Goal: Task Accomplishment & Management: Manage account settings

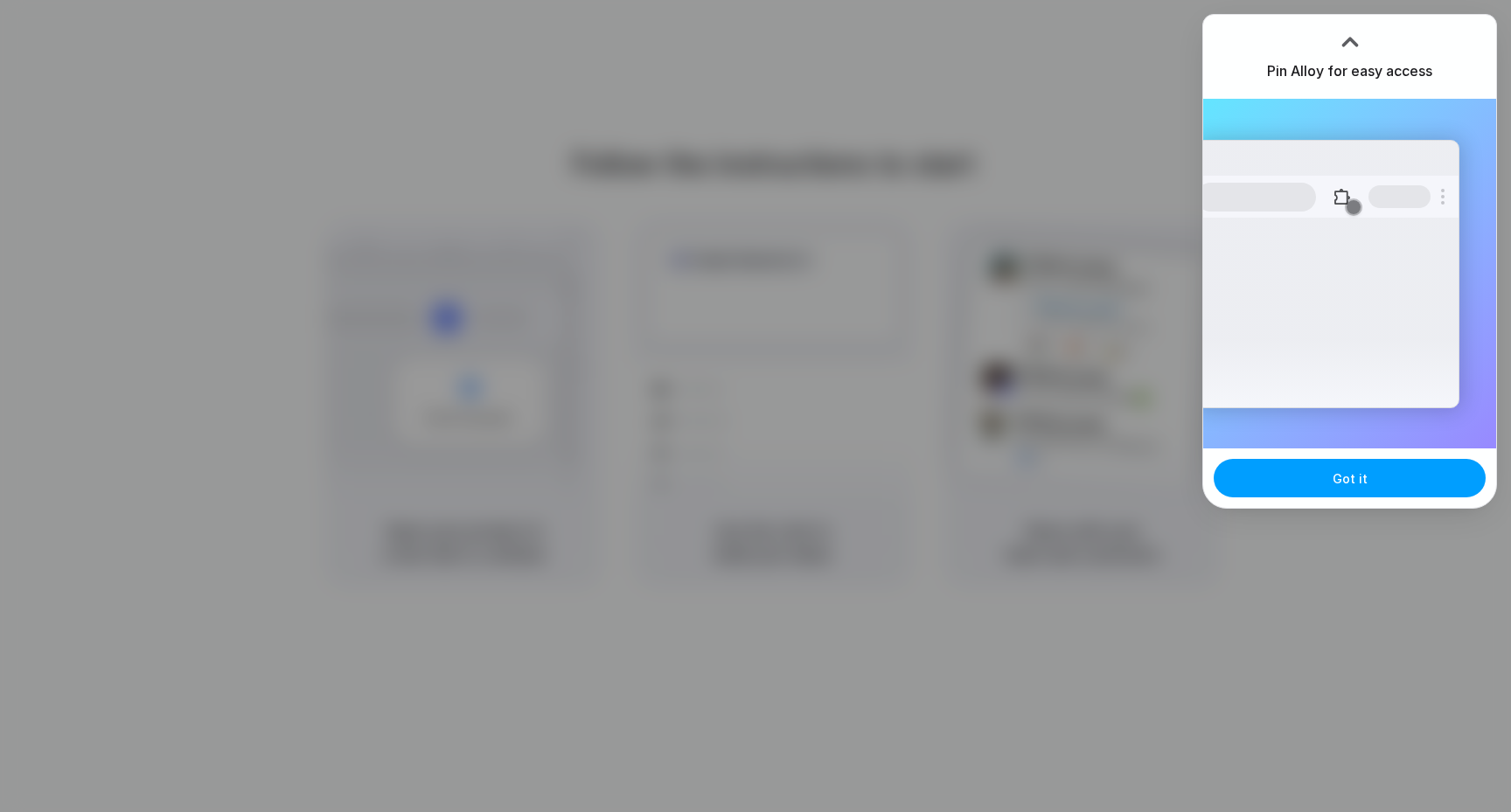
click at [1328, 472] on button "Got it" at bounding box center [1349, 478] width 272 height 38
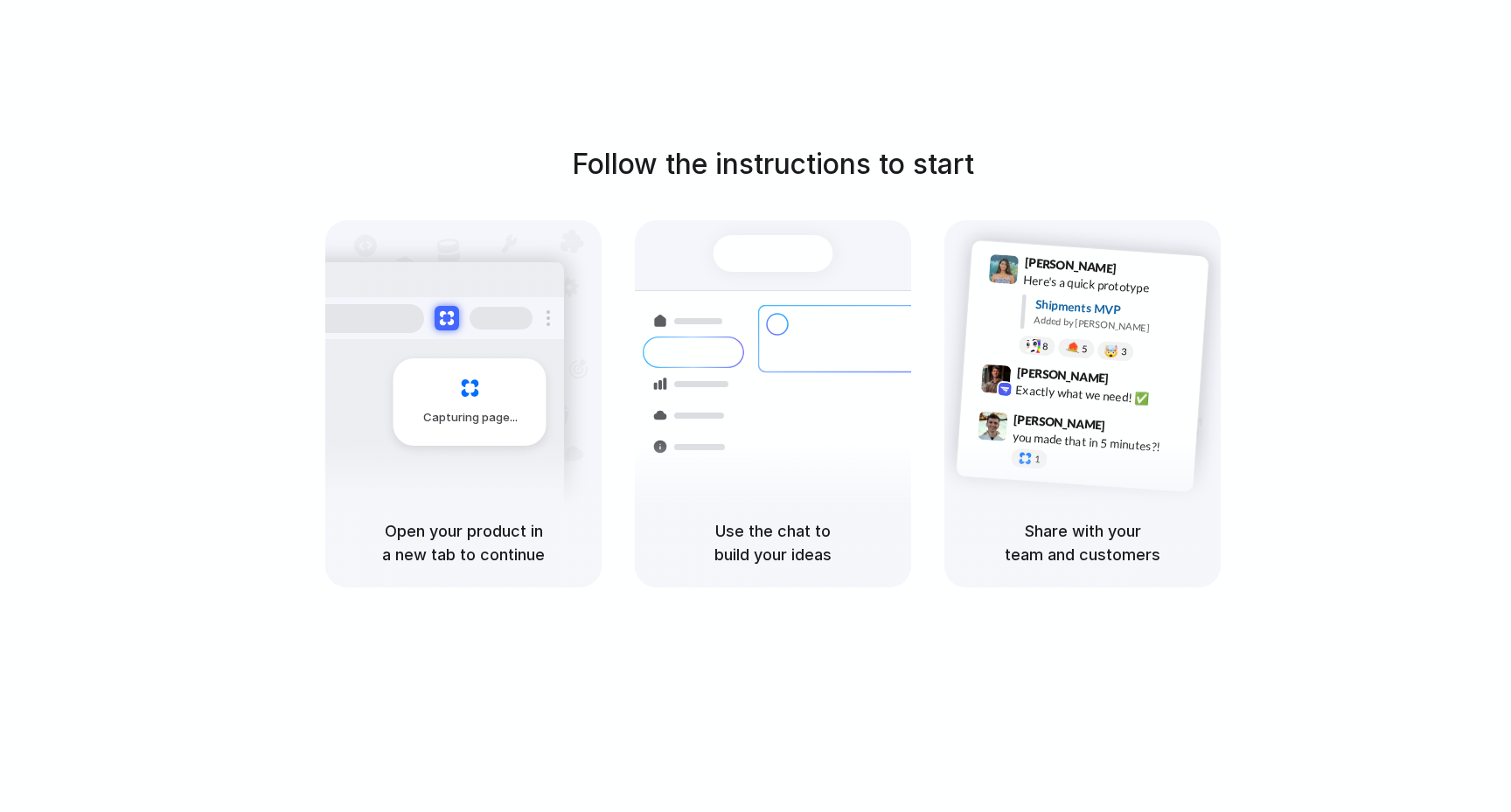
click at [815, 108] on div "Follow the instructions to start Capturing page Open your product in a new tab …" at bounding box center [772, 424] width 1545 height 847
click at [755, 406] on div at bounding box center [755, 406] width 0 height 0
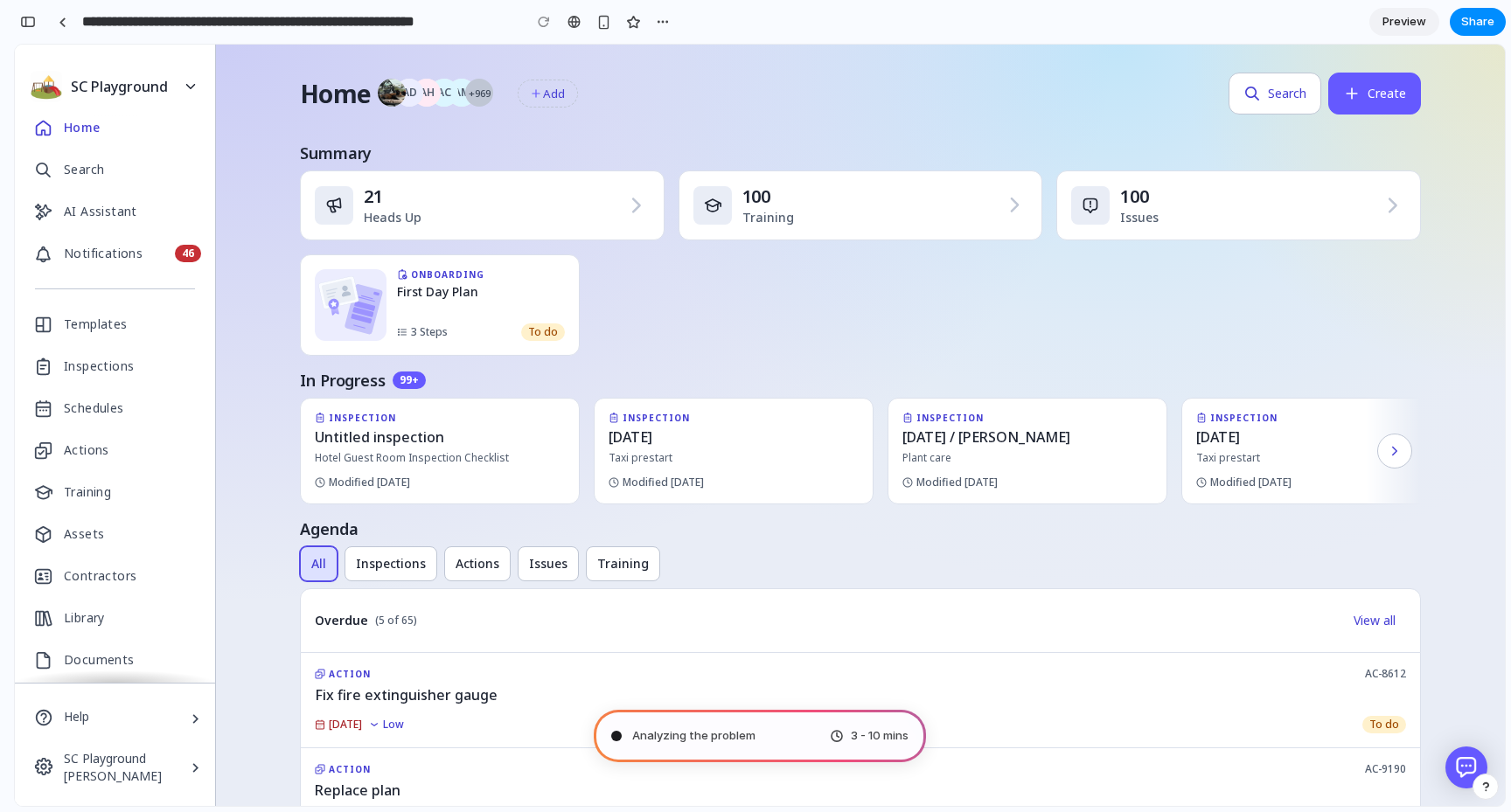
click at [734, 729] on span "Analyzing the problem" at bounding box center [693, 736] width 123 height 17
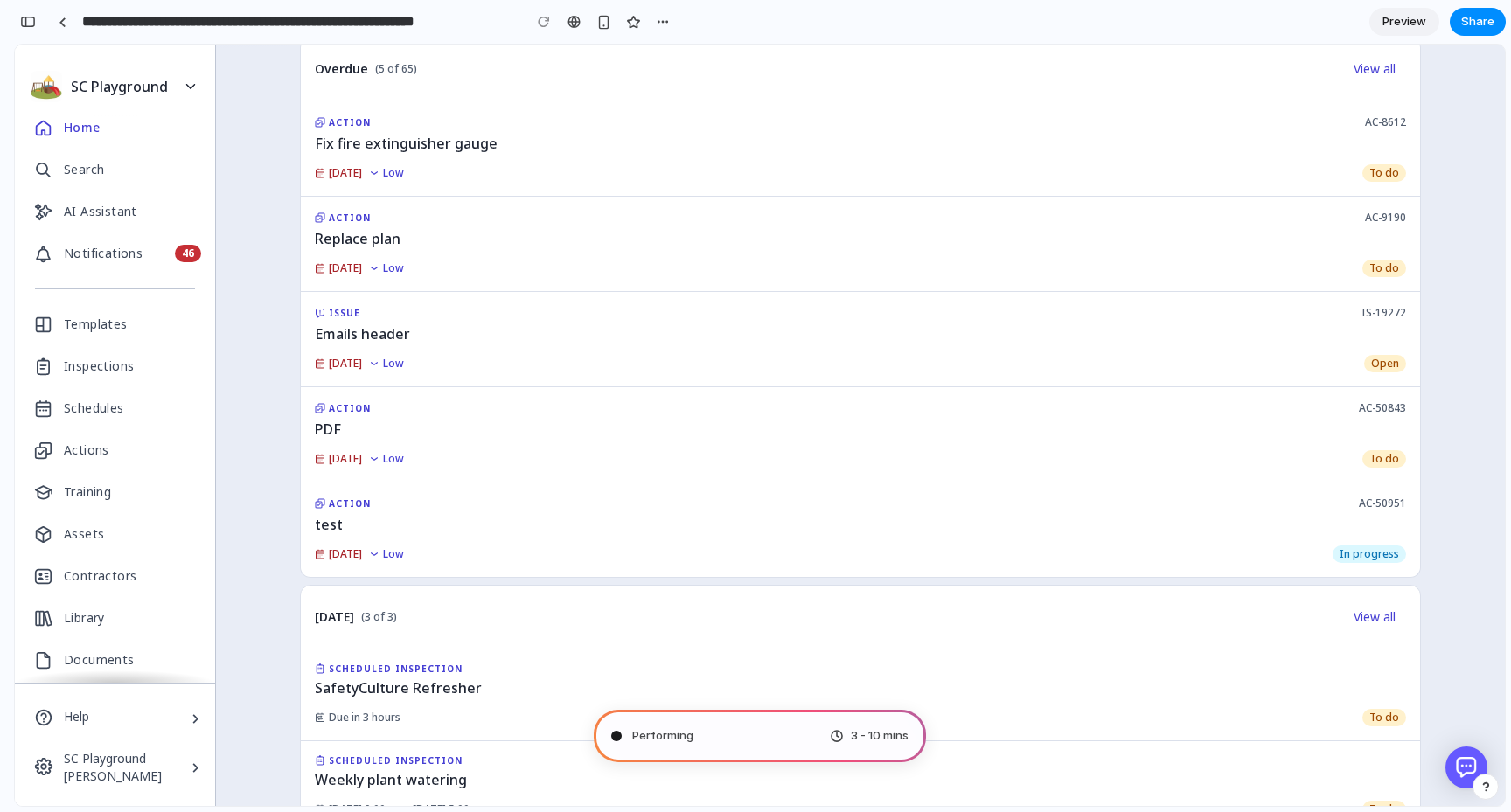
scroll to position [989, 0]
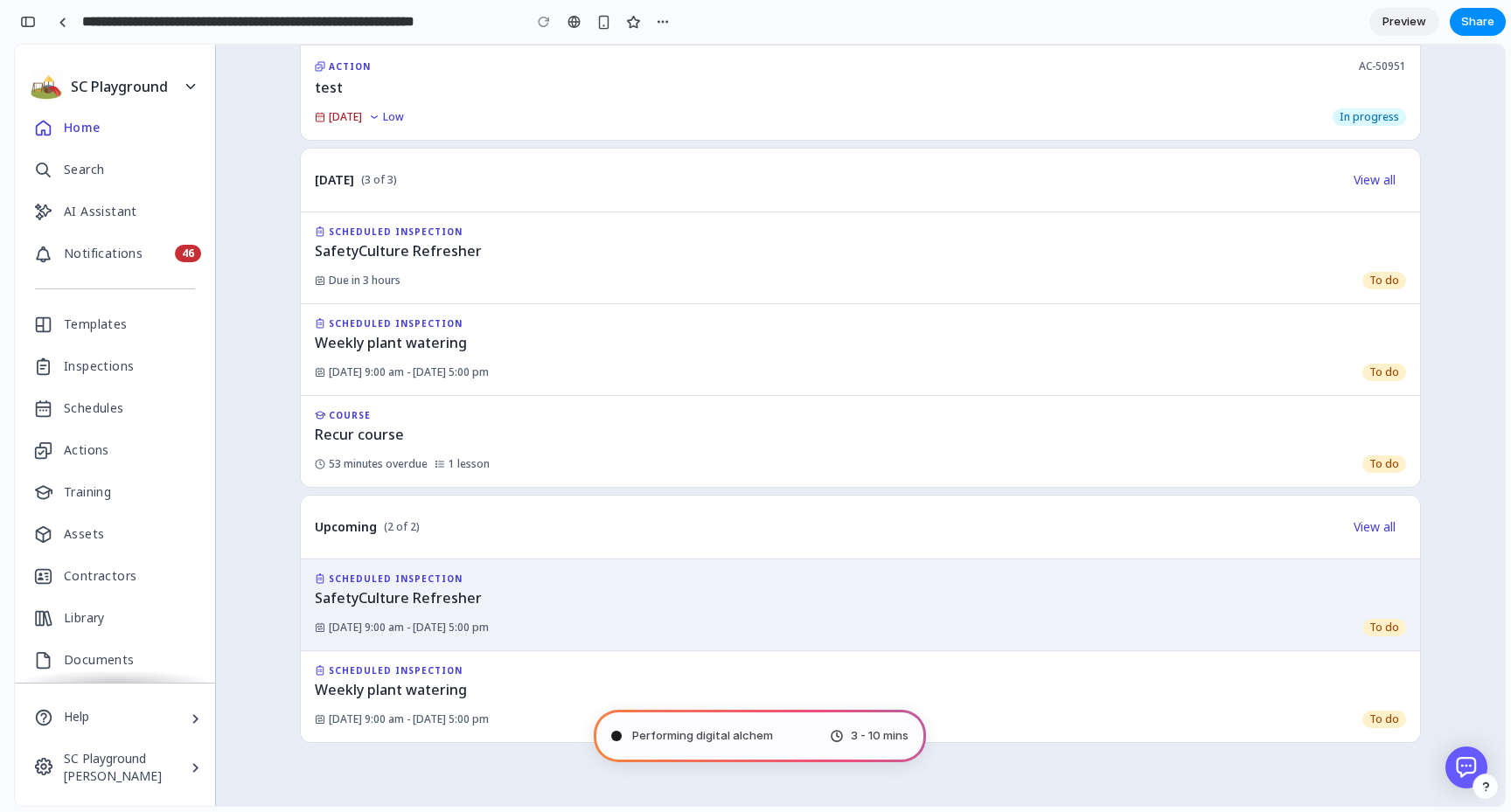
click at [435, 591] on span "SafetyCulture Refresher" at bounding box center [398, 597] width 167 height 21
click at [312, 612] on div "SCHEDULED INSPECTION SafetyCulture Refresher [DATE] 9:00 am - [DATE] 5:00 pm To…" at bounding box center [860, 605] width 1121 height 91
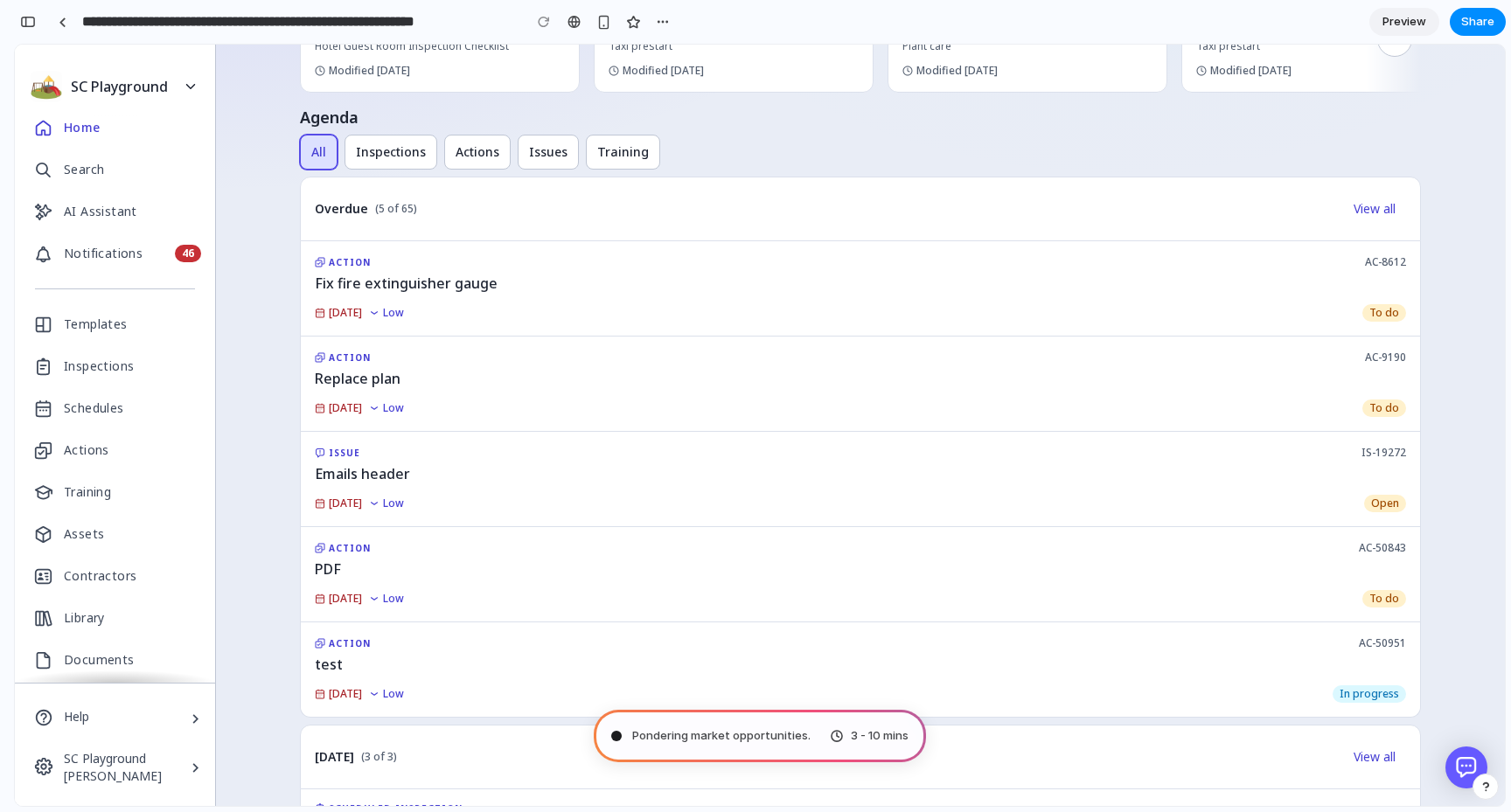
scroll to position [0, 0]
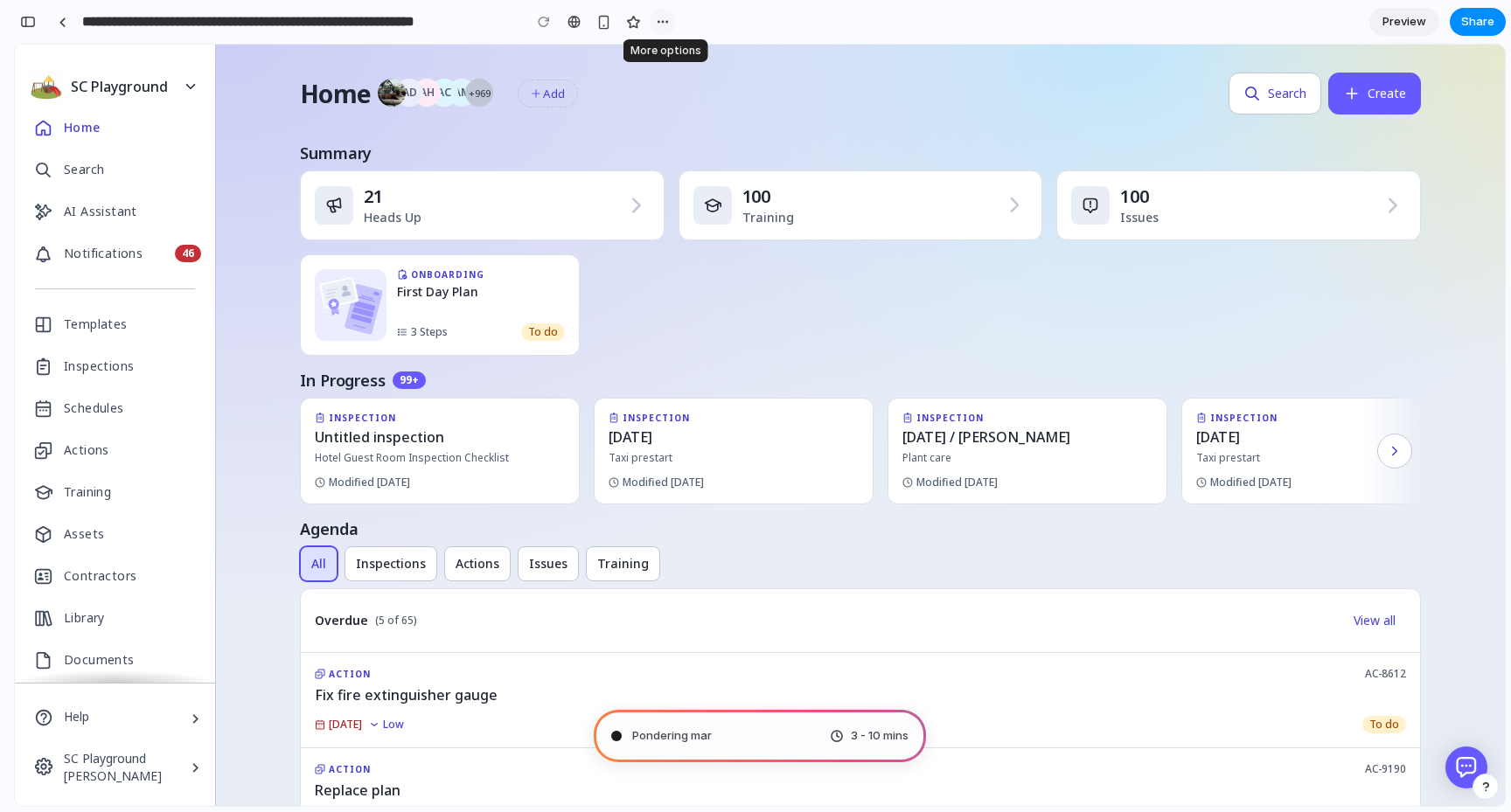
click at [665, 25] on div "button" at bounding box center [662, 21] width 14 height 14
click at [253, 104] on div "Duplicate Delete" at bounding box center [755, 406] width 1511 height 812
click at [542, 568] on span "Issues" at bounding box center [548, 563] width 38 height 17
click at [668, 565] on div "All Inspections Actions Issues Training" at bounding box center [860, 564] width 1121 height 35
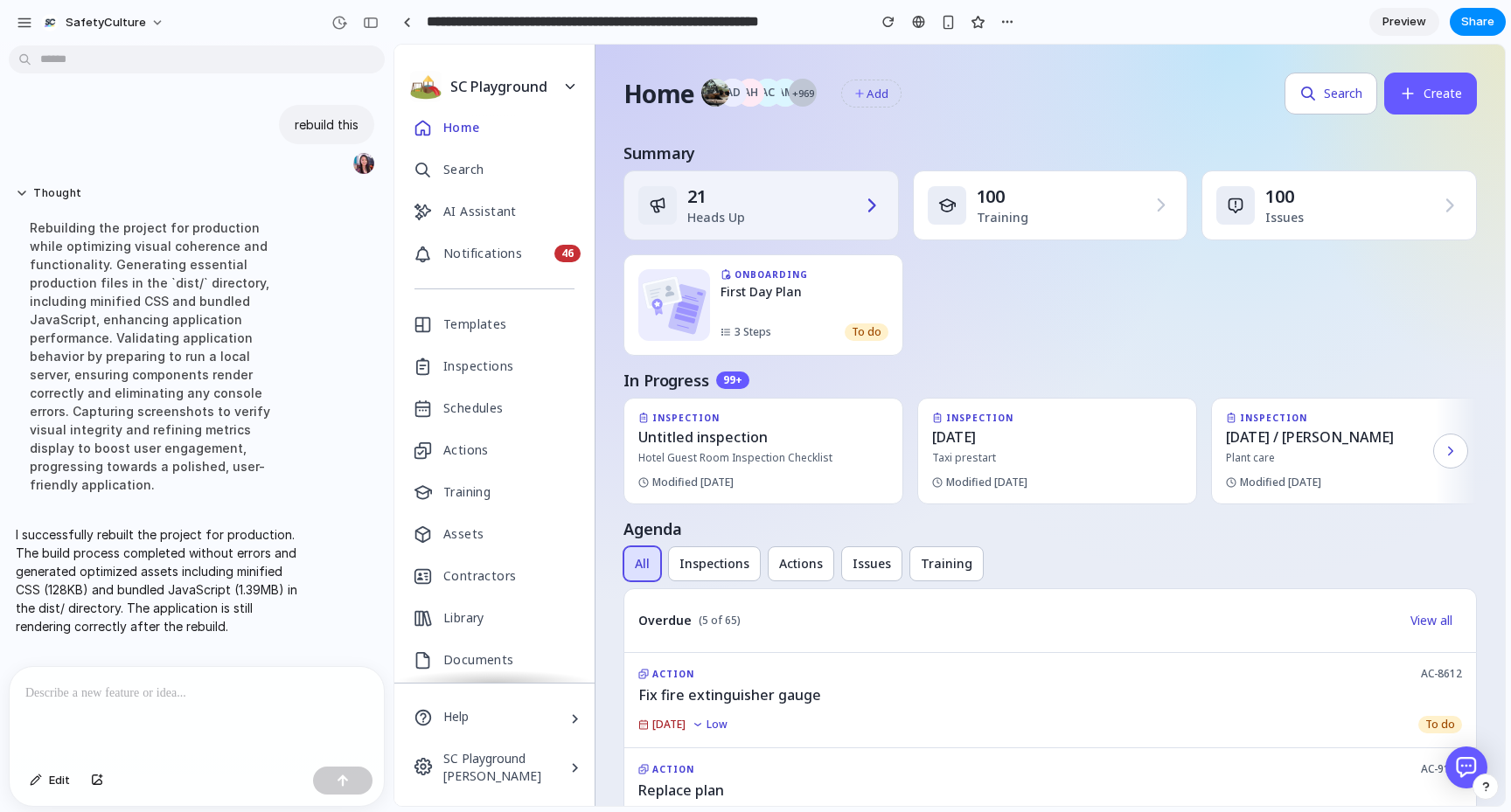
click at [700, 212] on span "Heads Up" at bounding box center [716, 217] width 58 height 17
click at [727, 215] on span "Heads Up" at bounding box center [716, 217] width 58 height 17
click at [198, 330] on div "Rebuilding the project for production while optimizing visual coherence and fun…" at bounding box center [161, 356] width 292 height 296
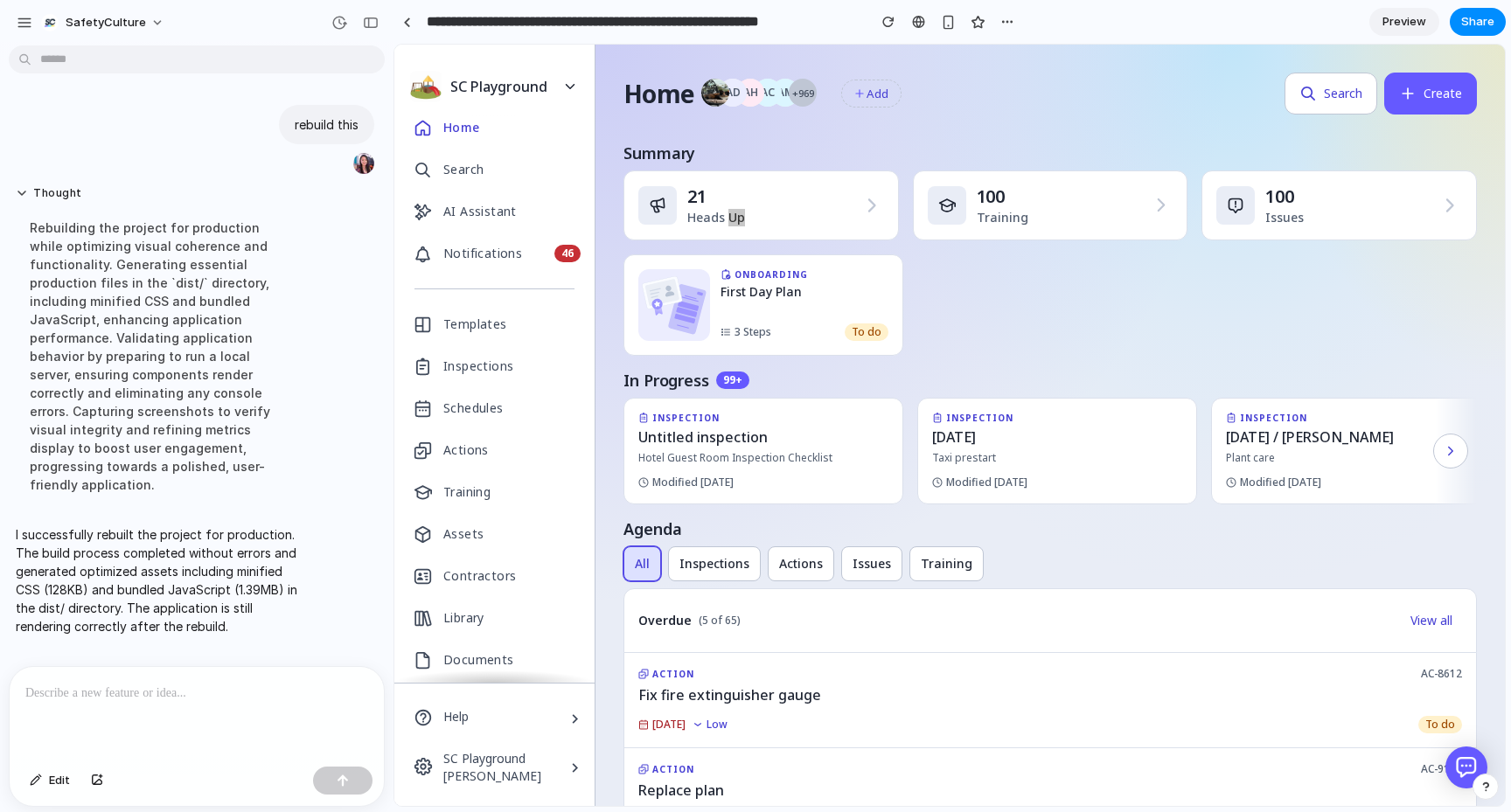
click at [166, 553] on p "I successfully rebuilt the project for production. The build process completed …" at bounding box center [161, 580] width 292 height 110
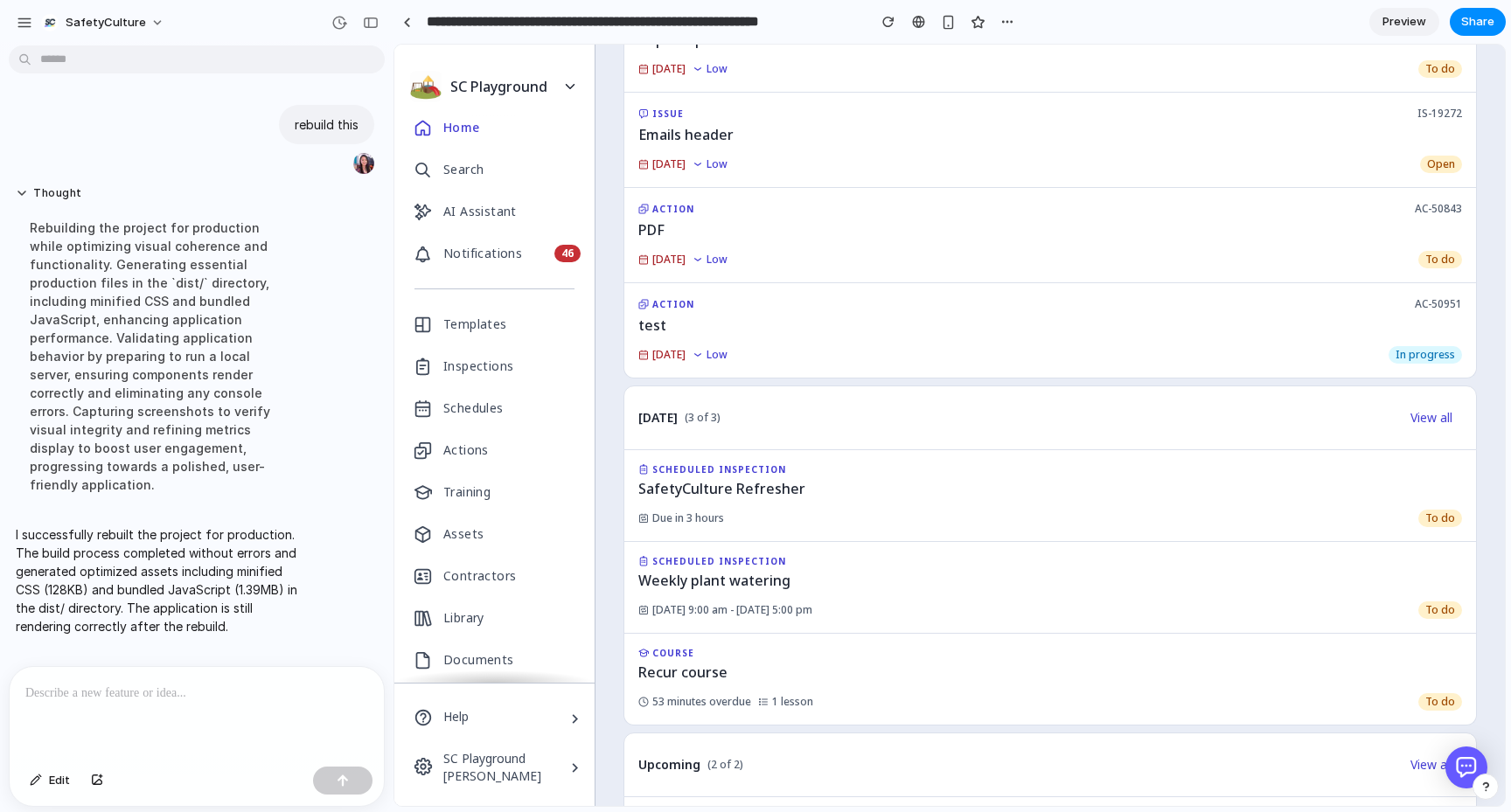
scroll to position [989, 0]
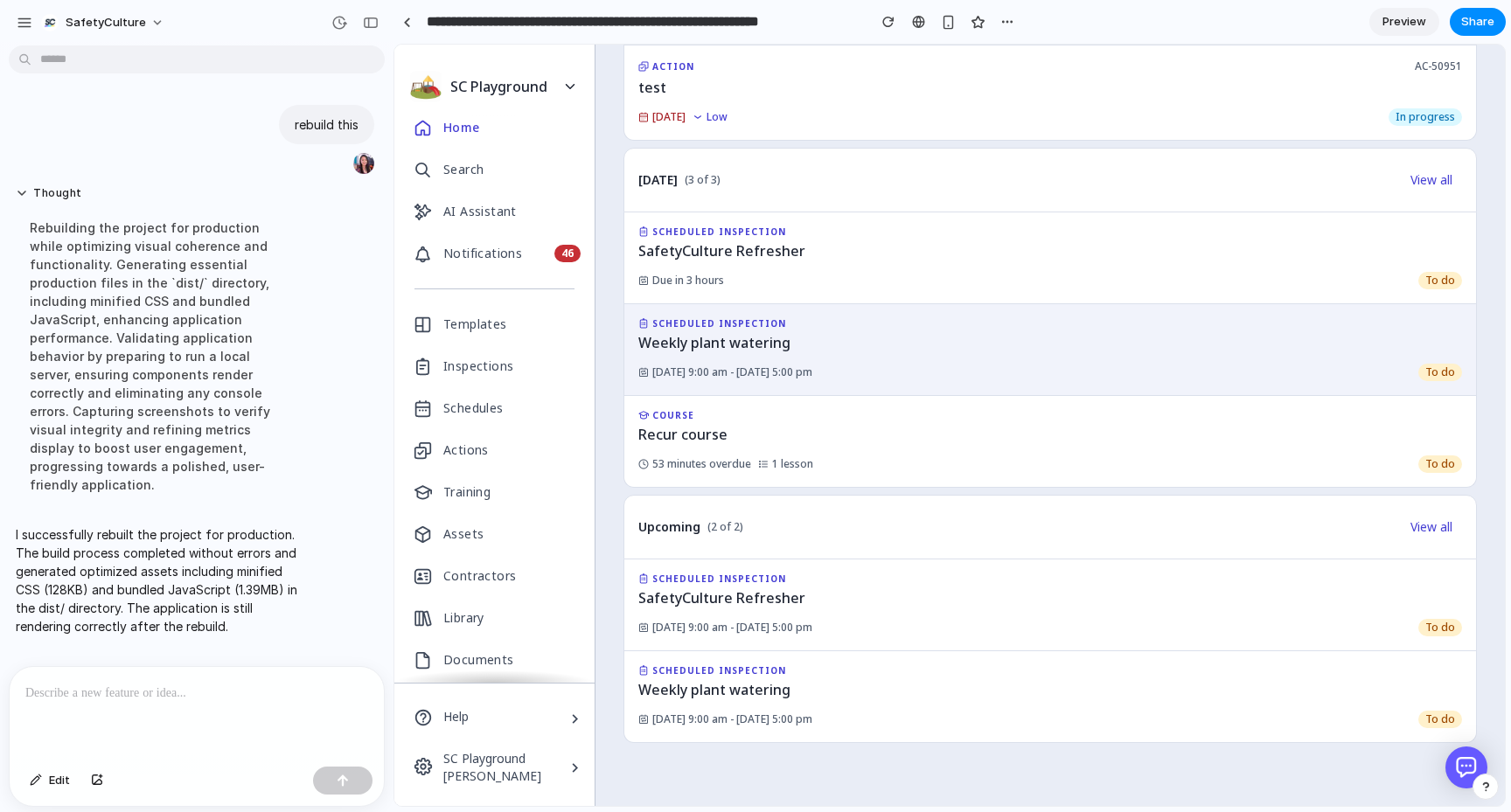
click at [748, 345] on span "Weekly plant watering" at bounding box center [714, 342] width 152 height 21
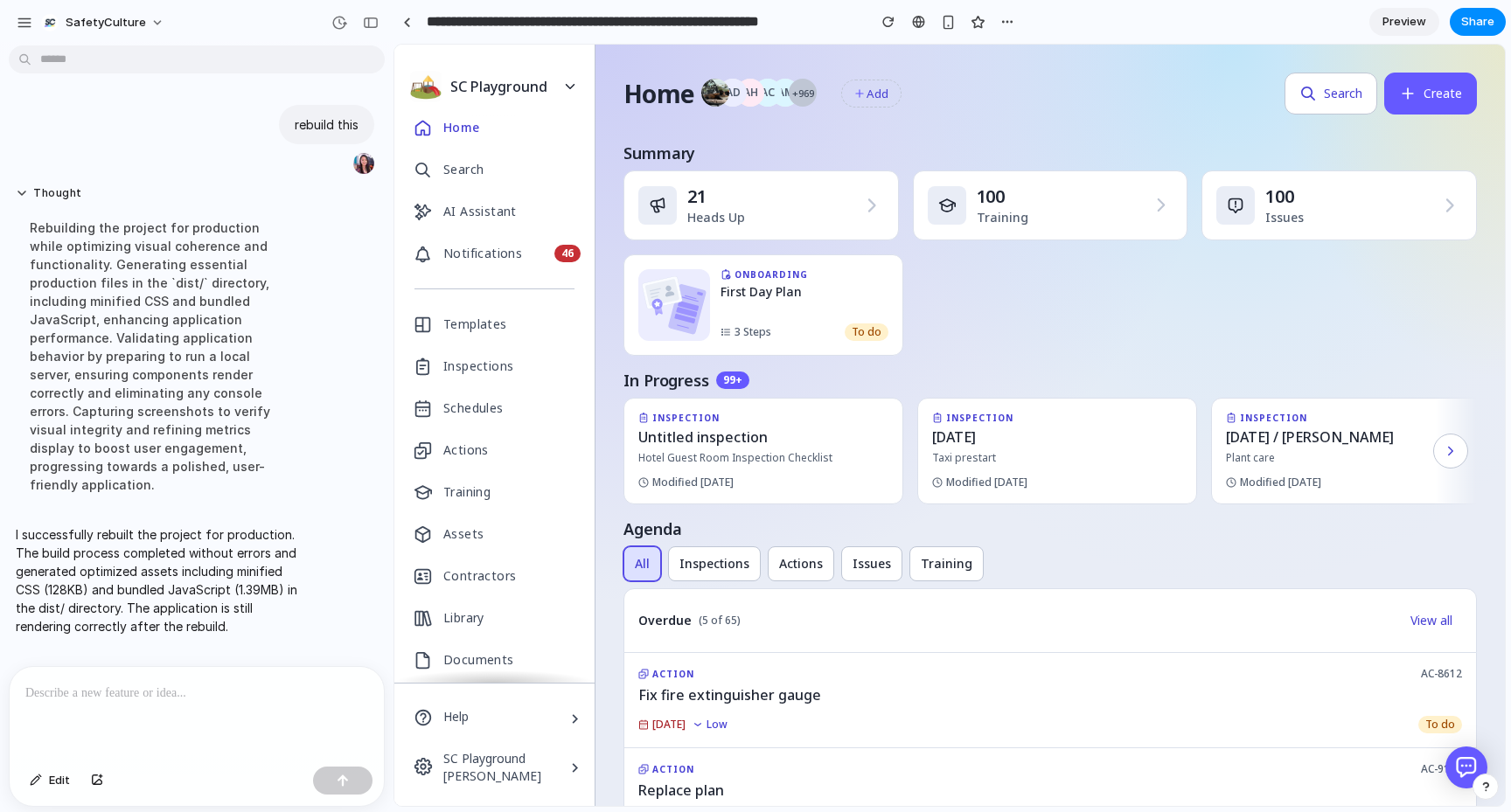
click at [167, 285] on div "Rebuilding the project for production while optimizing visual coherence and fun…" at bounding box center [161, 356] width 292 height 296
click at [475, 350] on link "Inspections" at bounding box center [494, 366] width 200 height 42
click at [486, 345] on link "Inspections" at bounding box center [494, 366] width 200 height 42
click at [1009, 21] on div "button" at bounding box center [1007, 21] width 14 height 14
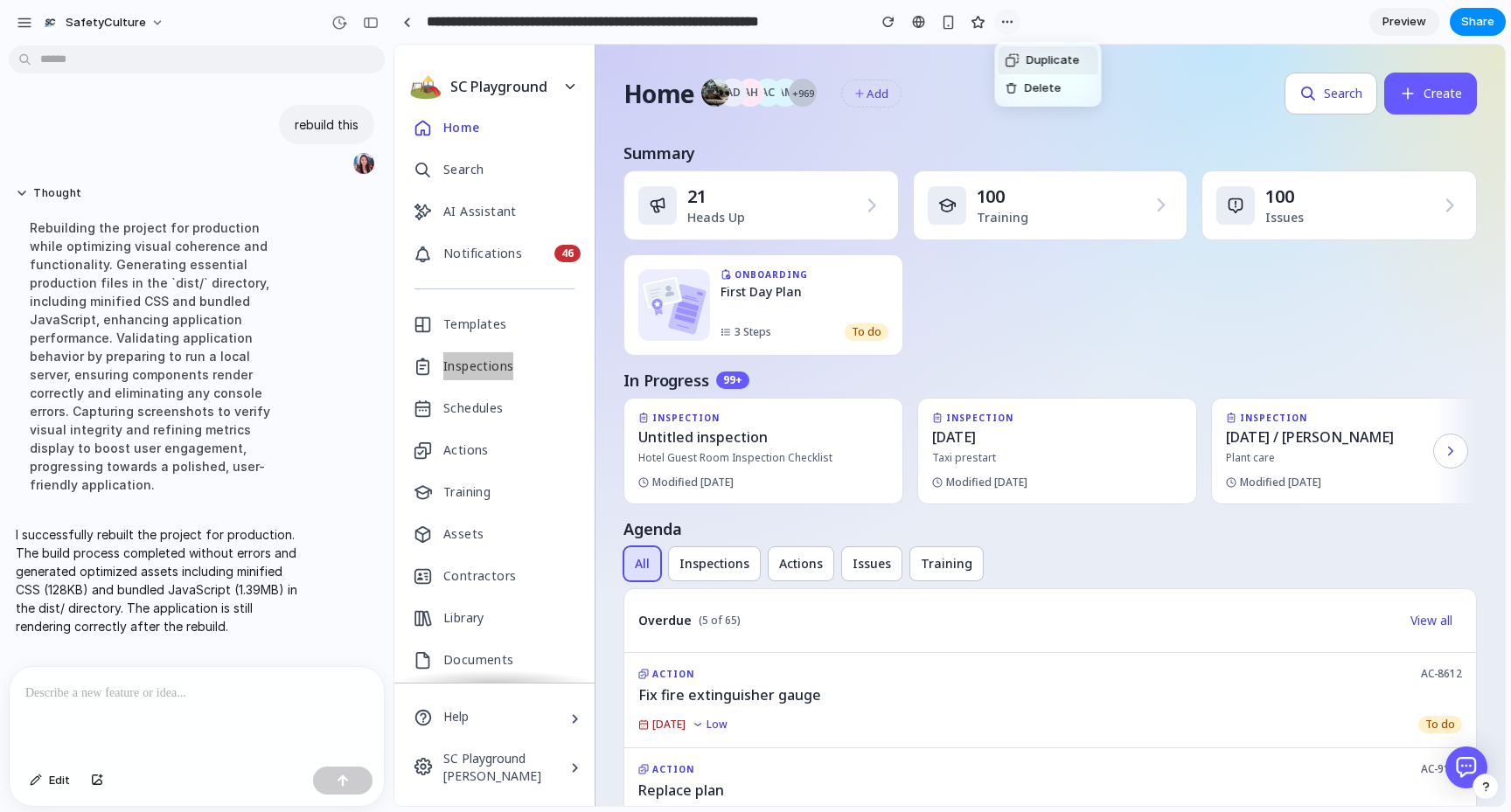
click at [1009, 21] on div "Duplicate Delete" at bounding box center [755, 406] width 1511 height 812
click at [407, 22] on div at bounding box center [406, 22] width 8 height 10
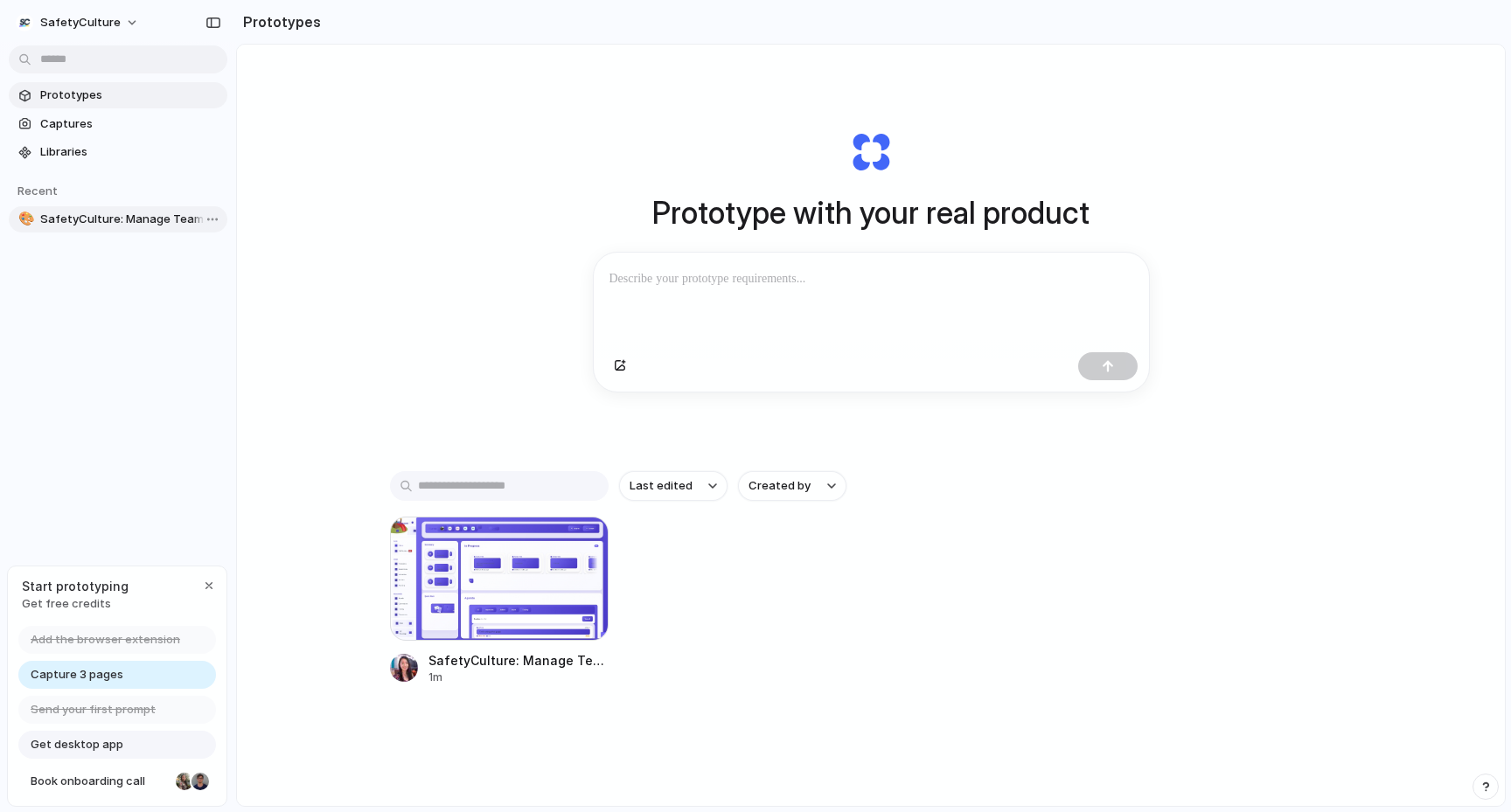
click at [140, 224] on span "SafetyCulture: Manage Teams and Inspection Data | SafetyCulture" at bounding box center [129, 219] width 180 height 17
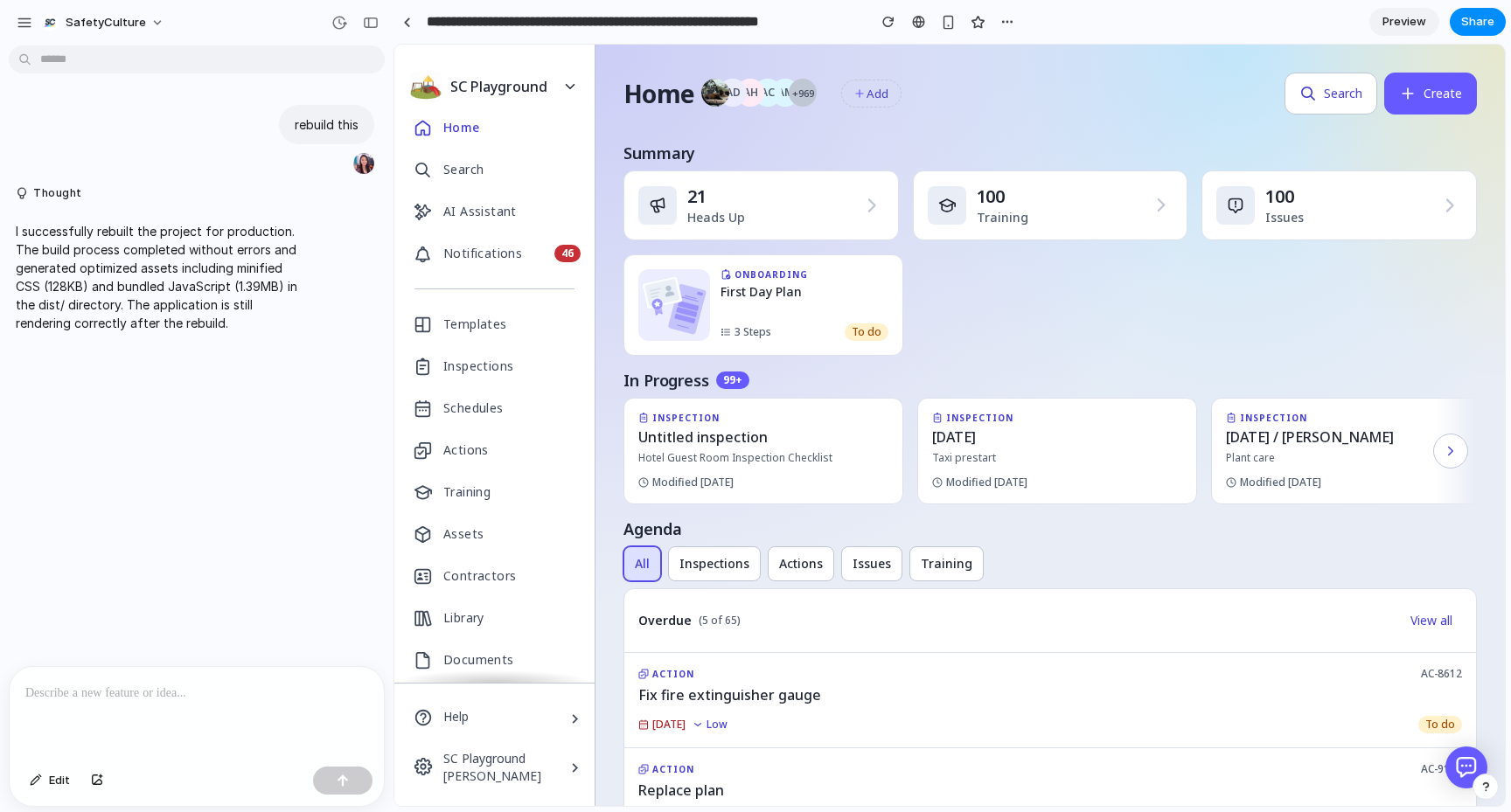
click at [444, 540] on div "Assets" at bounding box center [464, 534] width 40 height 28
click at [165, 724] on div at bounding box center [196, 713] width 374 height 92
click at [37, 787] on button "Edit" at bounding box center [50, 780] width 58 height 28
click at [45, 776] on button "Edit" at bounding box center [50, 780] width 58 height 28
click at [1005, 23] on div "button" at bounding box center [1007, 21] width 14 height 14
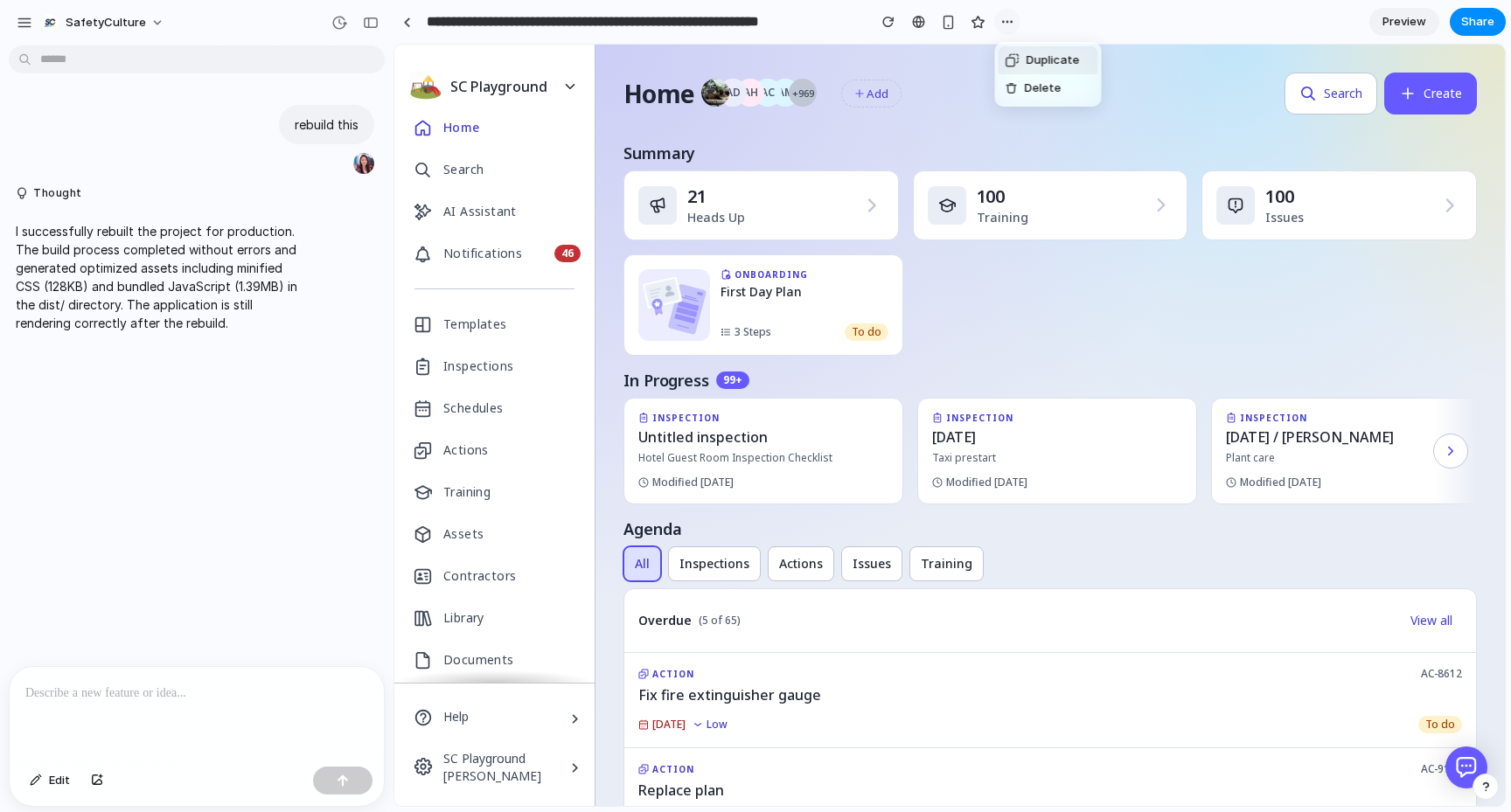
click at [1005, 23] on div "Duplicate Delete" at bounding box center [755, 406] width 1511 height 812
click at [473, 167] on div "Search" at bounding box center [464, 169] width 40 height 28
click at [476, 191] on div "AI Assistant" at bounding box center [494, 212] width 200 height 42
click at [482, 234] on link "Notifications 46" at bounding box center [494, 253] width 200 height 42
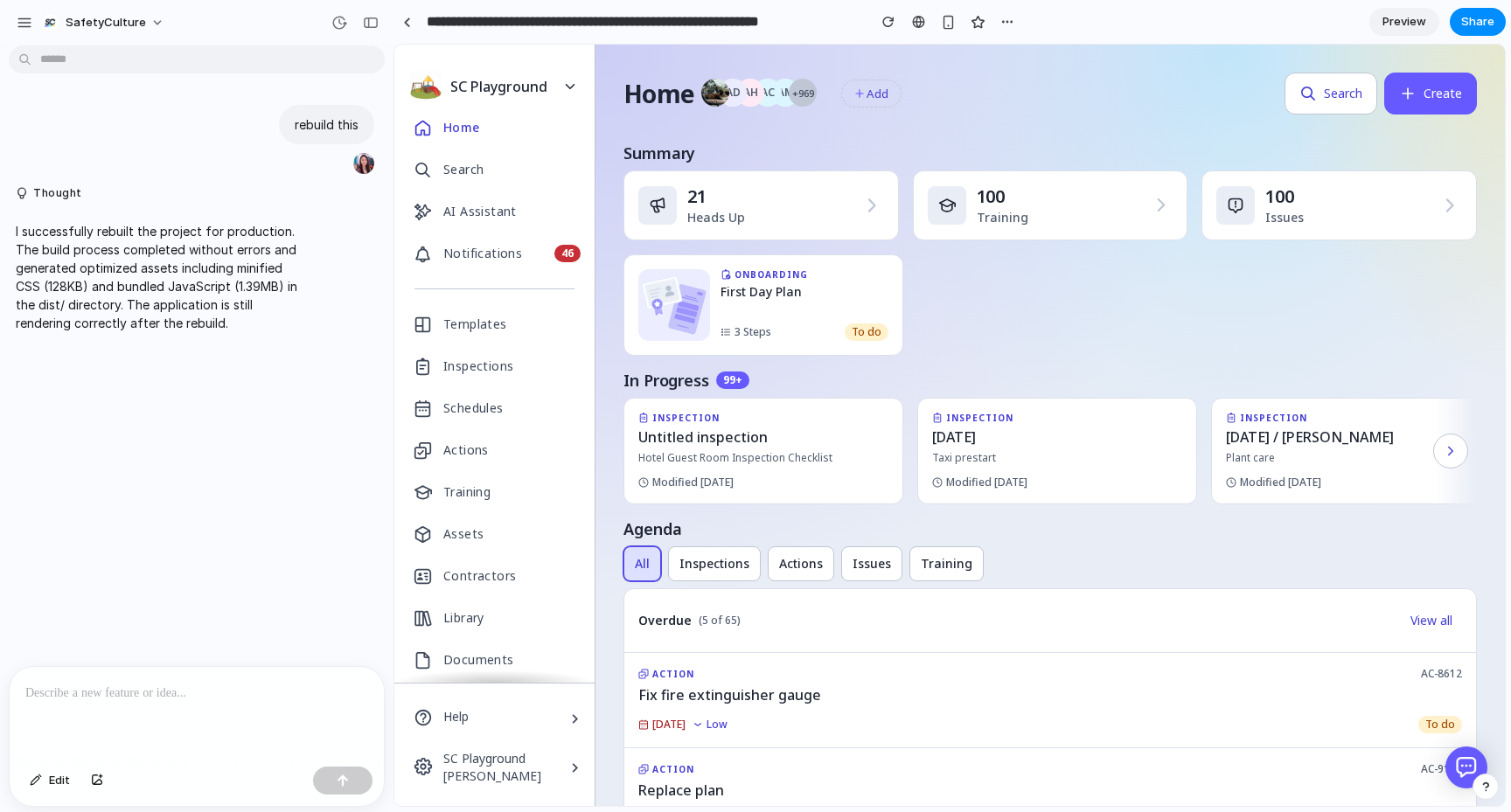
click at [470, 339] on link "Templates" at bounding box center [494, 324] width 200 height 42
click at [470, 377] on div "Inspections" at bounding box center [478, 366] width 70 height 28
click at [467, 495] on div "Training" at bounding box center [467, 492] width 47 height 28
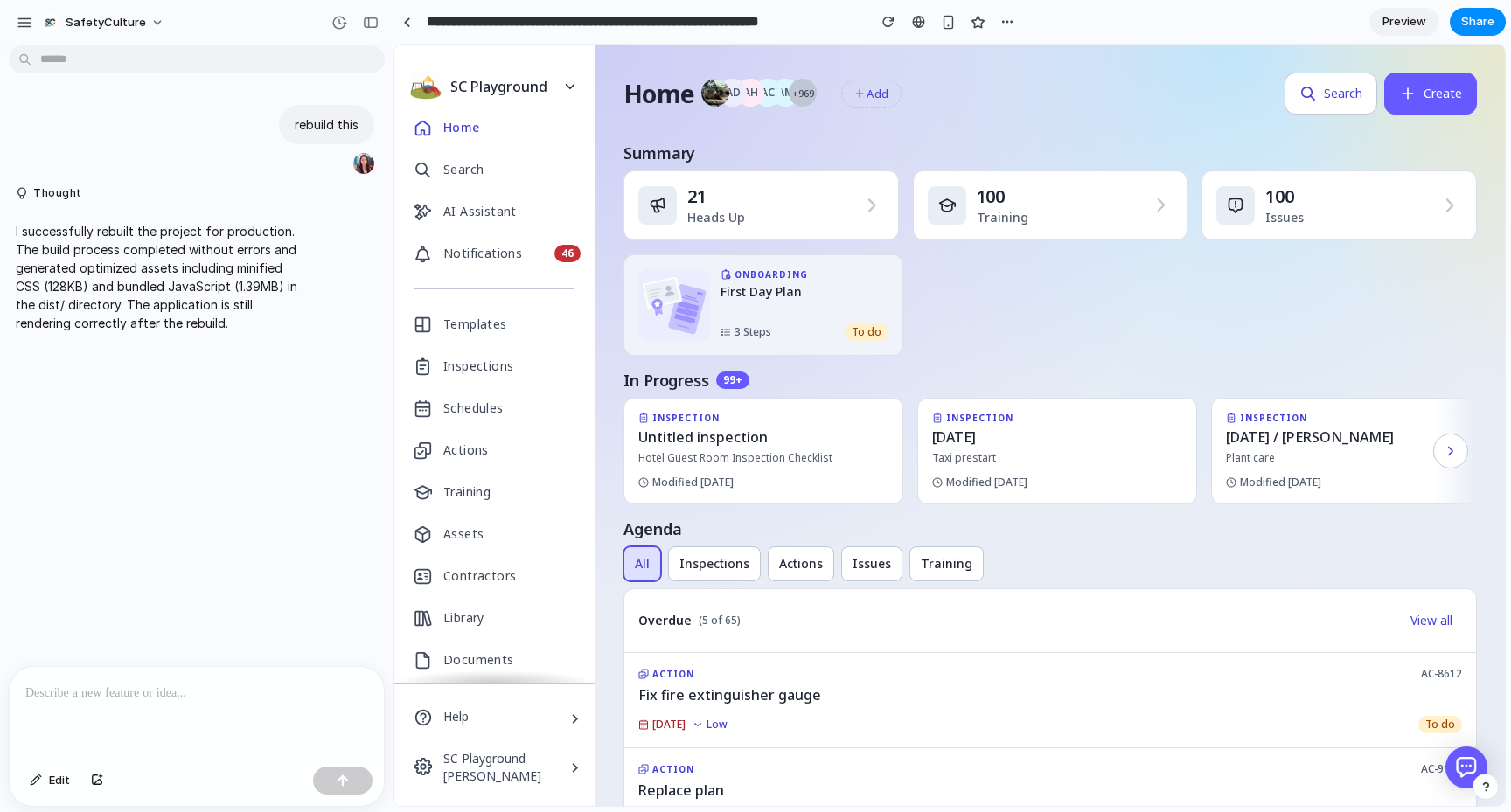
click at [737, 283] on span "First Day Plan" at bounding box center [761, 291] width 81 height 17
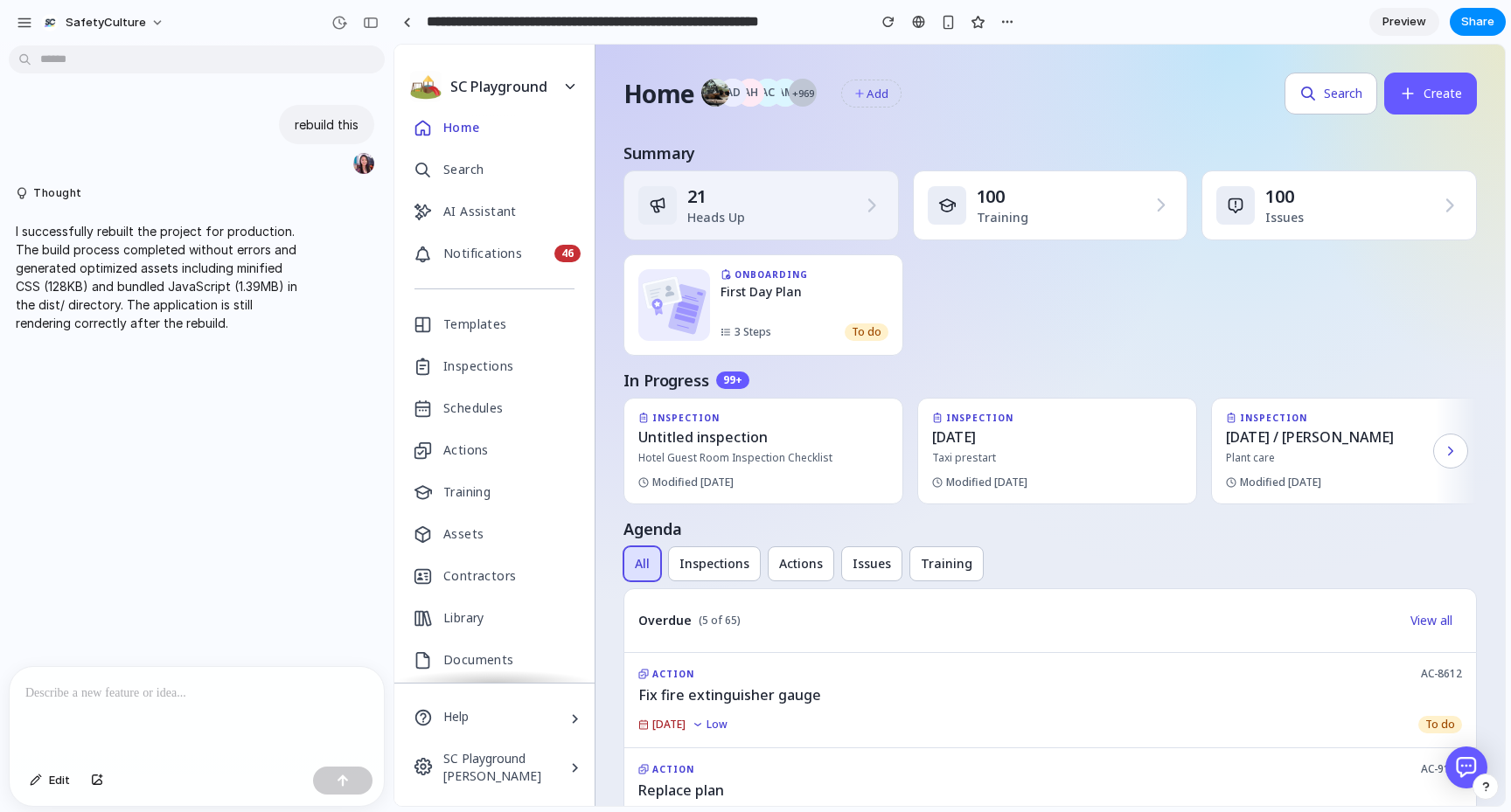
click at [760, 234] on link "21 Heads Up" at bounding box center [761, 205] width 275 height 70
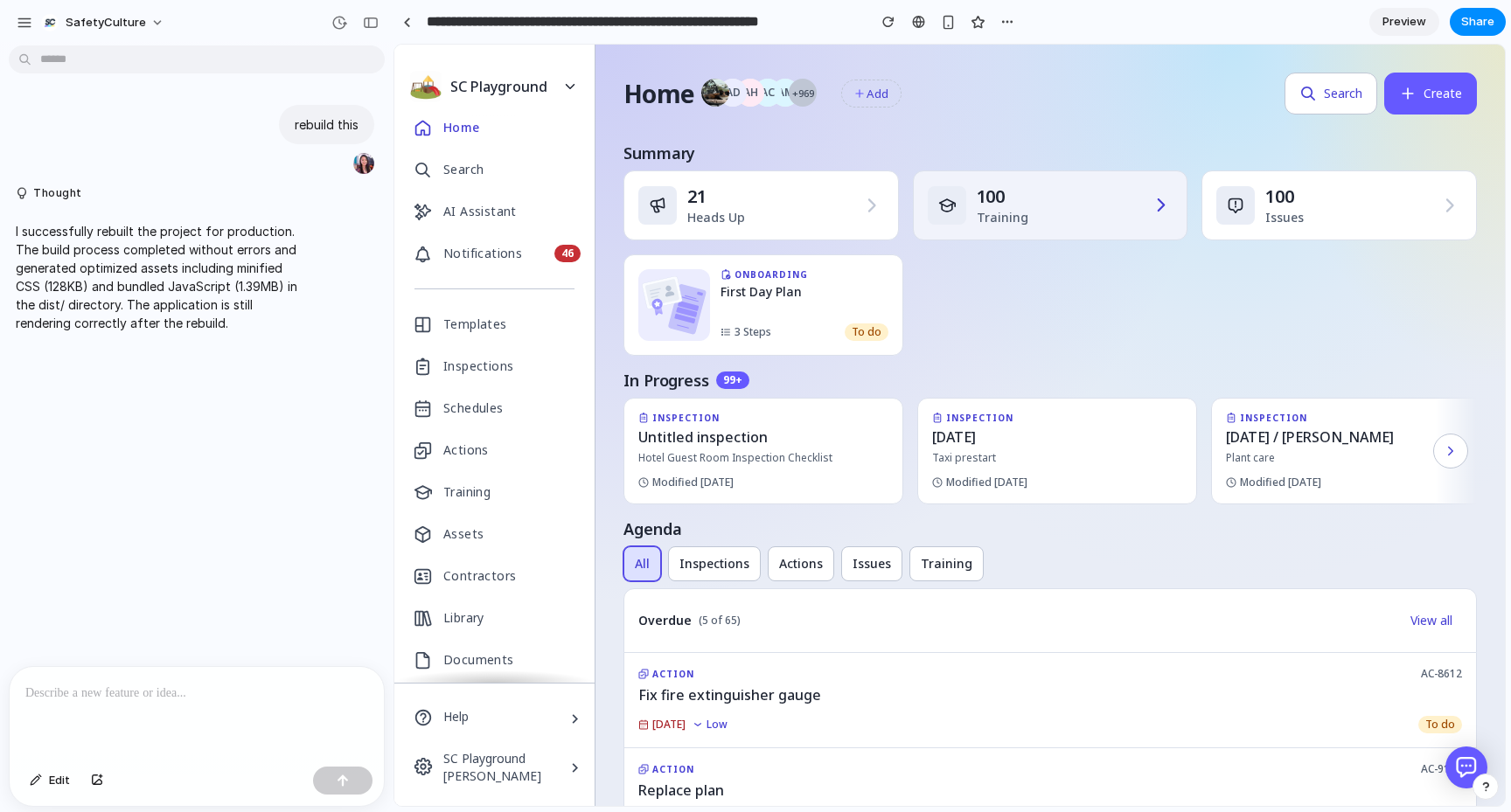
click at [1115, 185] on div "100" at bounding box center [1058, 196] width 163 height 24
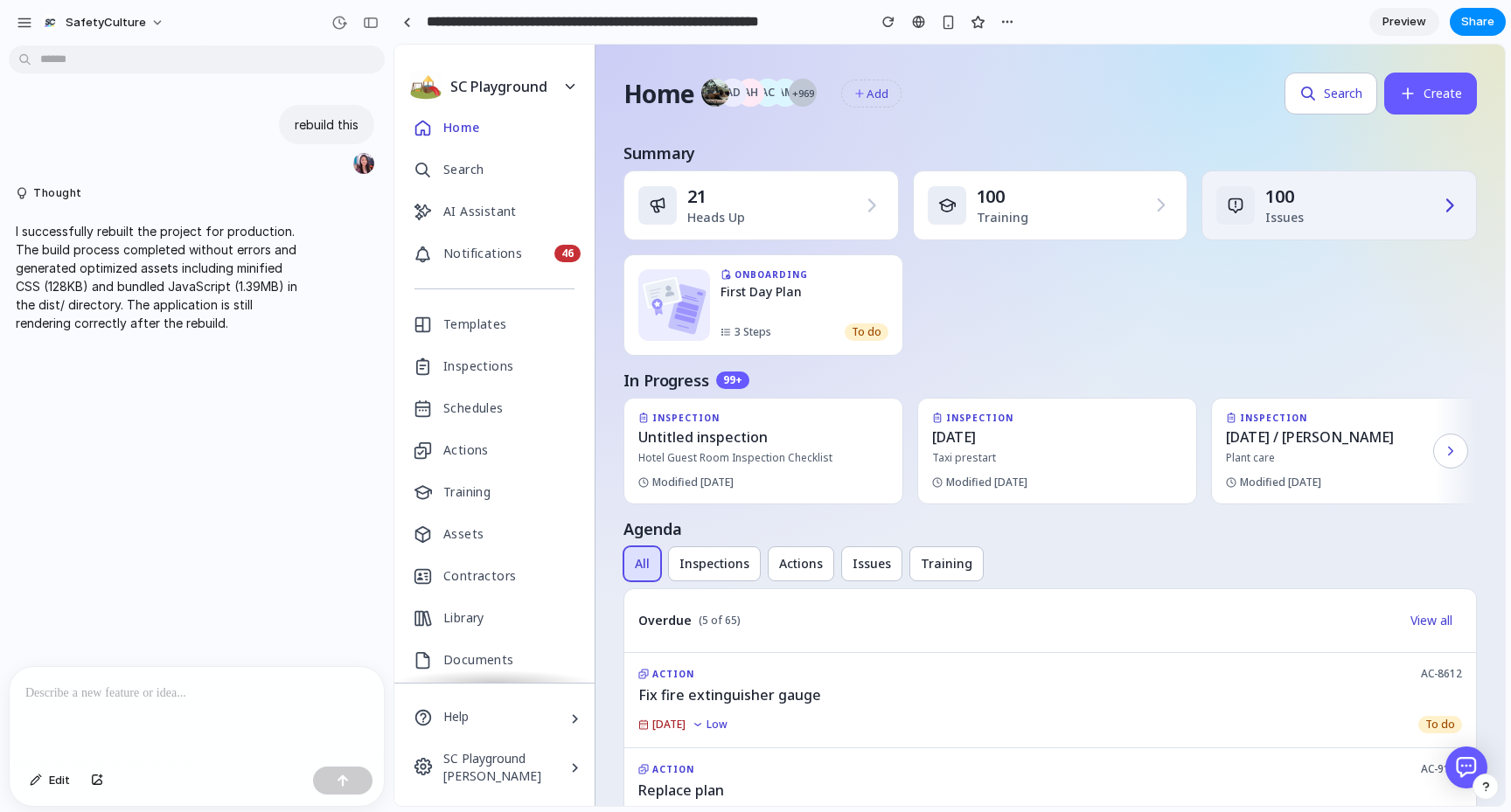
click at [1314, 186] on div "100" at bounding box center [1346, 196] width 163 height 24
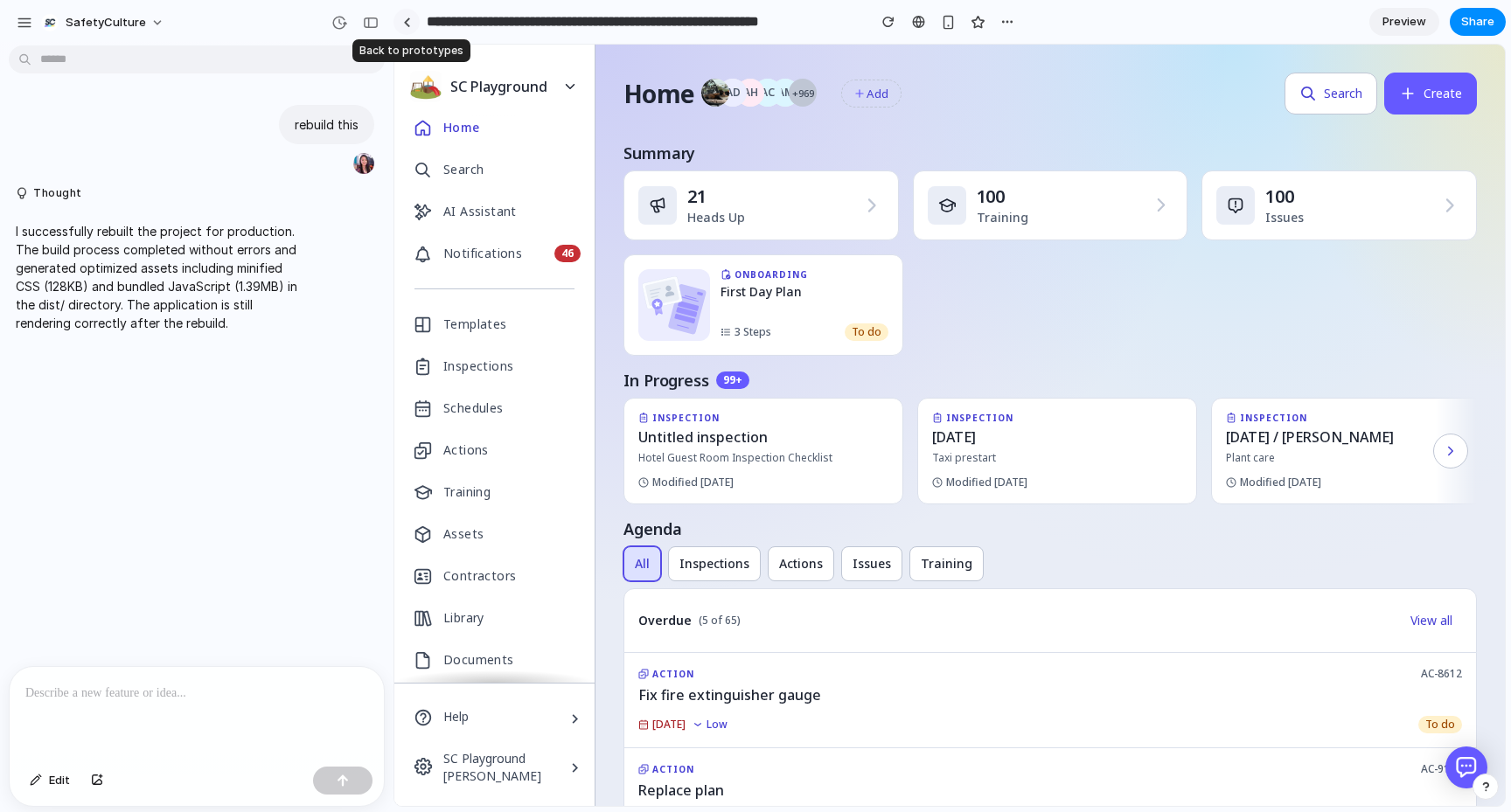
click at [402, 27] on link at bounding box center [406, 22] width 26 height 26
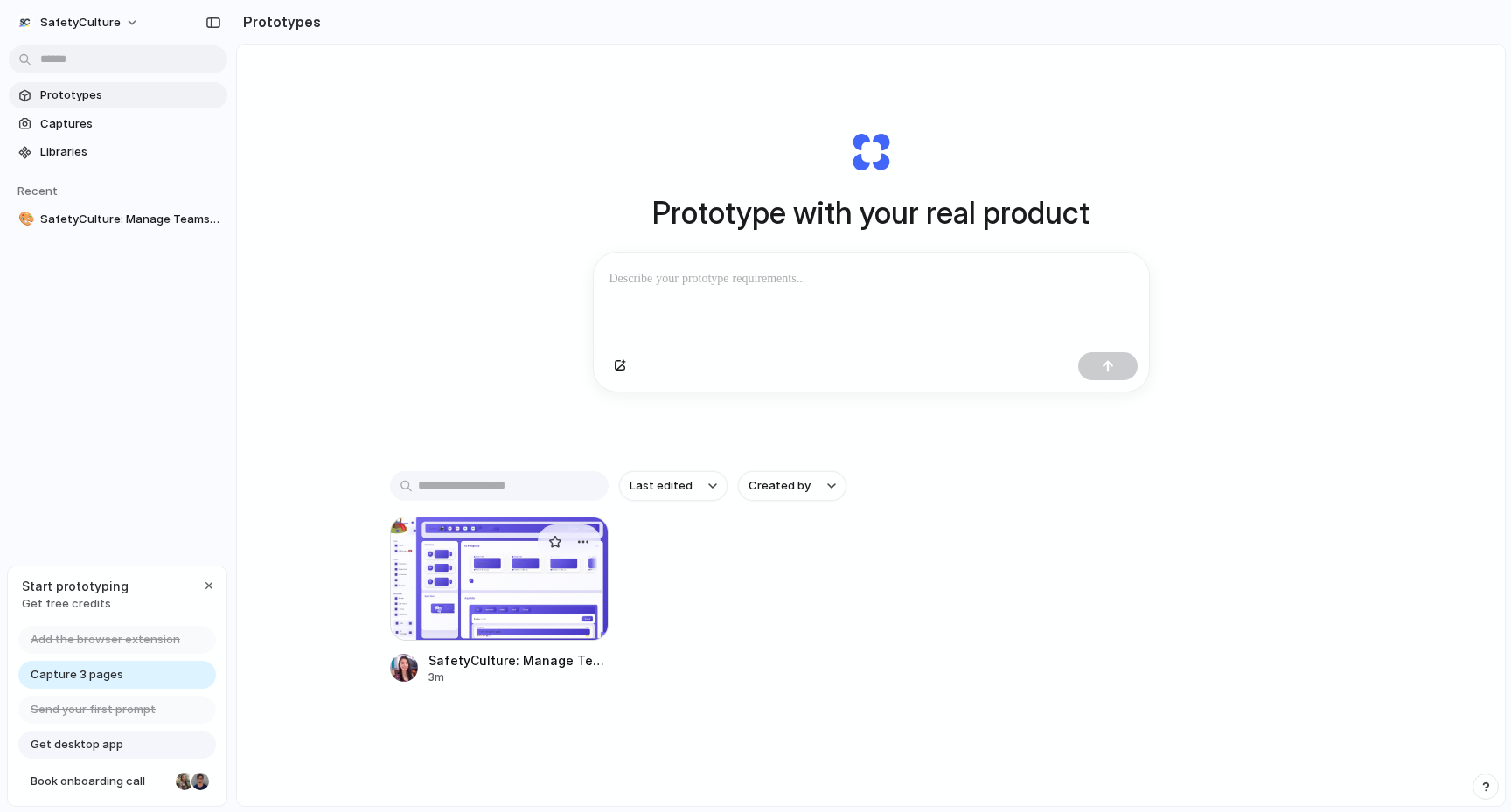
click at [472, 575] on div at bounding box center [499, 578] width 218 height 124
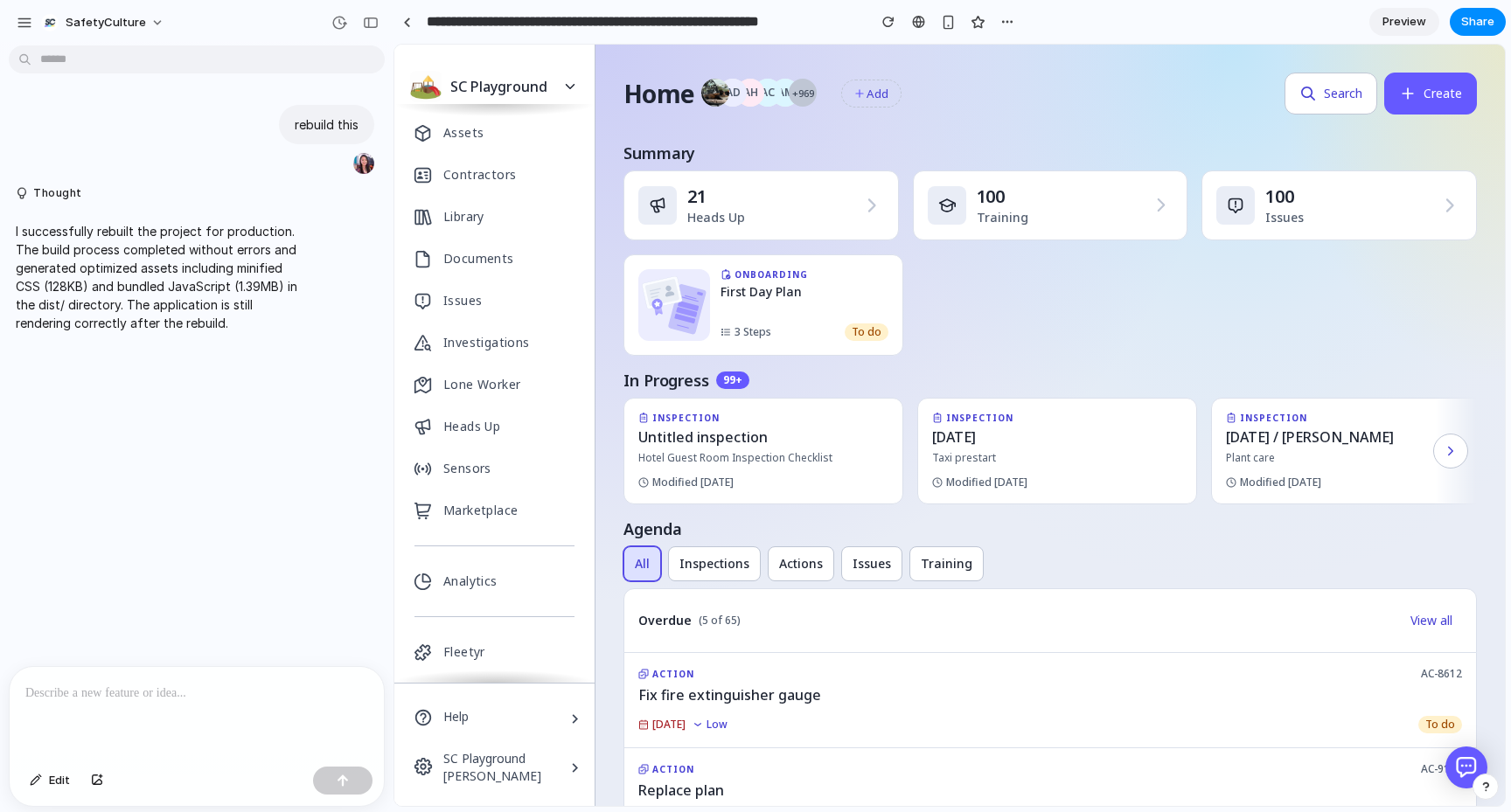
scroll to position [448, 0]
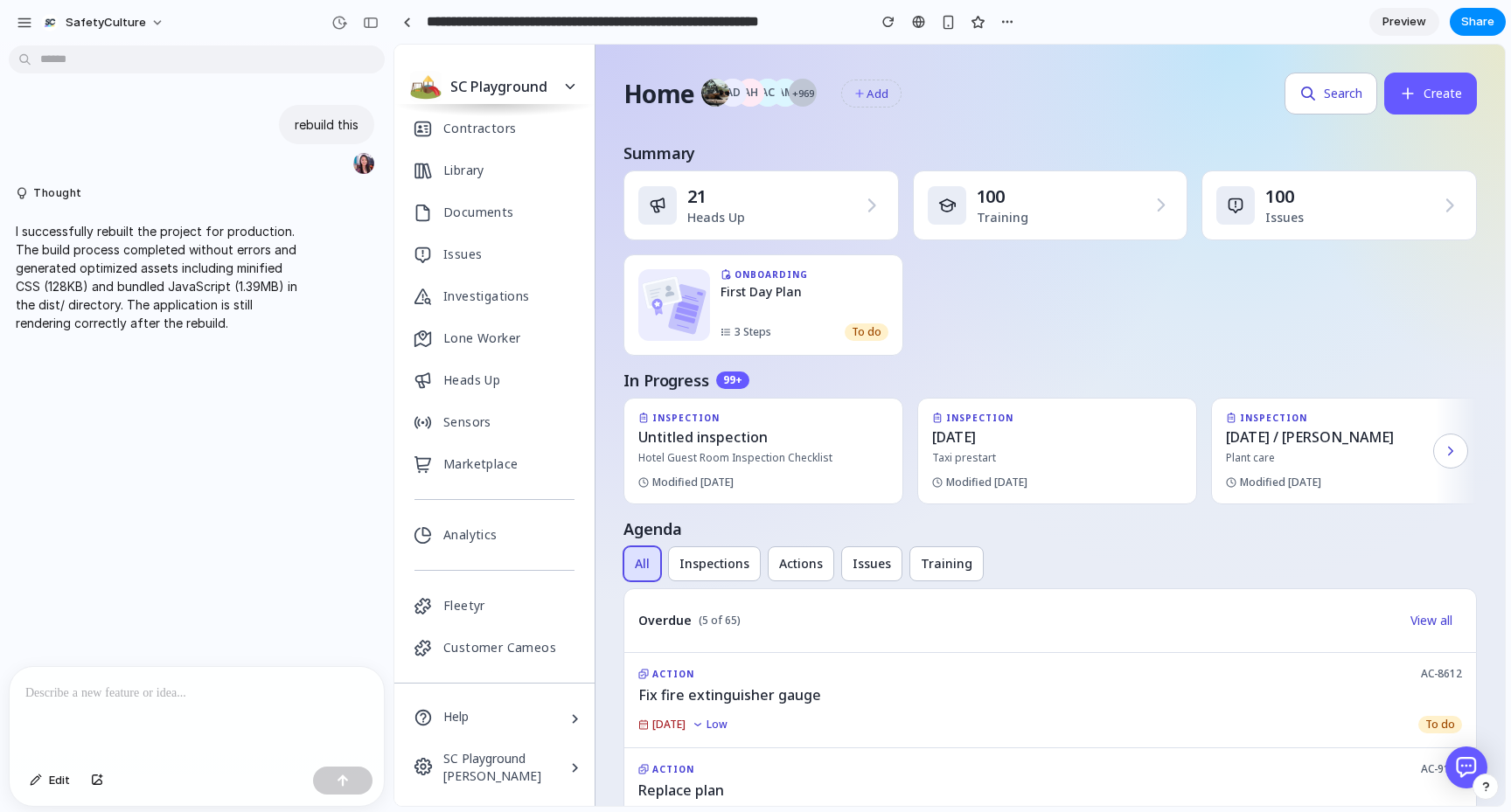
click at [483, 762] on span "SC Playground" at bounding box center [493, 759] width 98 height 17
click at [540, 690] on div at bounding box center [494, 690] width 200 height 14
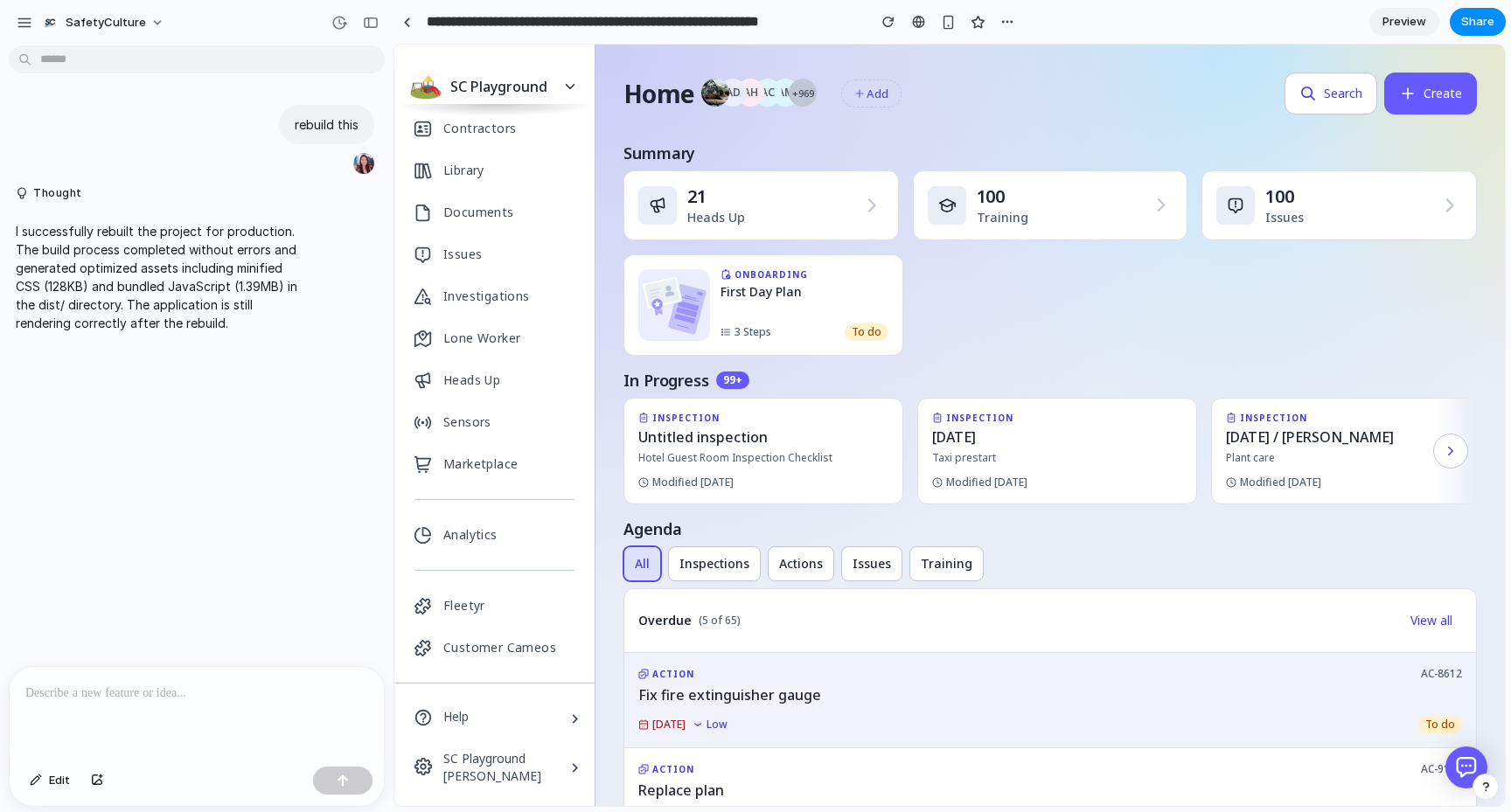
scroll to position [989, 0]
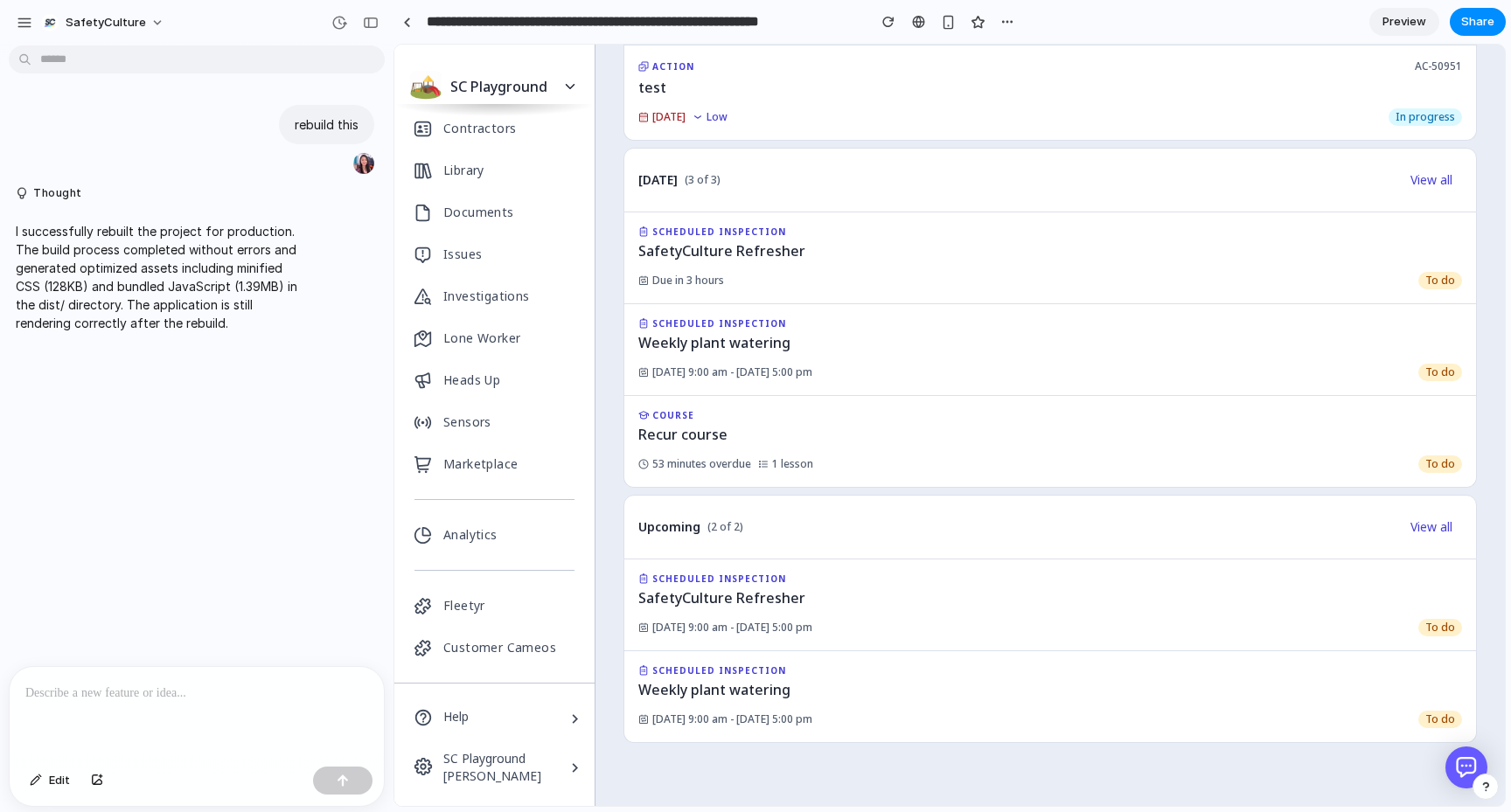
click at [721, 530] on span "(2 of 2)" at bounding box center [725, 527] width 36 height 14
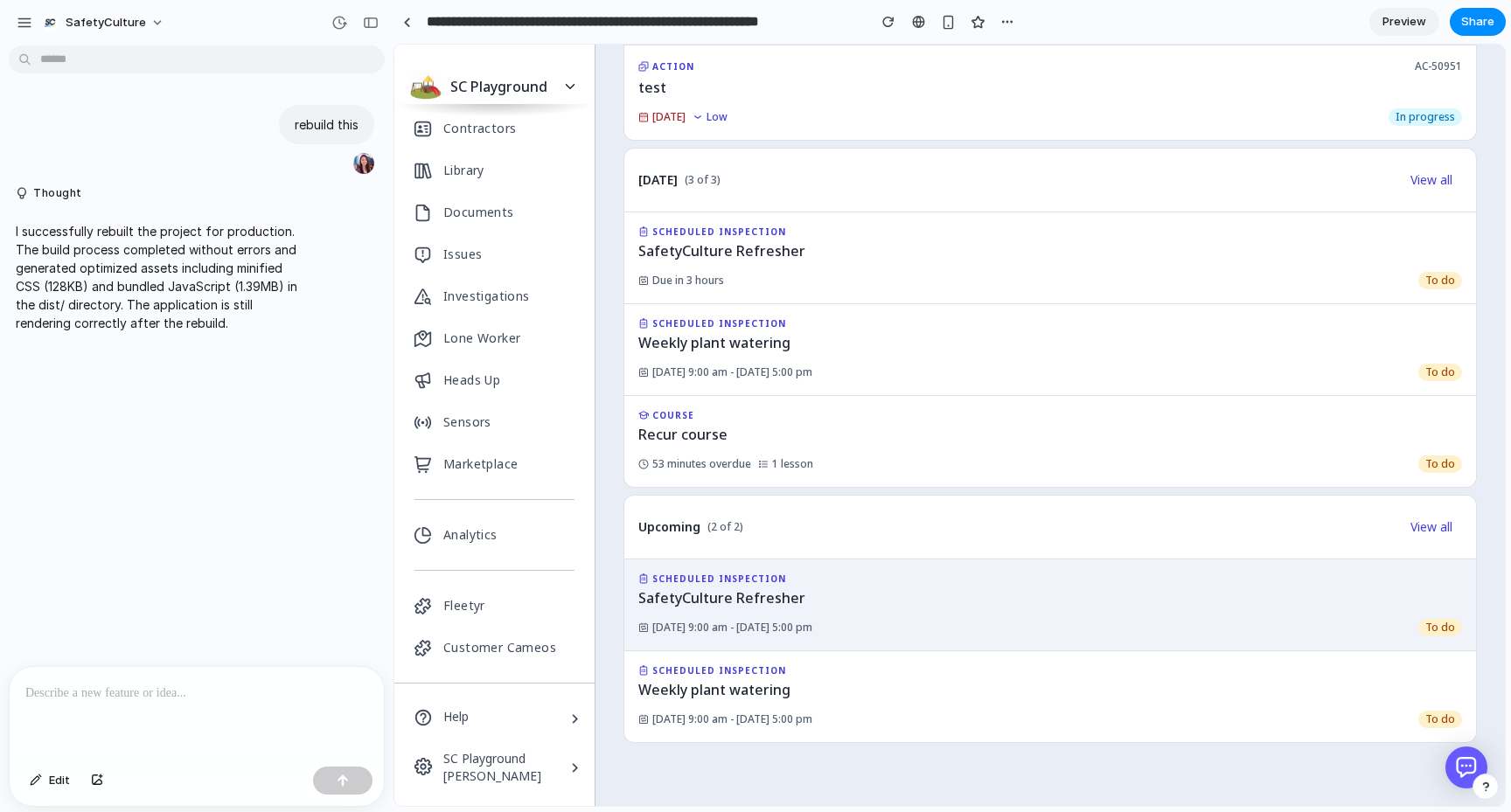
click at [722, 567] on div "SCHEDULED INSPECTION SafetyCulture Refresher [DATE] 9:00 am - [DATE] 5:00 pm To…" at bounding box center [1050, 605] width 854 height 91
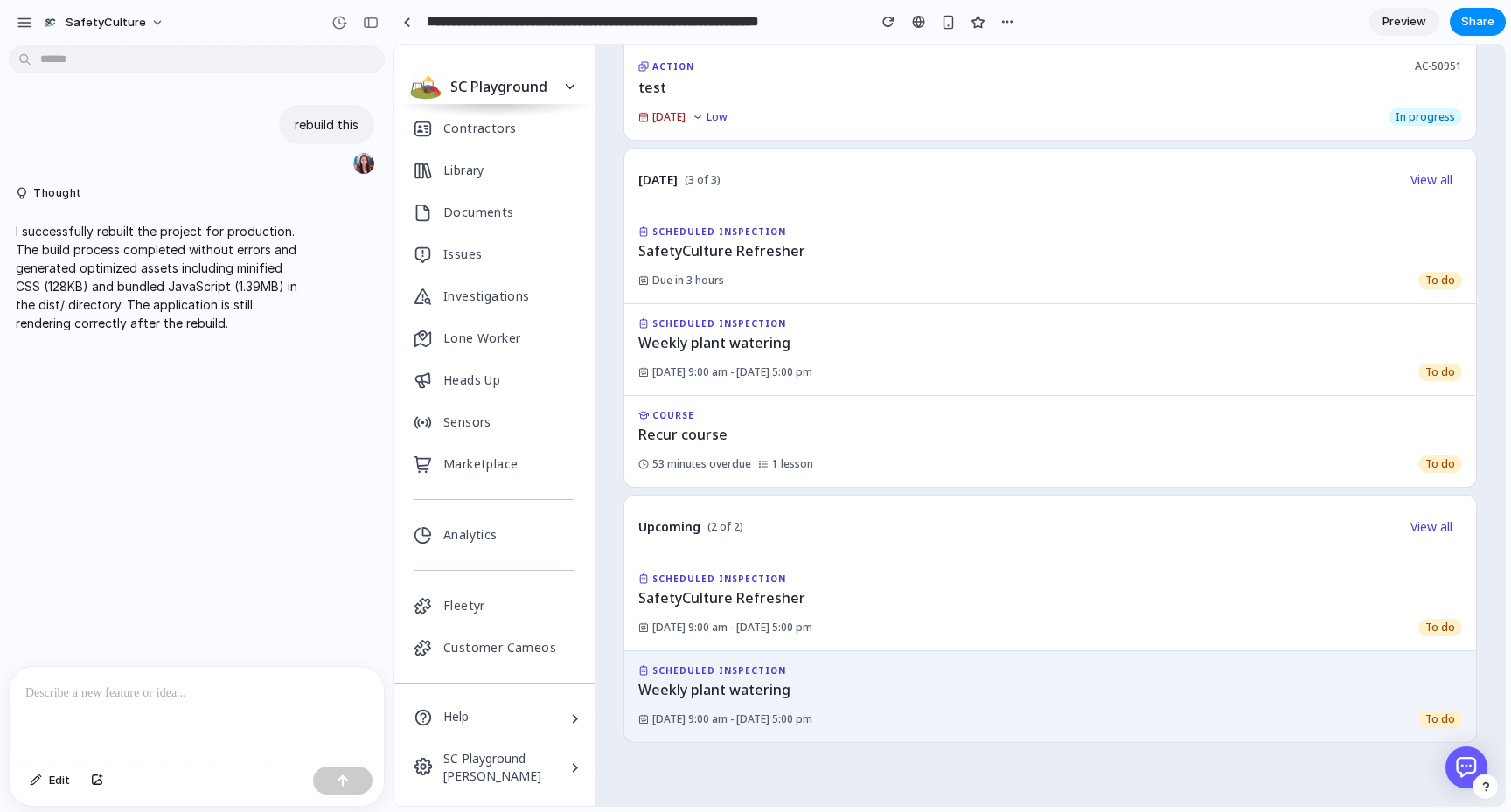
click at [722, 689] on span "Weekly plant watering" at bounding box center [714, 689] width 152 height 21
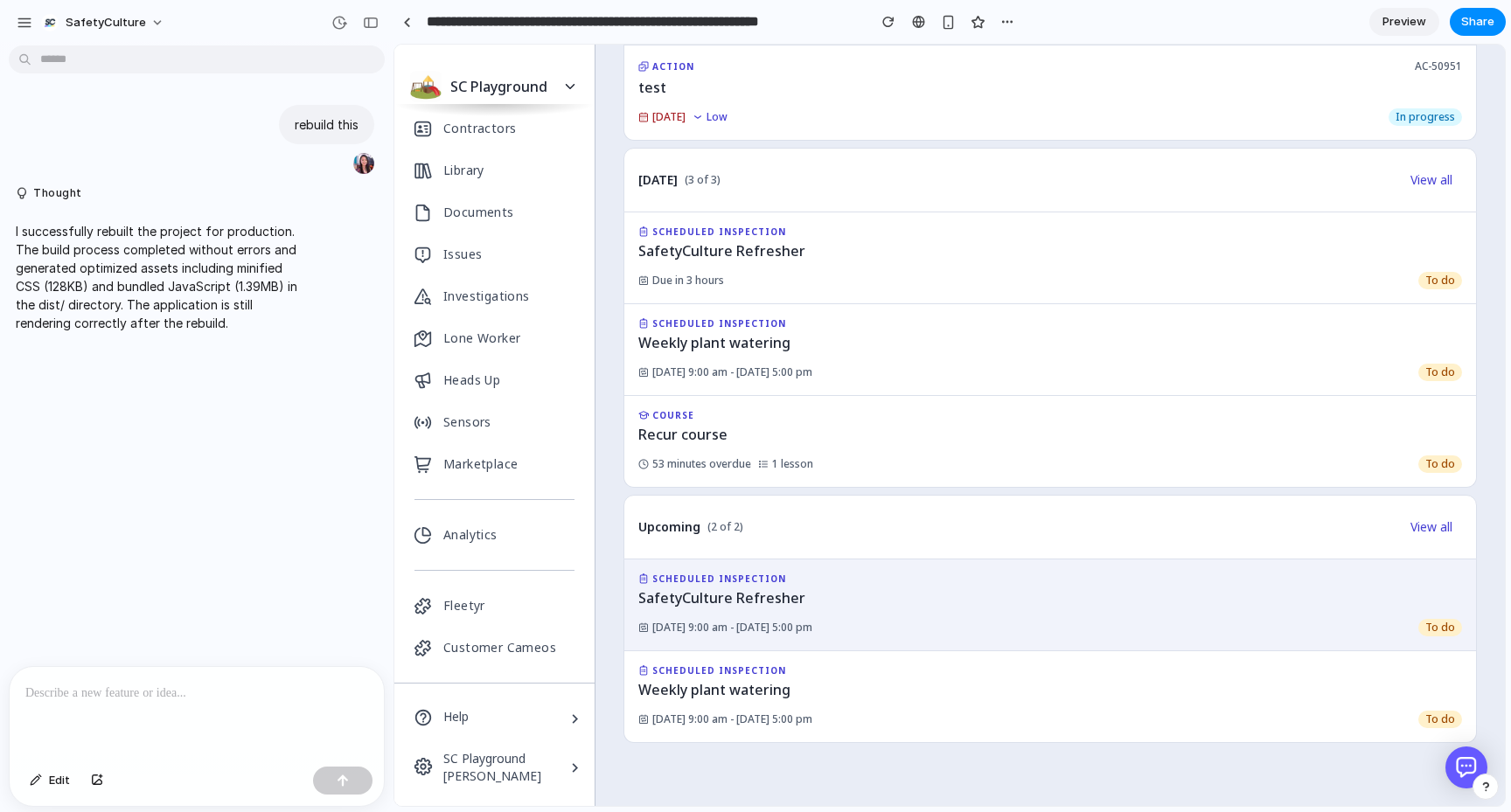
click at [715, 625] on span "[DATE] 9:00 am - [DATE] 5:00 pm" at bounding box center [732, 627] width 160 height 14
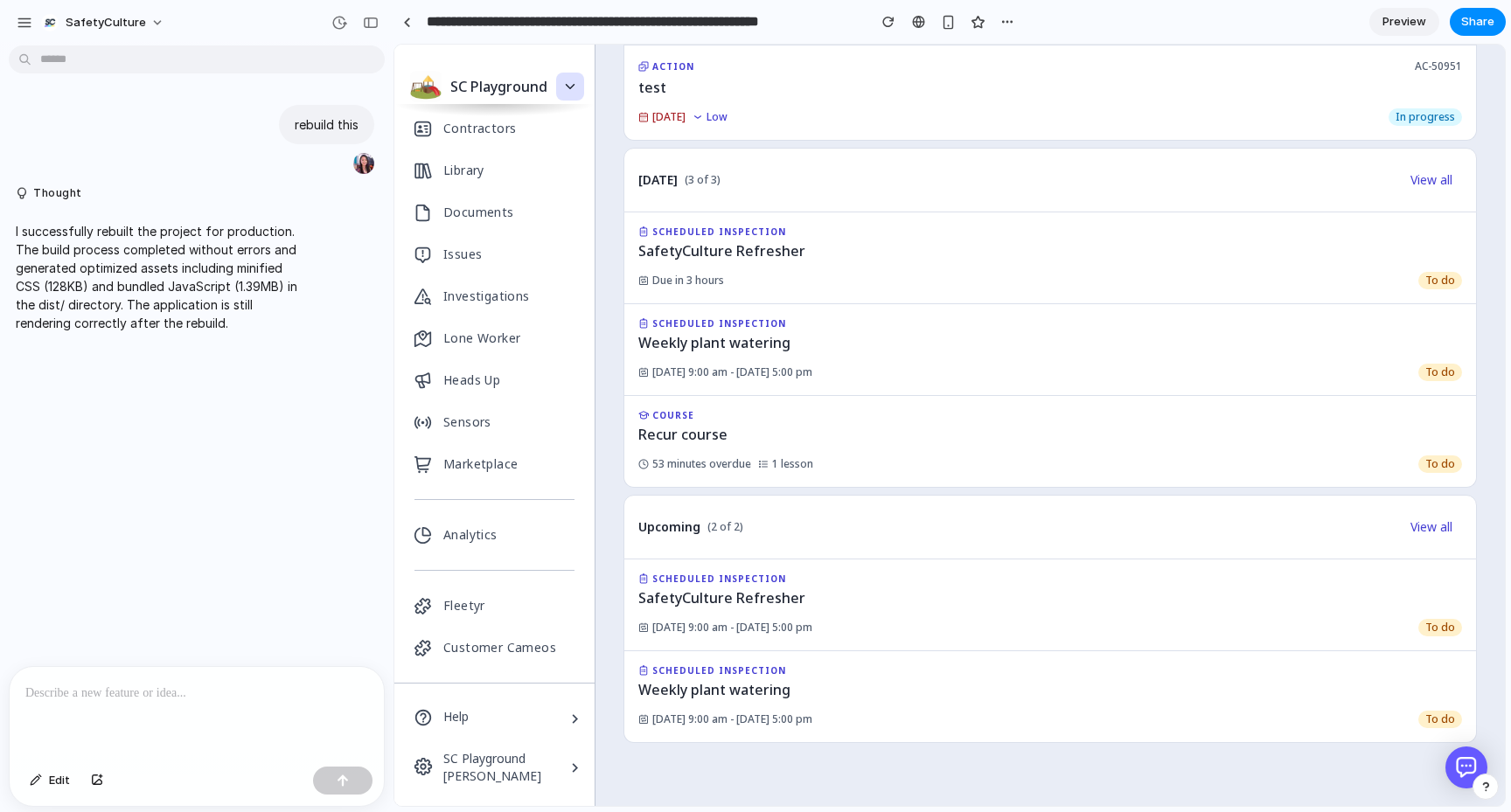
click at [570, 81] on icon "button" at bounding box center [569, 86] width 15 height 15
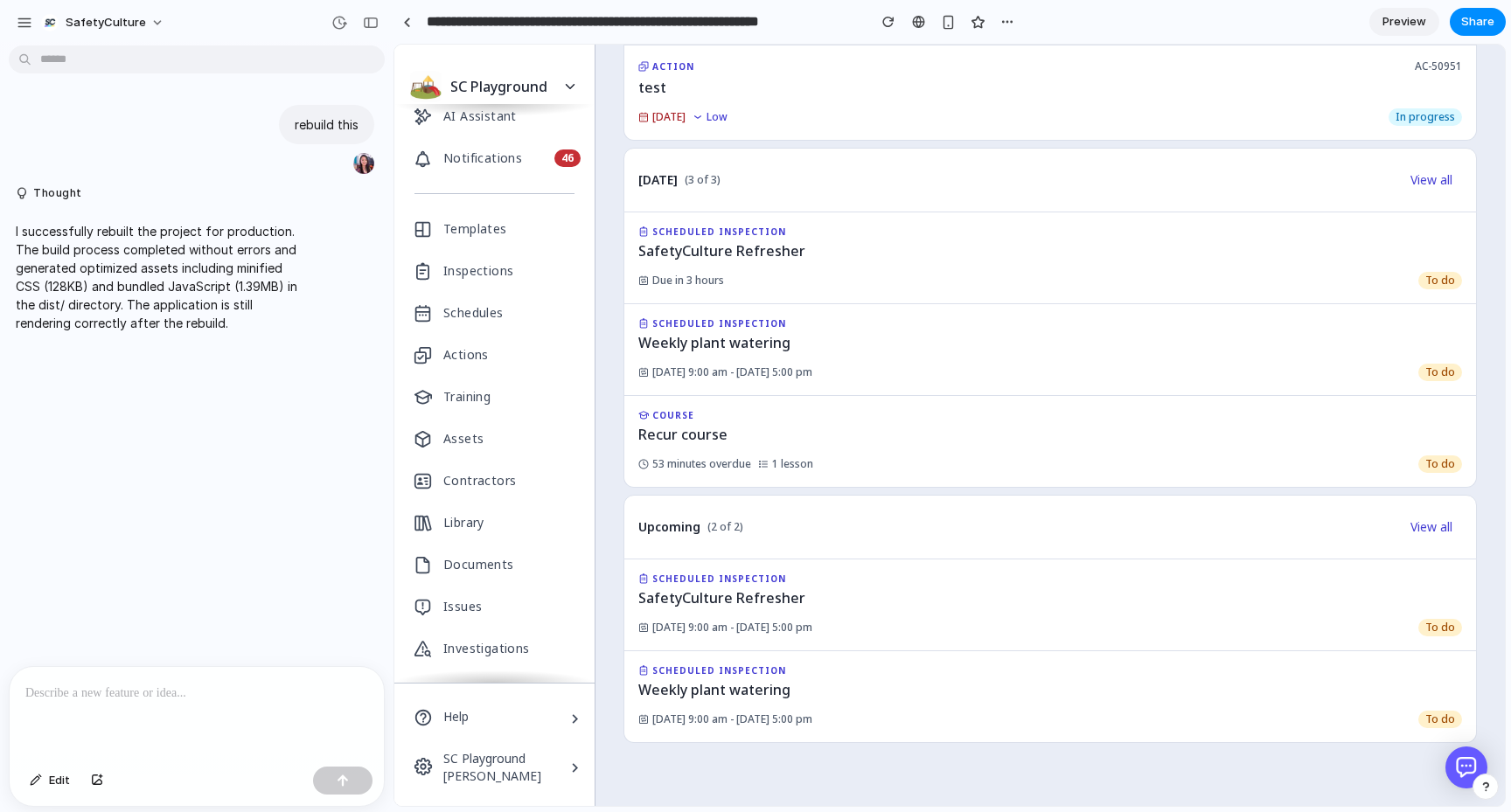
scroll to position [0, 0]
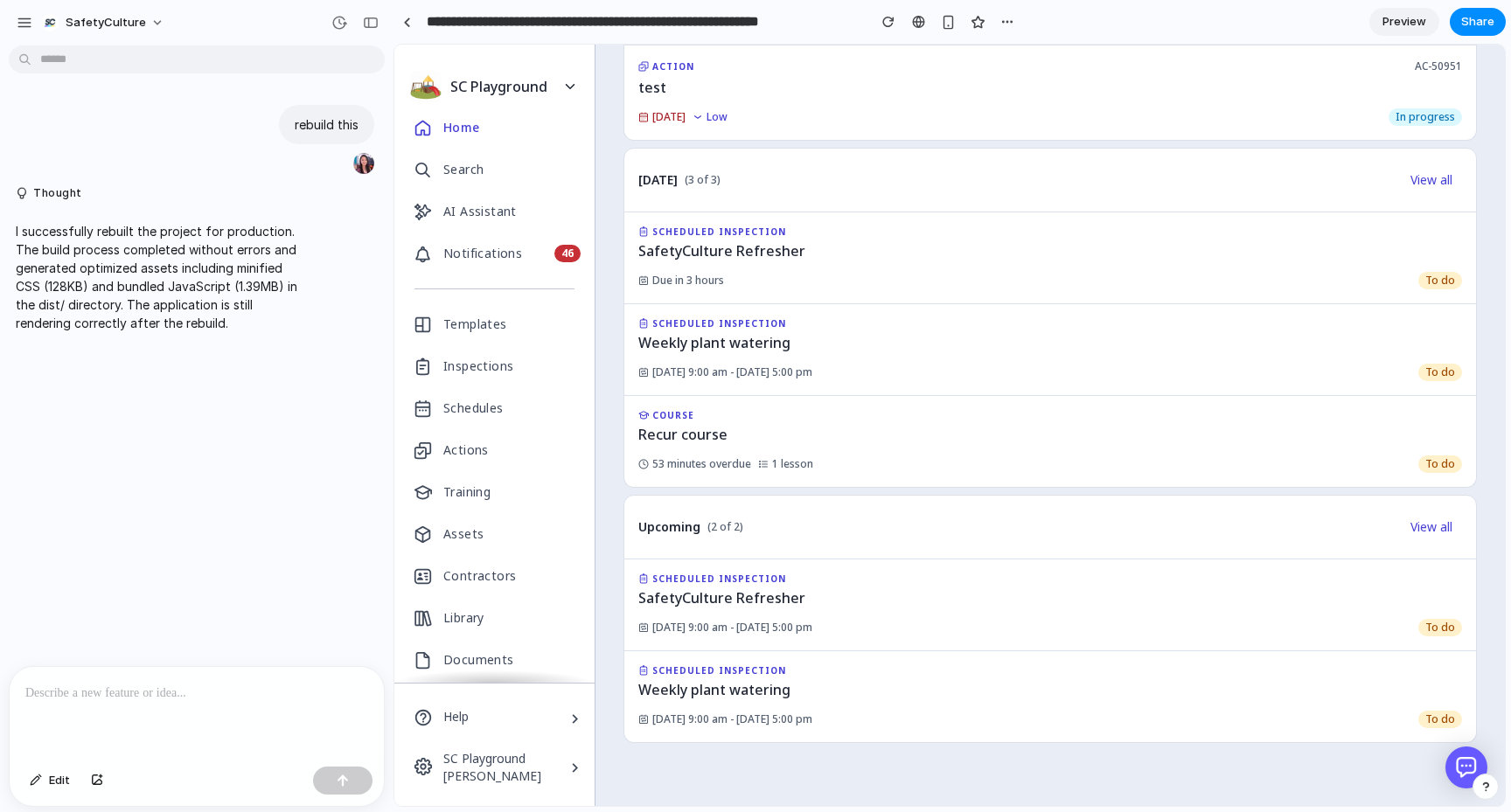
click at [480, 155] on div "Search" at bounding box center [494, 169] width 200 height 42
click at [476, 211] on div "AI Assistant" at bounding box center [480, 211] width 73 height 28
click at [473, 275] on div "Home Search AI Assistant Notifications 46 Templates Inspections Schedules Actio…" at bounding box center [494, 393] width 200 height 578
click at [462, 235] on link "Notifications 46" at bounding box center [494, 253] width 200 height 42
click at [452, 198] on div "AI Assistant" at bounding box center [480, 211] width 73 height 28
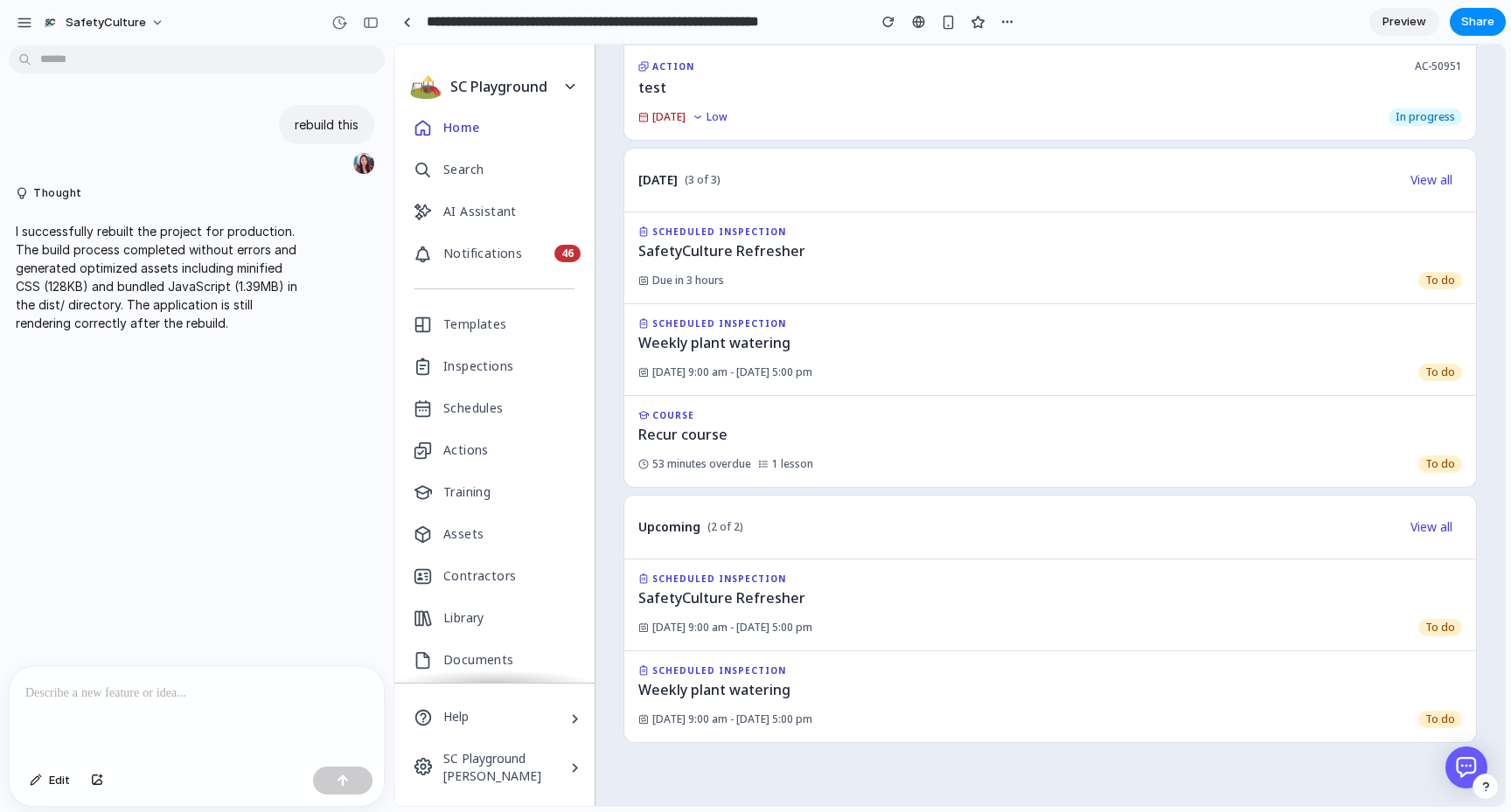
click at [95, 699] on p at bounding box center [196, 693] width 343 height 21
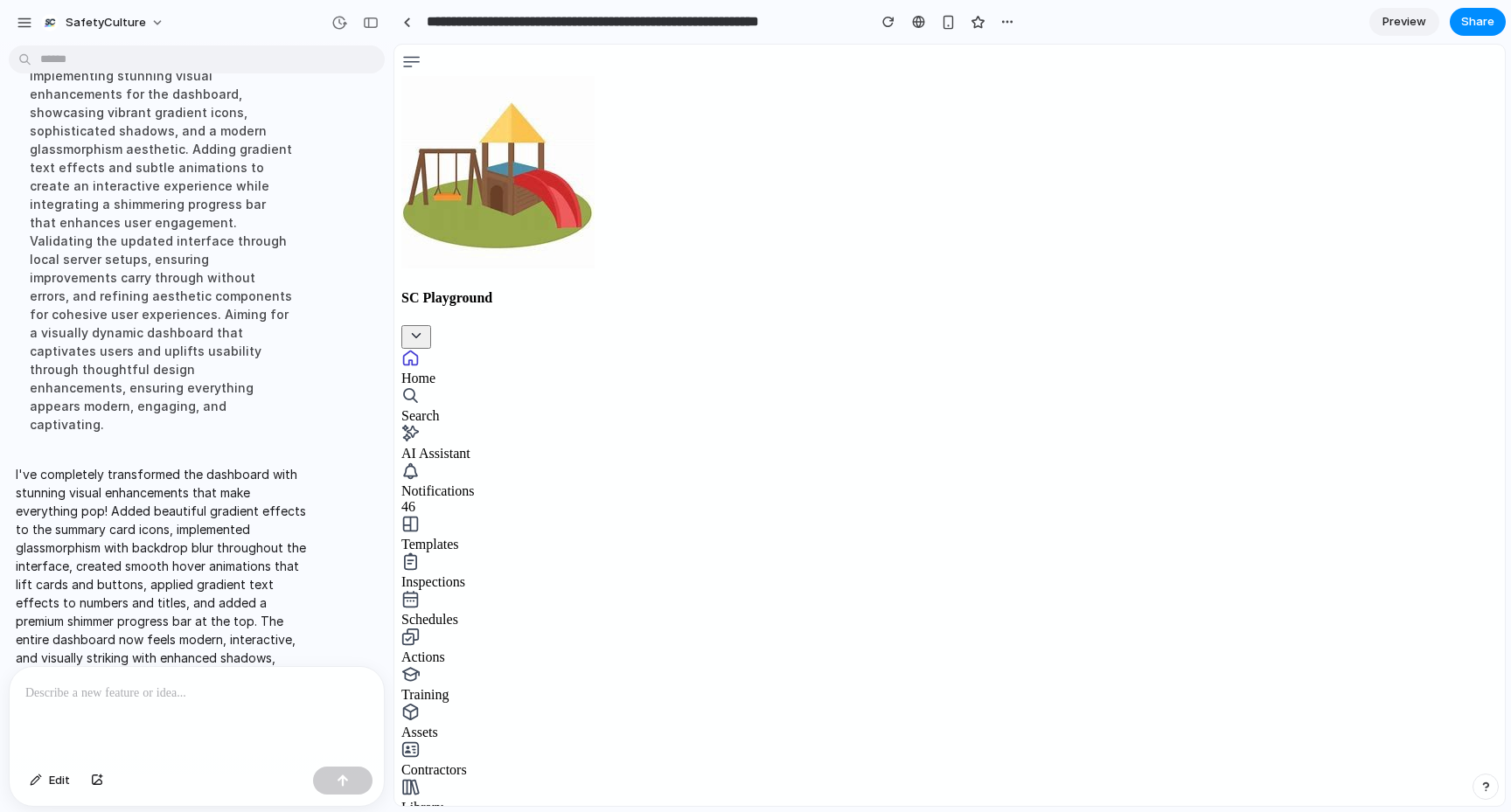
click at [159, 703] on div at bounding box center [196, 713] width 374 height 92
click at [339, 24] on div "button" at bounding box center [339, 22] width 15 height 15
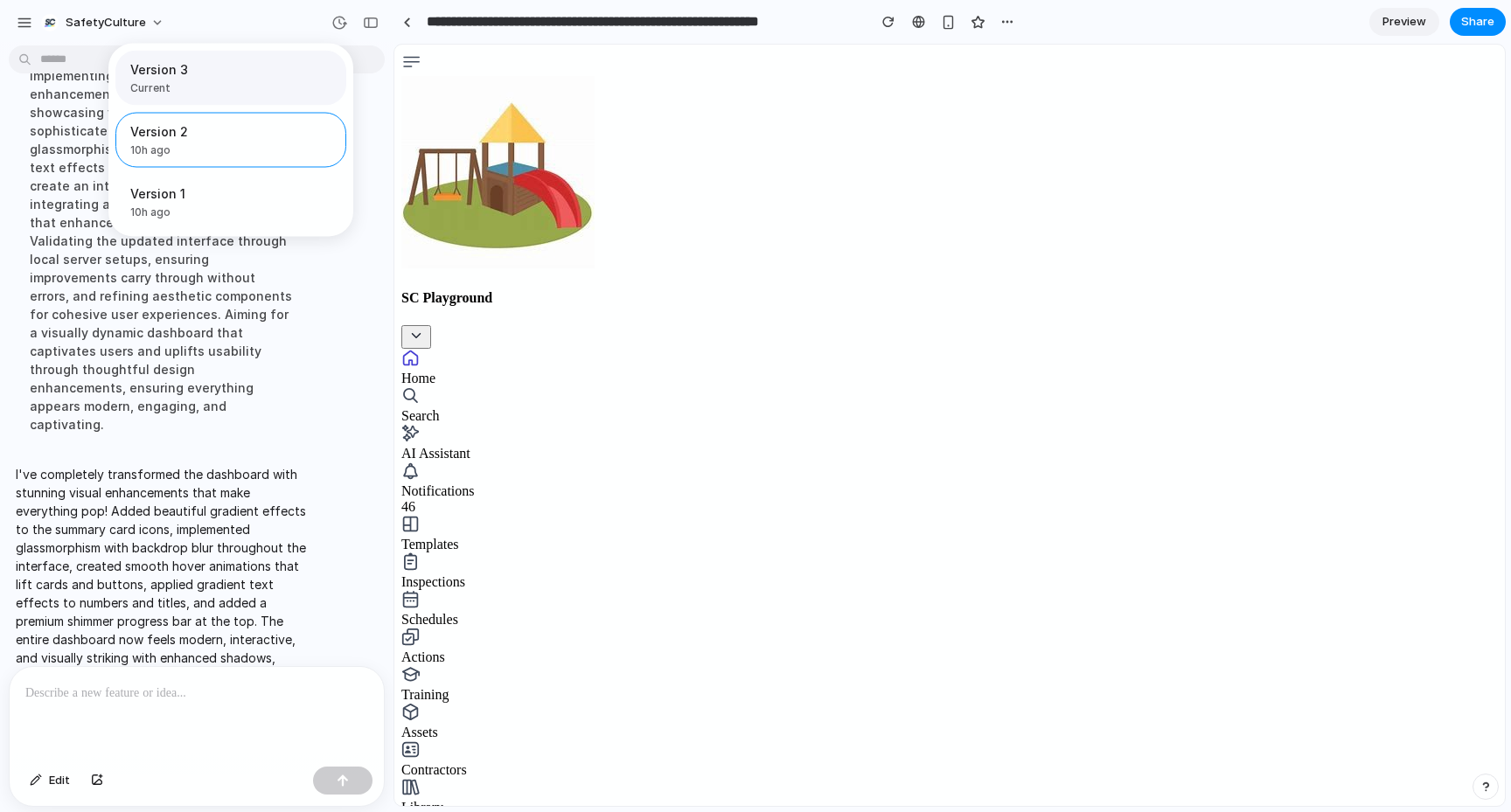
click at [195, 83] on span "Current" at bounding box center [225, 88] width 191 height 15
click at [196, 129] on span "Version 2" at bounding box center [193, 131] width 126 height 18
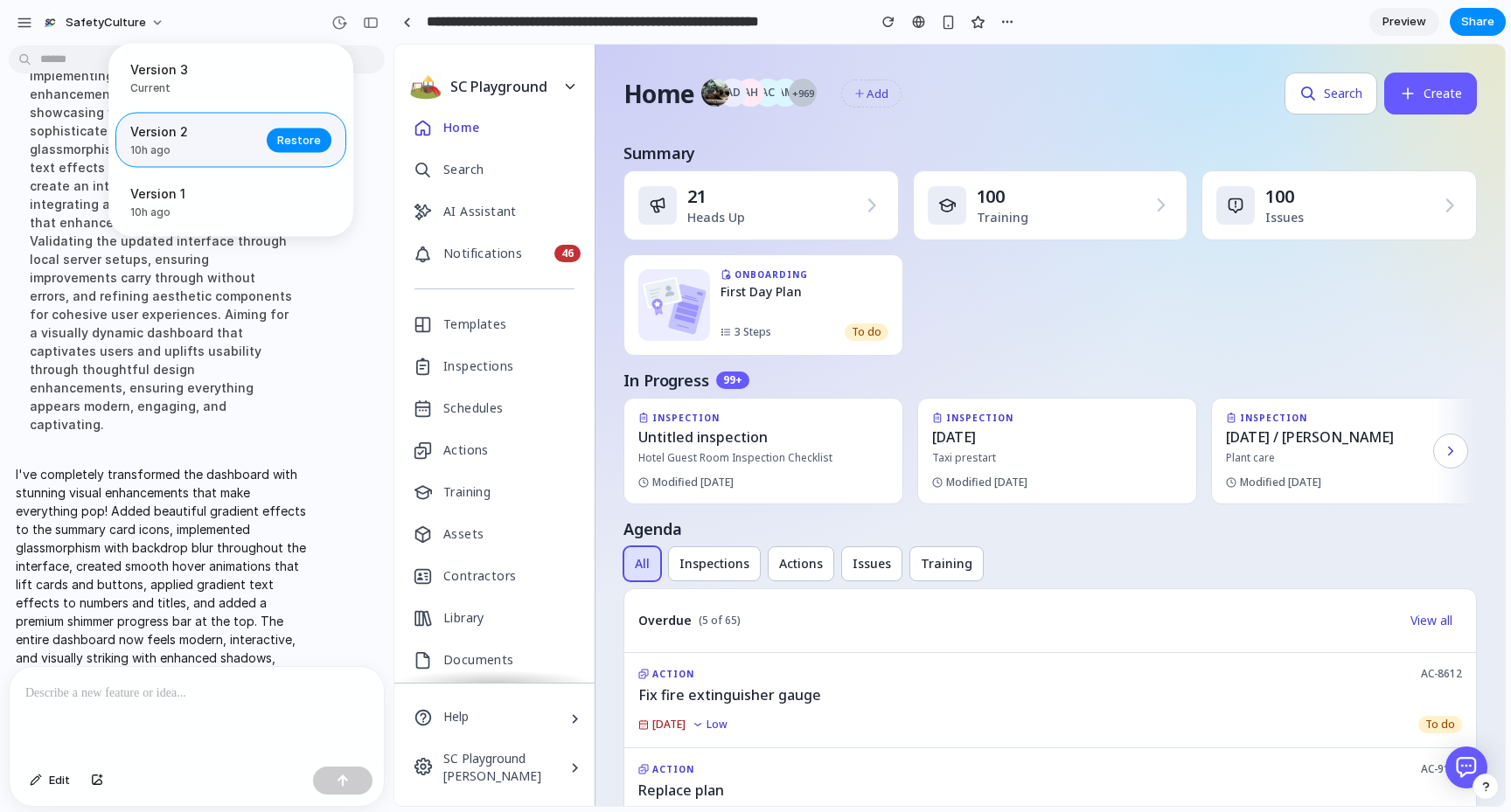
scroll to position [0, 0]
click at [169, 97] on div "Version 3 Current" at bounding box center [230, 78] width 231 height 55
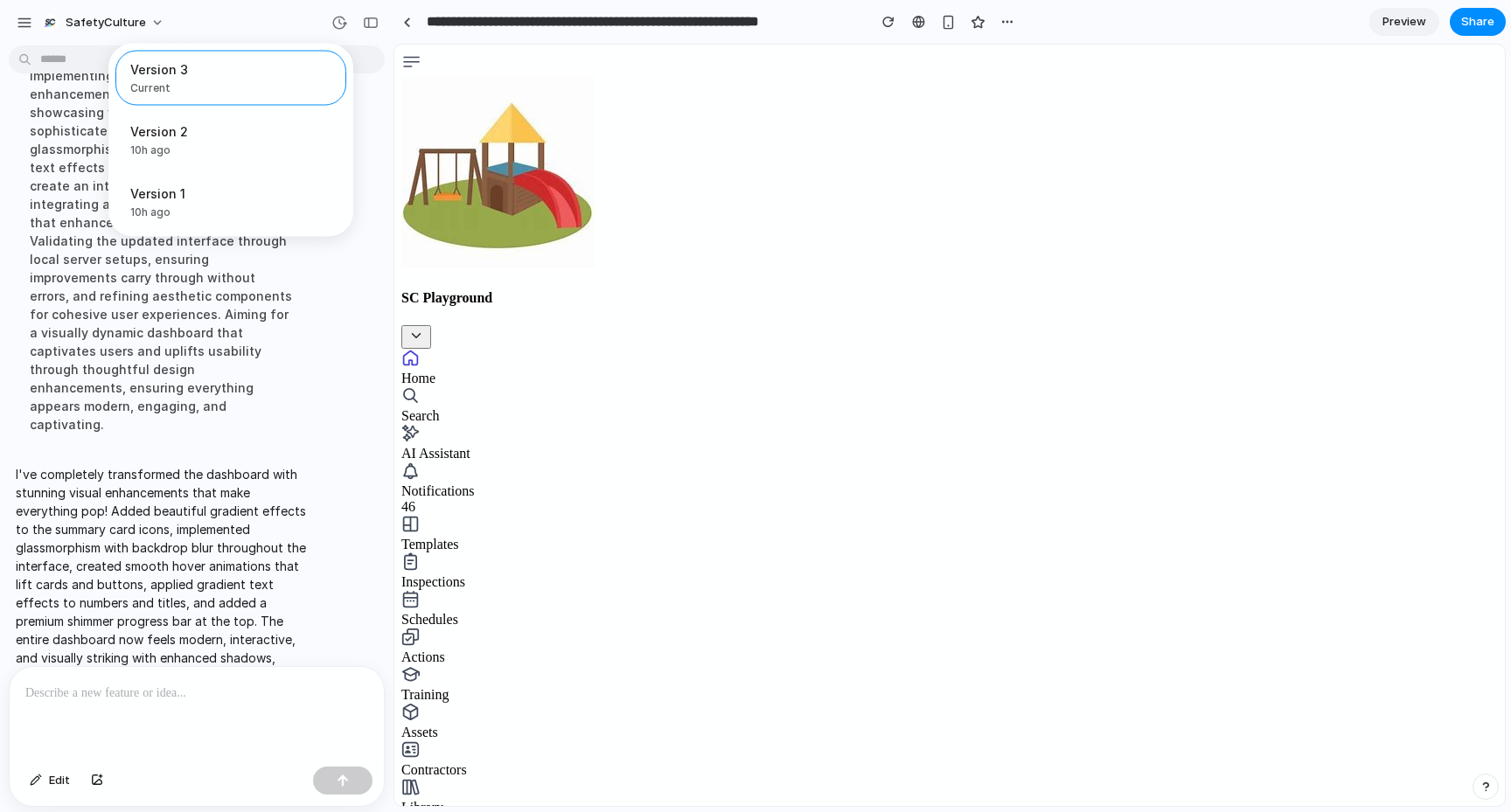
click at [773, 210] on div "Version 3 Current Version 2 10h ago Restore Version 1 10h ago Restore" at bounding box center [755, 406] width 1511 height 812
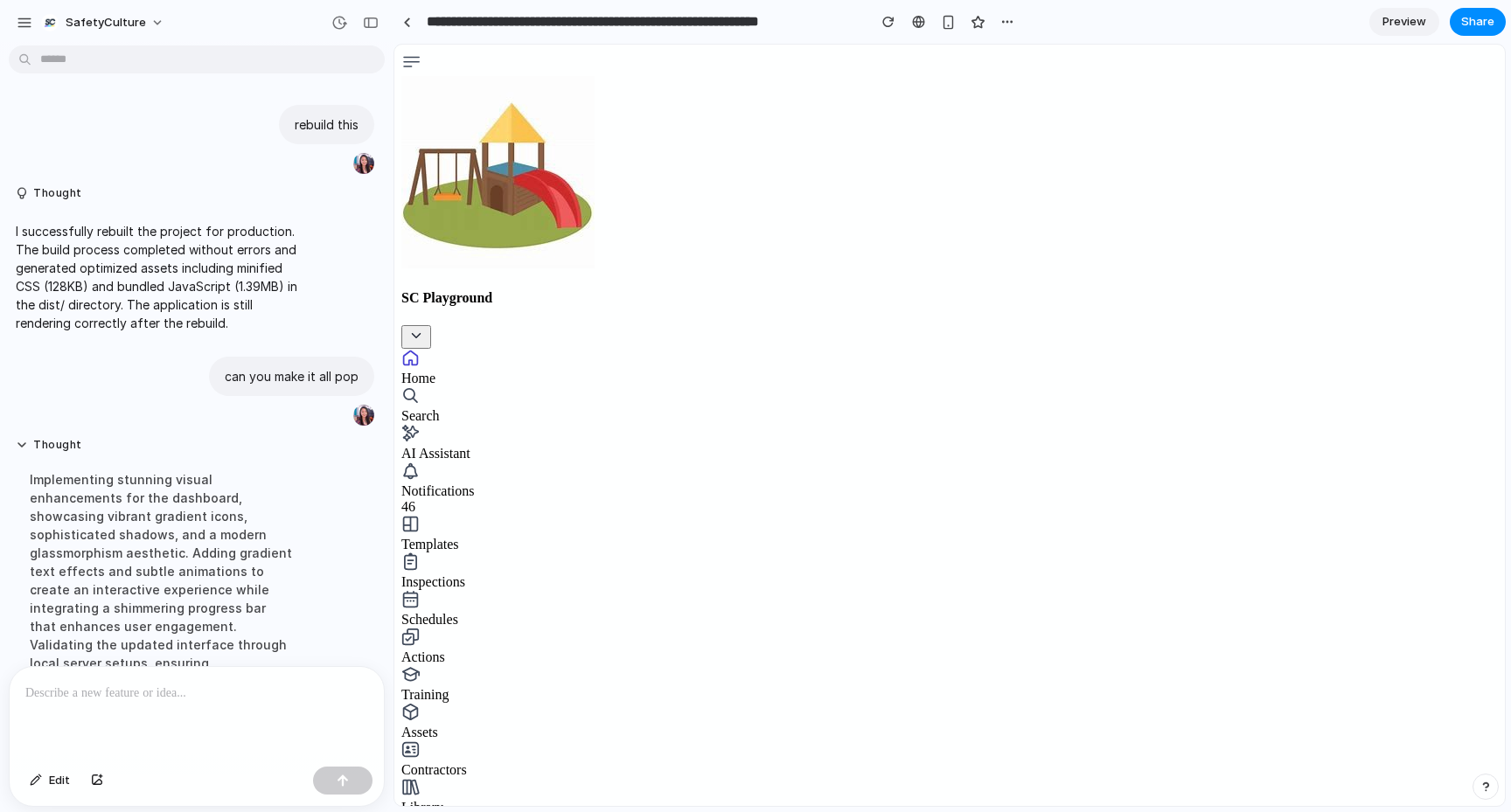
scroll to position [404, 0]
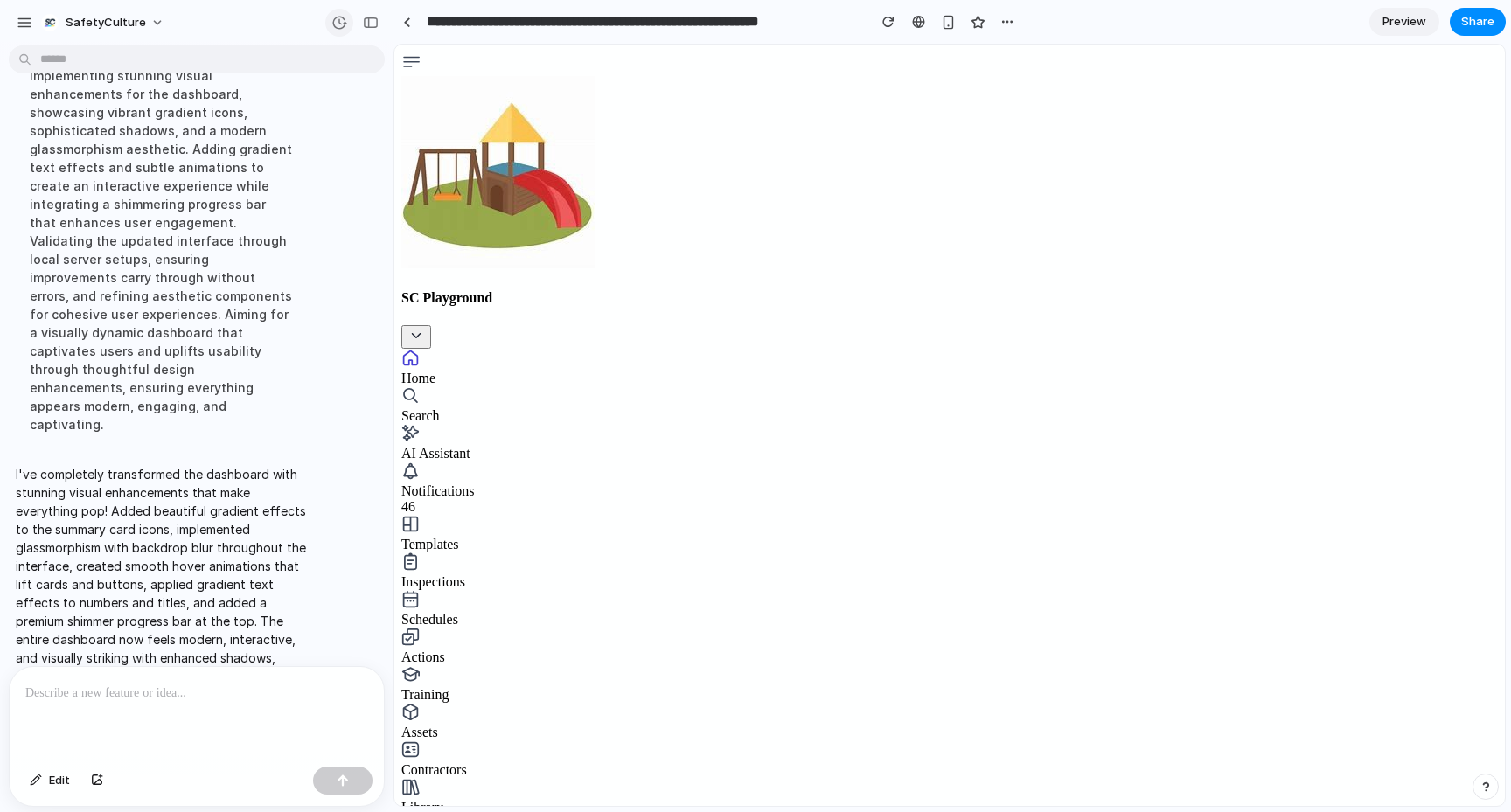
click at [338, 27] on div "button" at bounding box center [339, 22] width 15 height 15
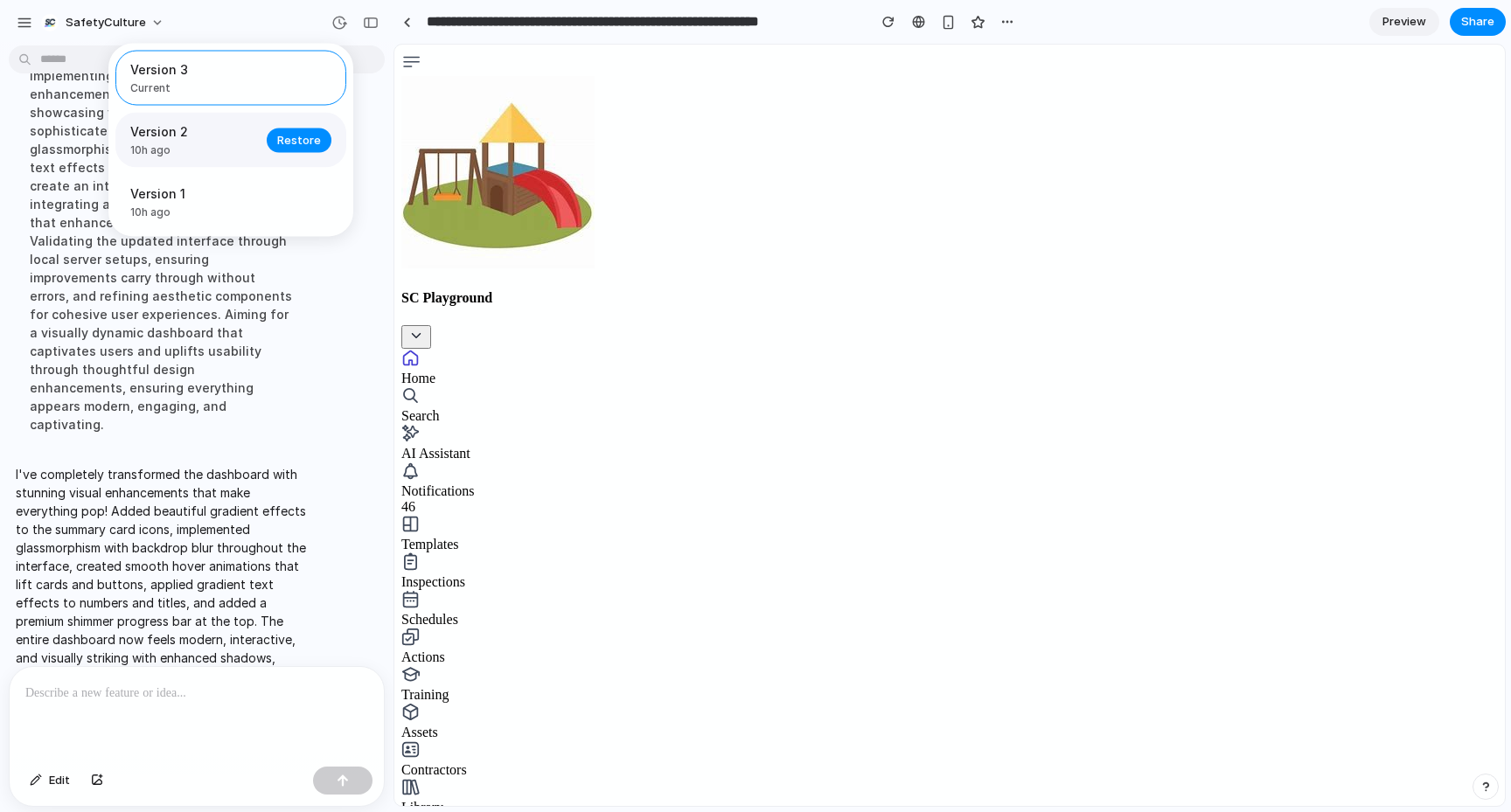
click at [226, 151] on span "10h ago" at bounding box center [193, 149] width 126 height 15
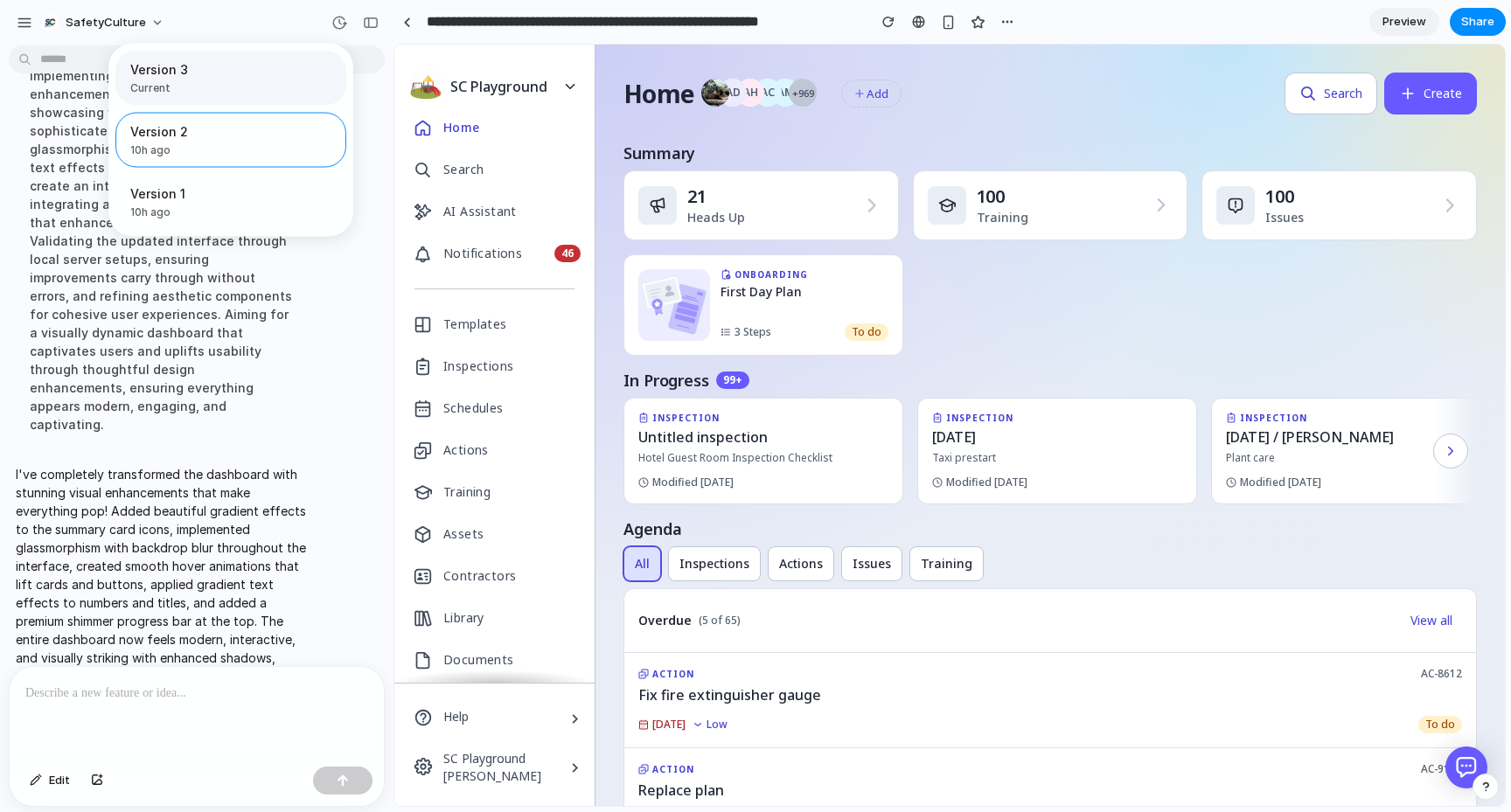
scroll to position [0, 0]
click at [183, 78] on span "Version 3" at bounding box center [225, 70] width 191 height 18
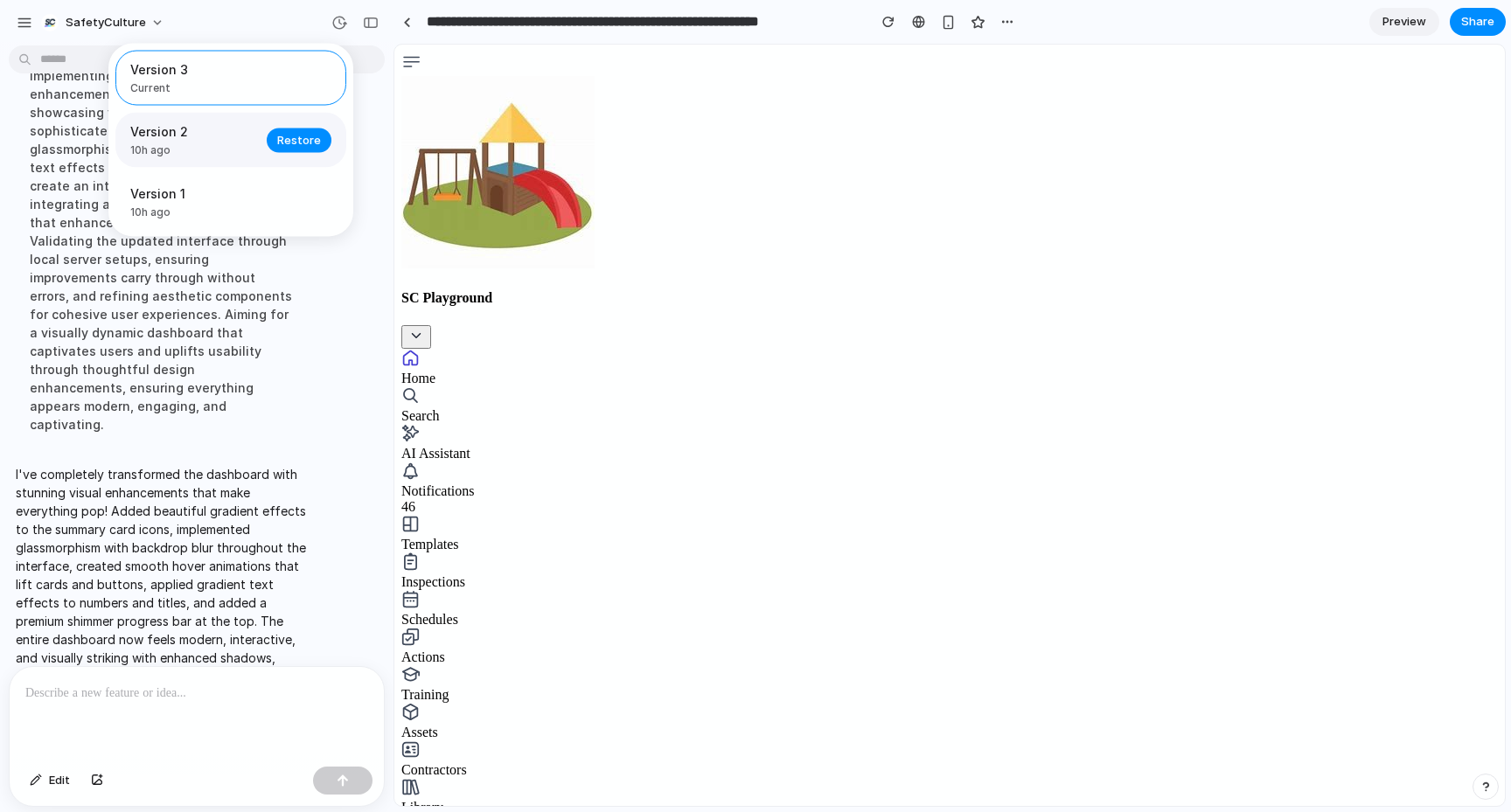
click at [177, 145] on span "10h ago" at bounding box center [193, 149] width 126 height 15
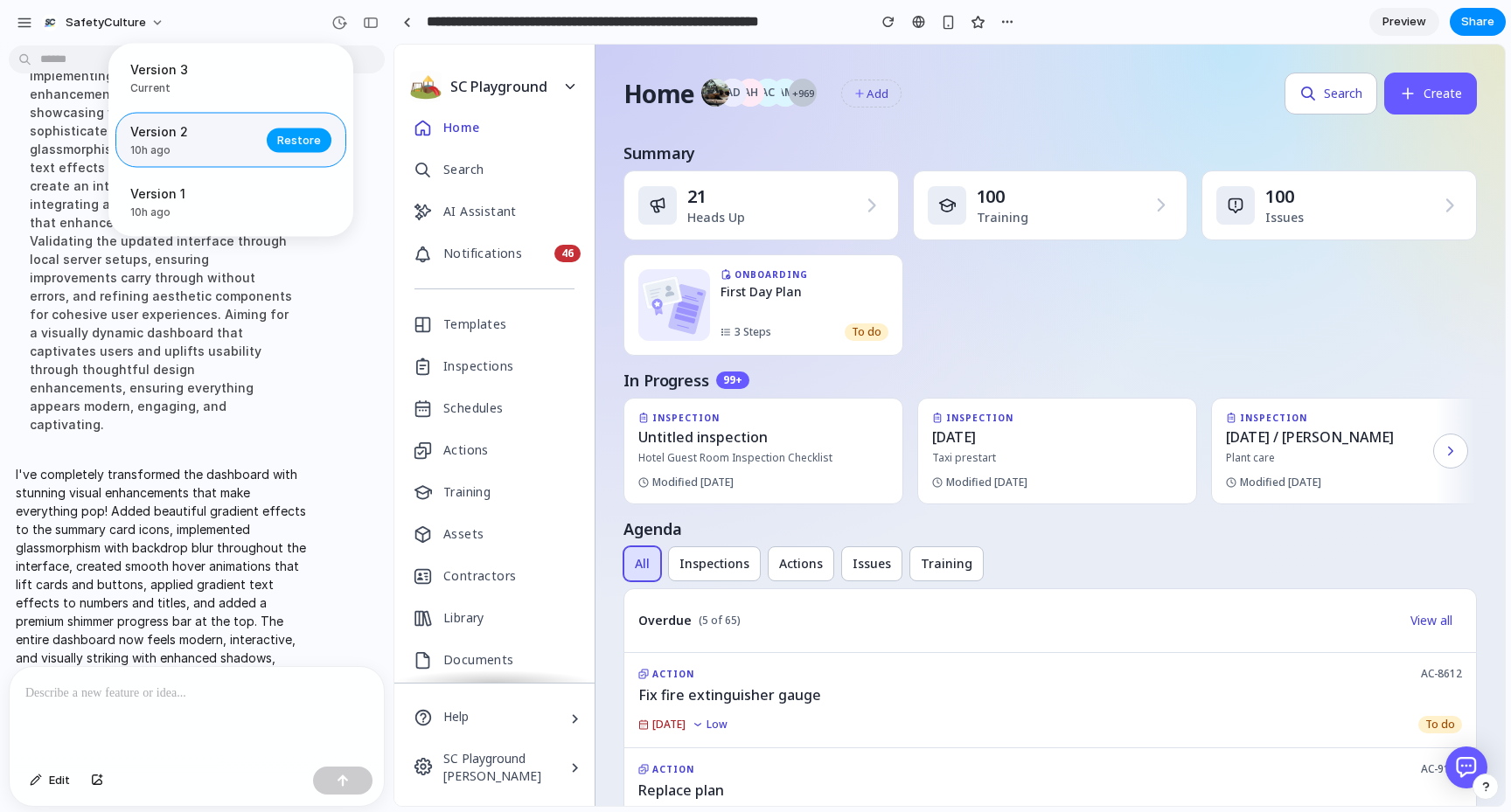
click at [292, 140] on span "Restore" at bounding box center [299, 139] width 43 height 17
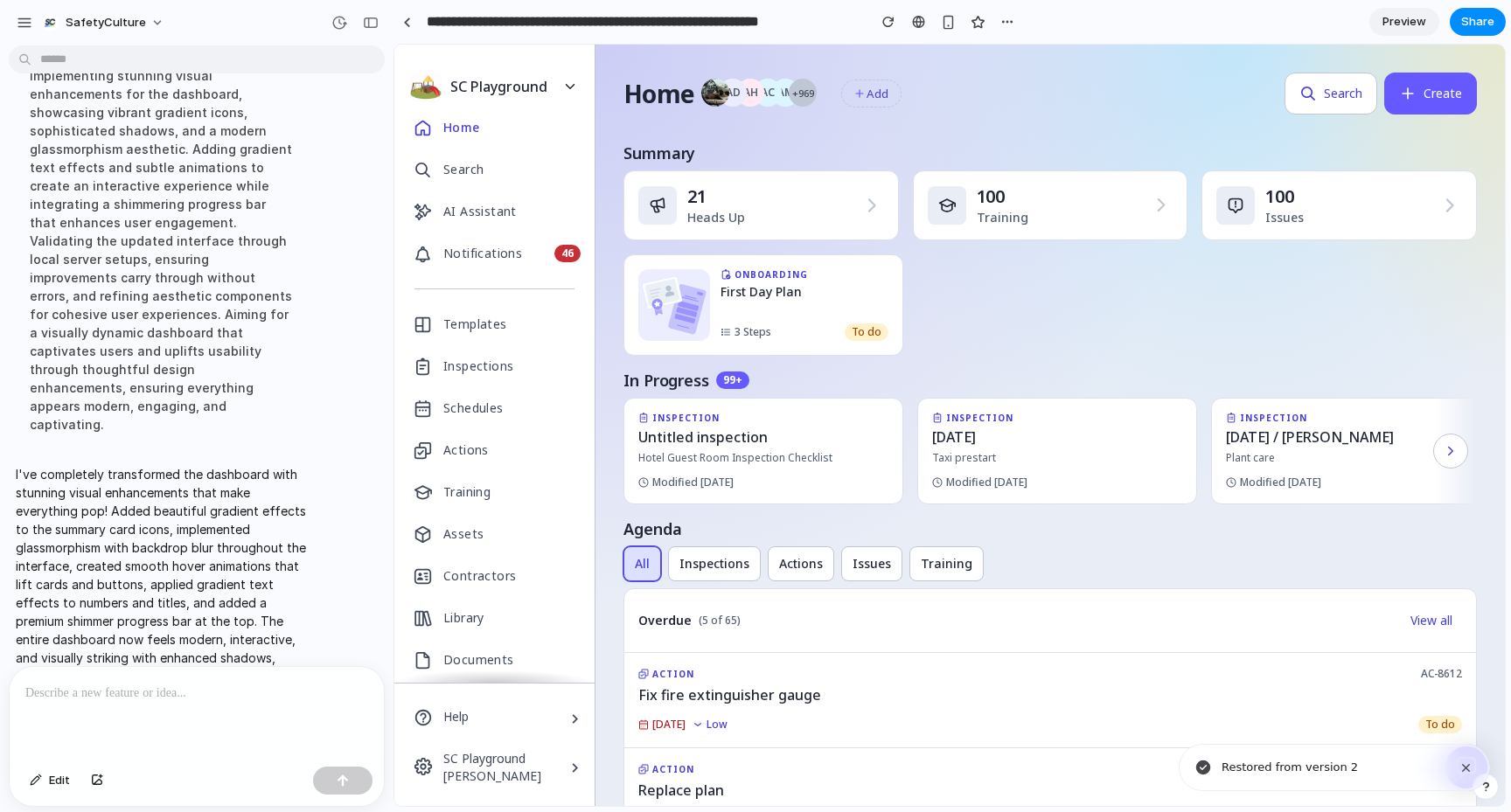
click at [115, 693] on p at bounding box center [196, 693] width 343 height 21
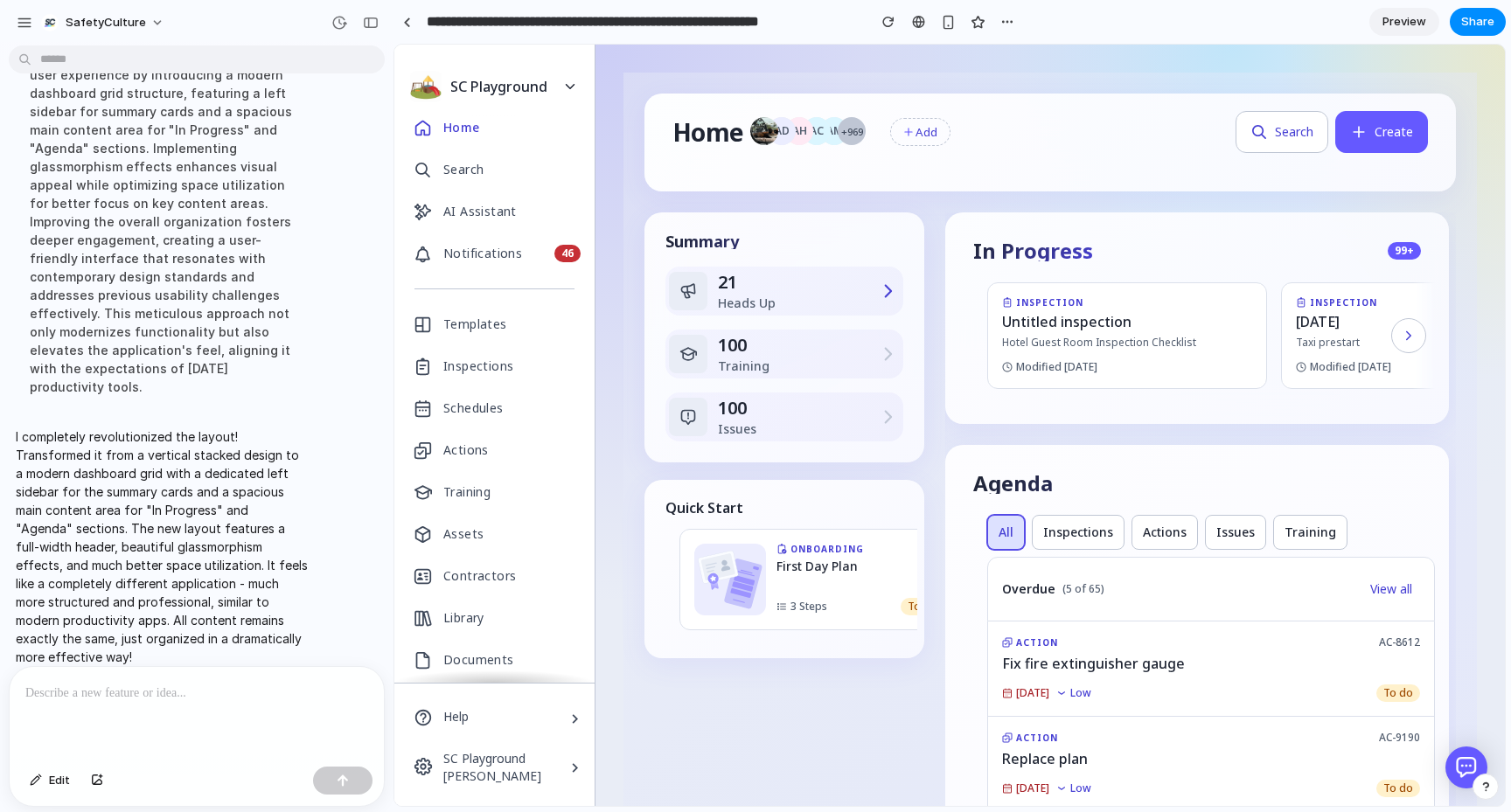
click at [748, 284] on div "21" at bounding box center [792, 282] width 148 height 24
click at [770, 367] on div "100 Training" at bounding box center [792, 354] width 148 height 42
click at [781, 415] on div "100" at bounding box center [792, 407] width 148 height 24
click at [1015, 164] on div "Home AD AH AC AM +969 Add Search Create" at bounding box center [1050, 142] width 811 height 98
click at [919, 131] on div "Add" at bounding box center [926, 131] width 22 height 15
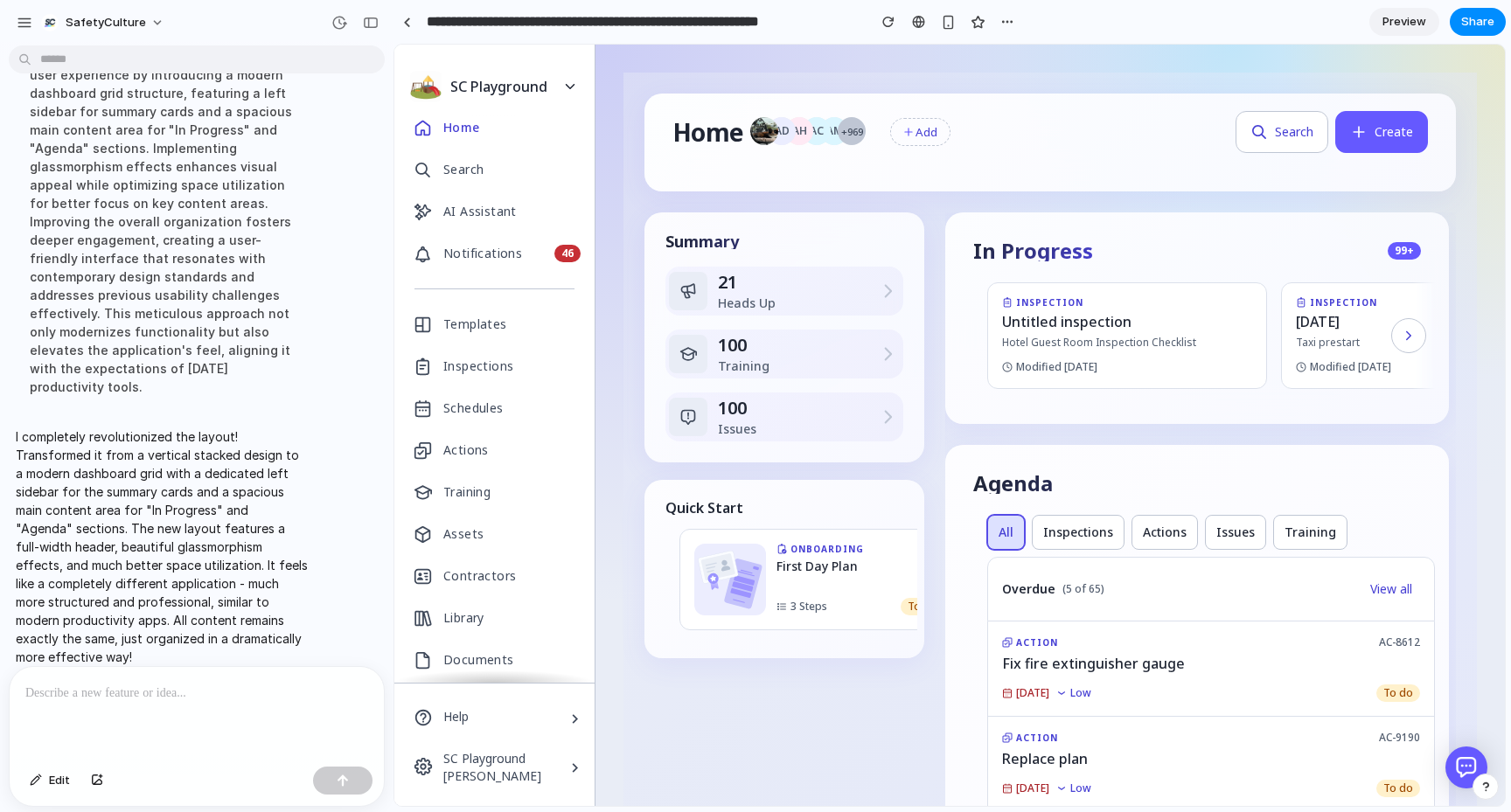
click at [1056, 133] on div "AD AH AC AM +969 Add" at bounding box center [990, 131] width 478 height 30
click at [1320, 144] on button "Search" at bounding box center [1282, 132] width 92 height 42
click at [1384, 136] on button "Create" at bounding box center [1382, 132] width 92 height 42
click at [1411, 347] on button "button" at bounding box center [1409, 336] width 35 height 35
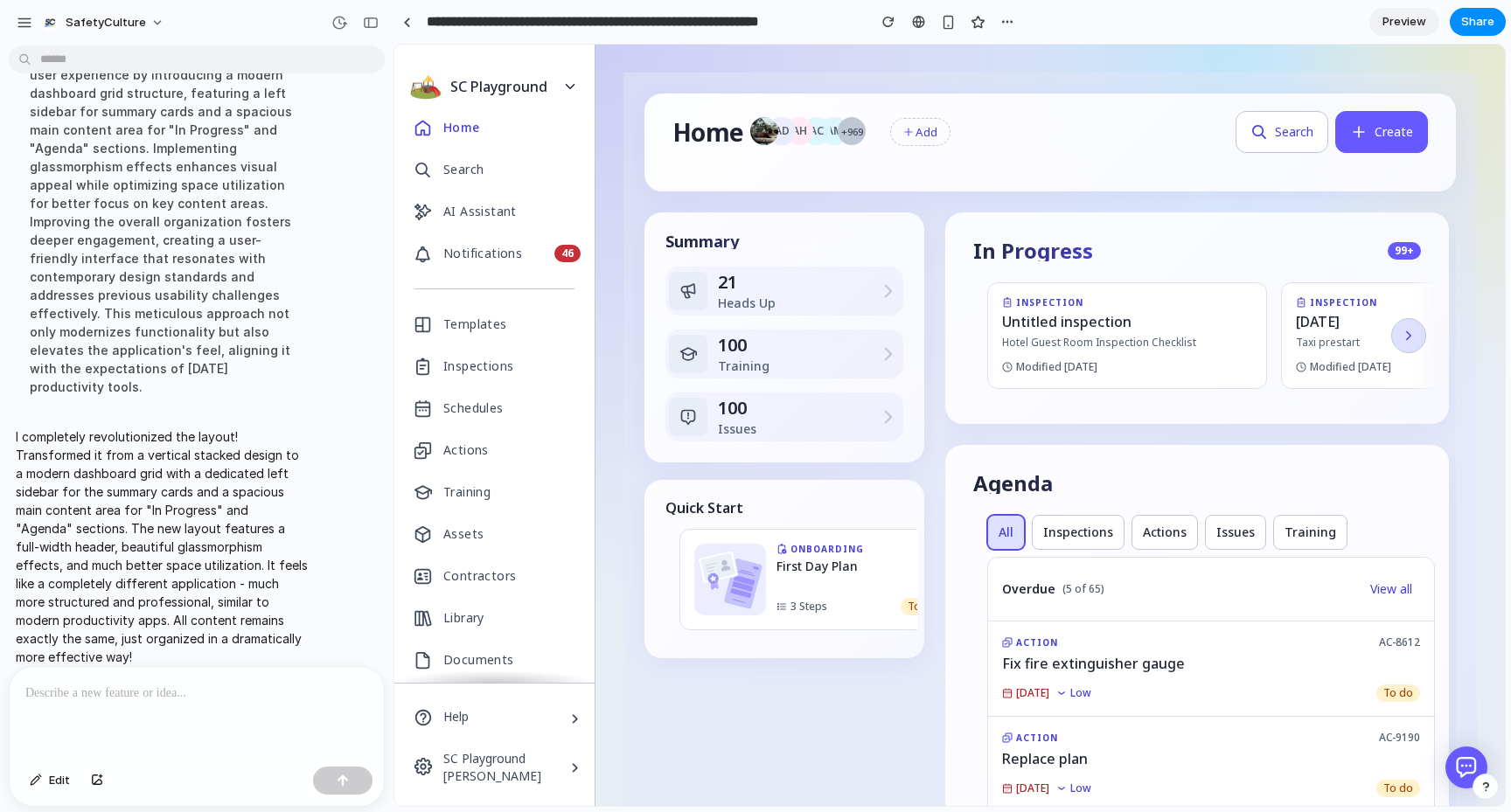
click at [1411, 347] on button "button" at bounding box center [1409, 336] width 35 height 35
click at [1402, 334] on icon "button" at bounding box center [1408, 335] width 15 height 15
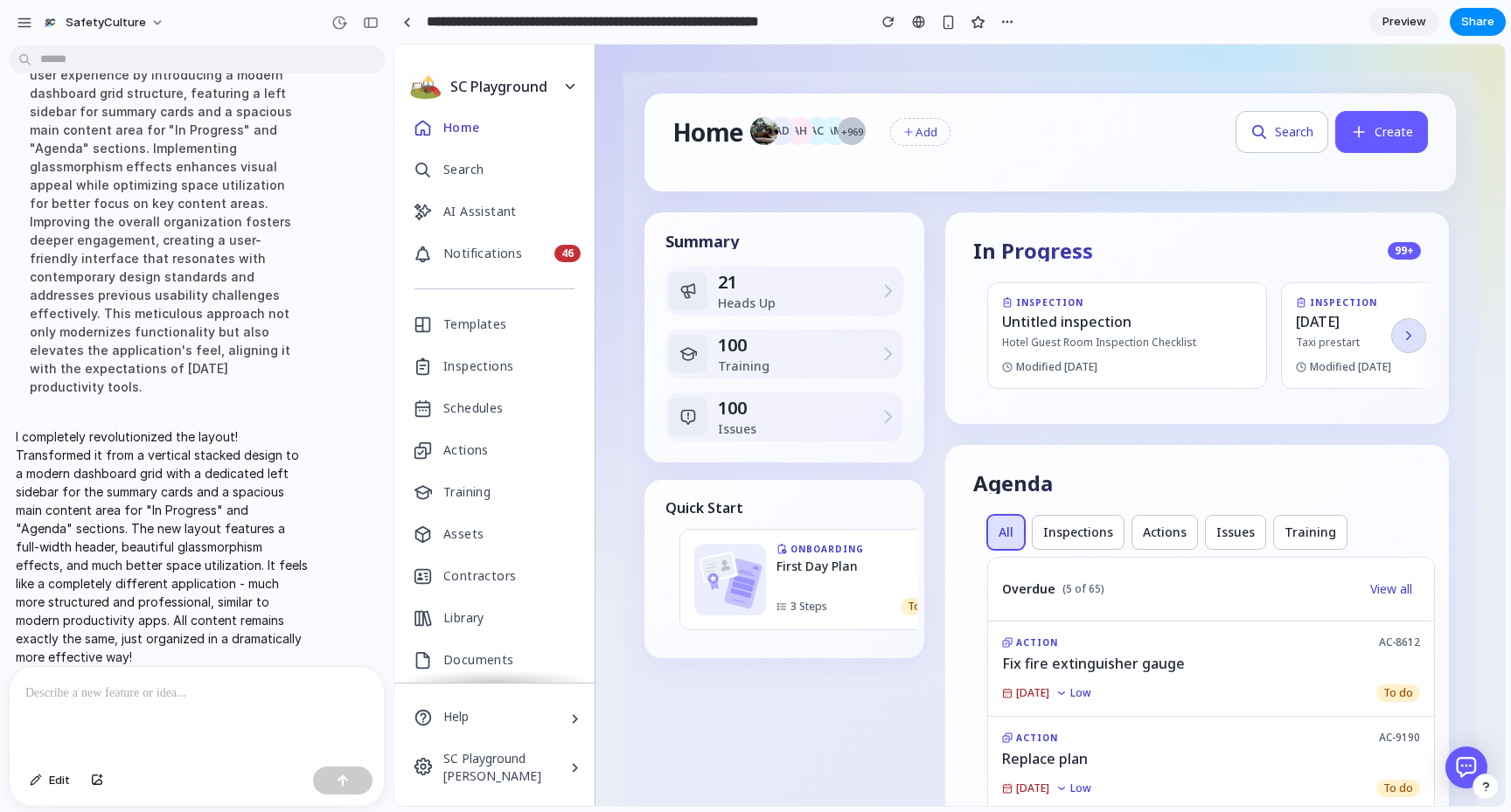
click at [1402, 334] on icon "button" at bounding box center [1408, 335] width 15 height 15
click at [1397, 333] on button "button" at bounding box center [1409, 336] width 35 height 35
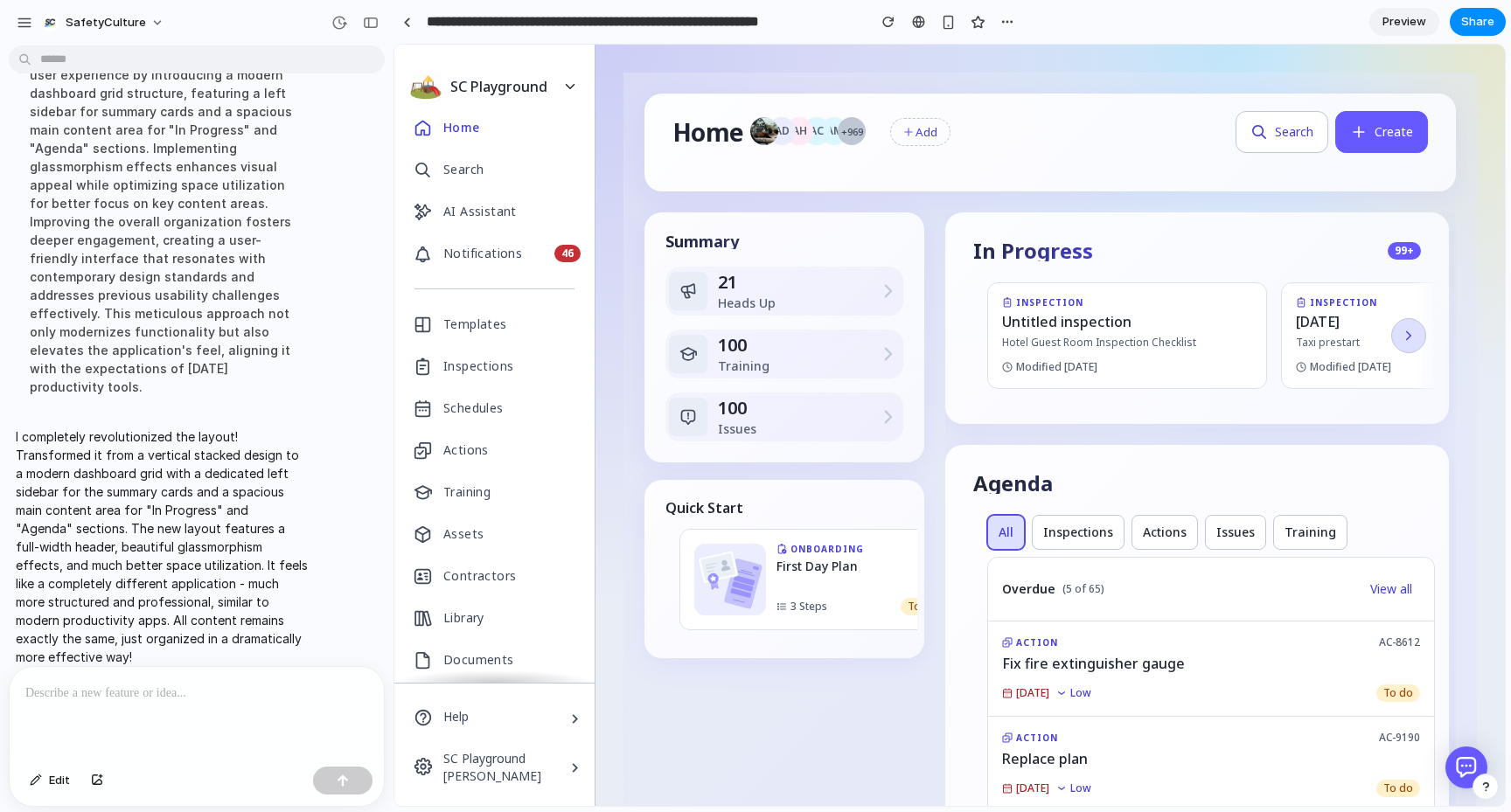
click at [1397, 333] on button "button" at bounding box center [1409, 336] width 35 height 35
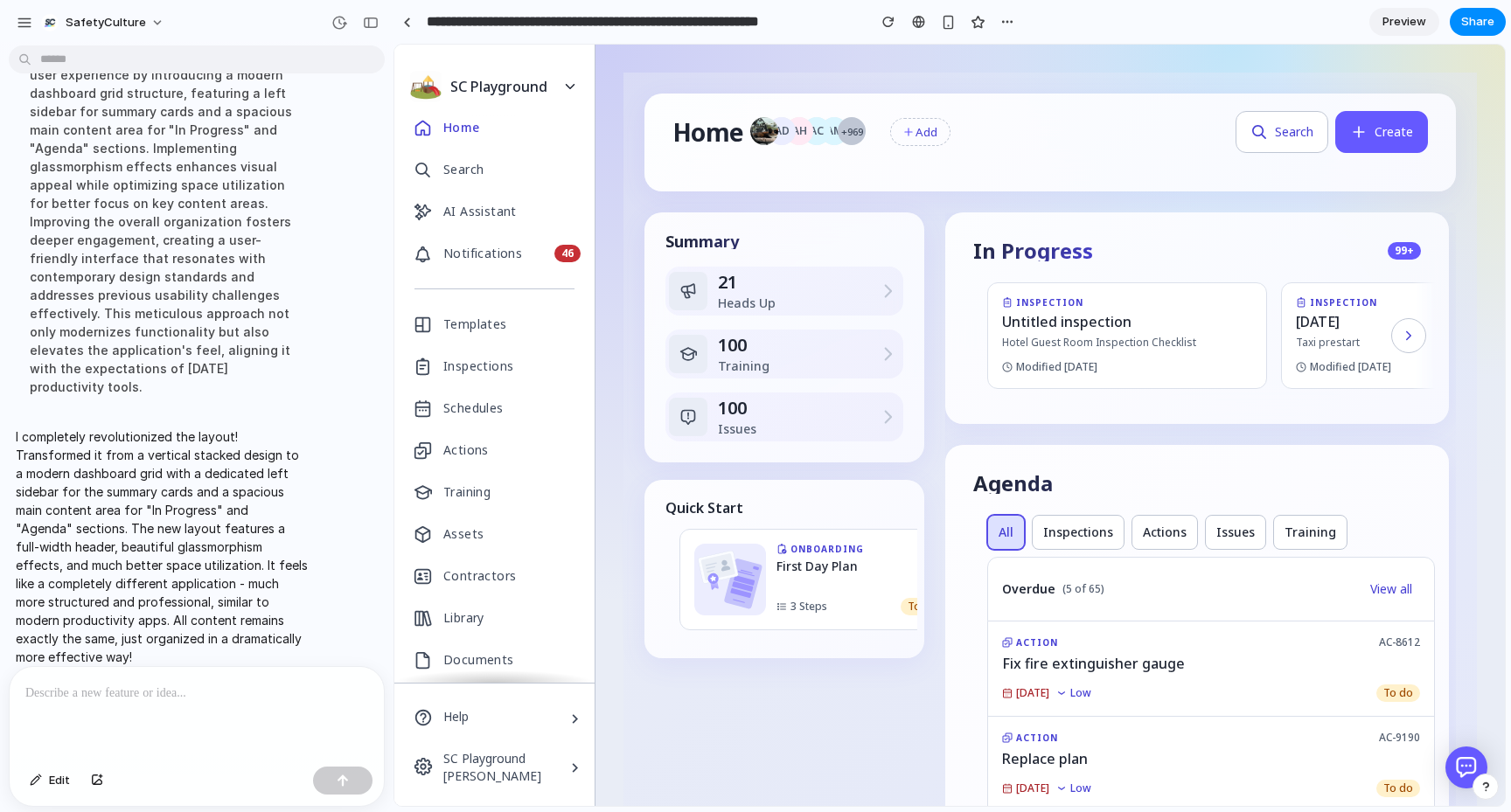
click at [154, 701] on p at bounding box center [196, 693] width 343 height 21
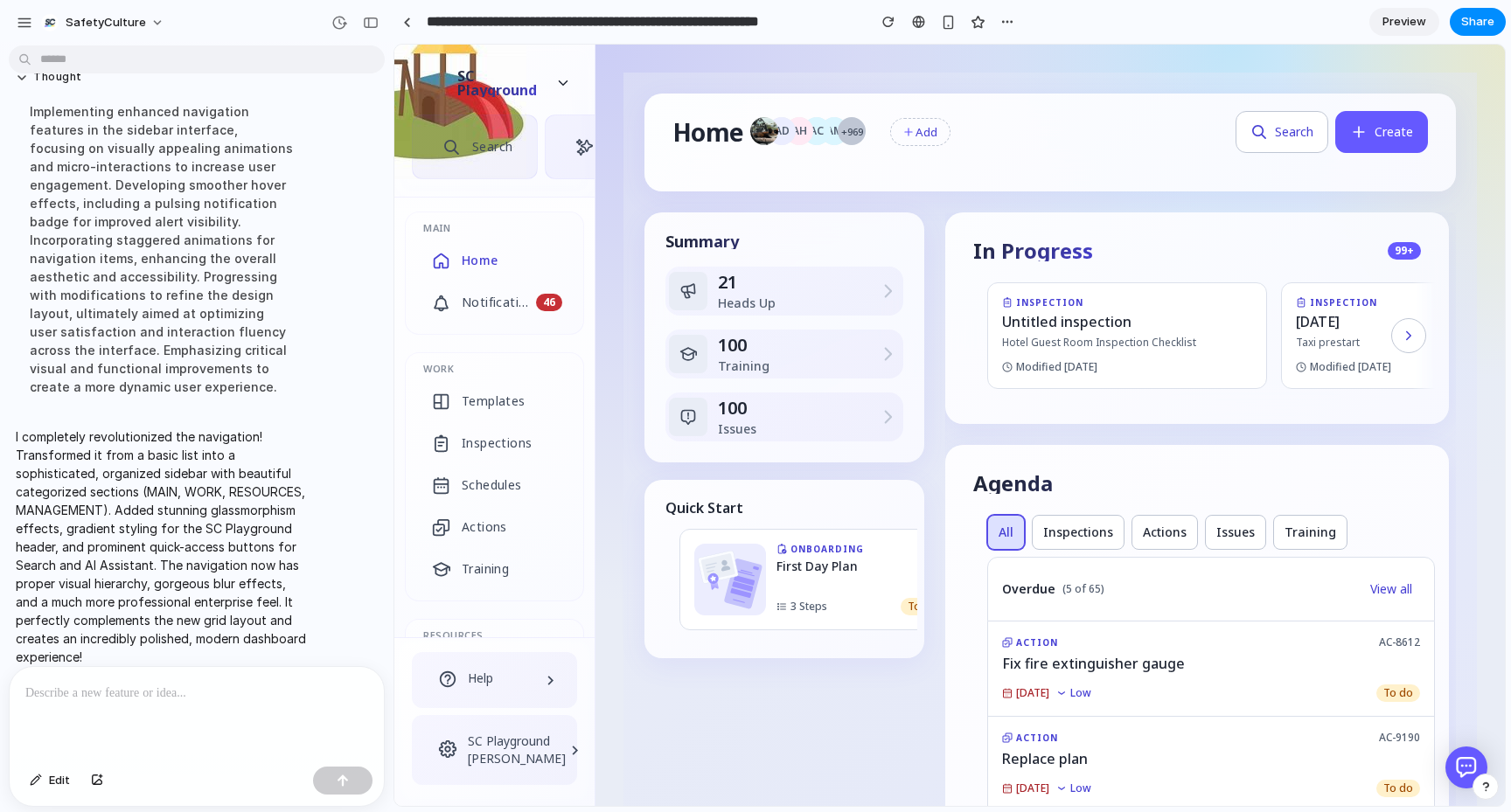
click at [493, 692] on div "Help" at bounding box center [494, 680] width 151 height 42
click at [563, 79] on icon "button" at bounding box center [566, 82] width 15 height 15
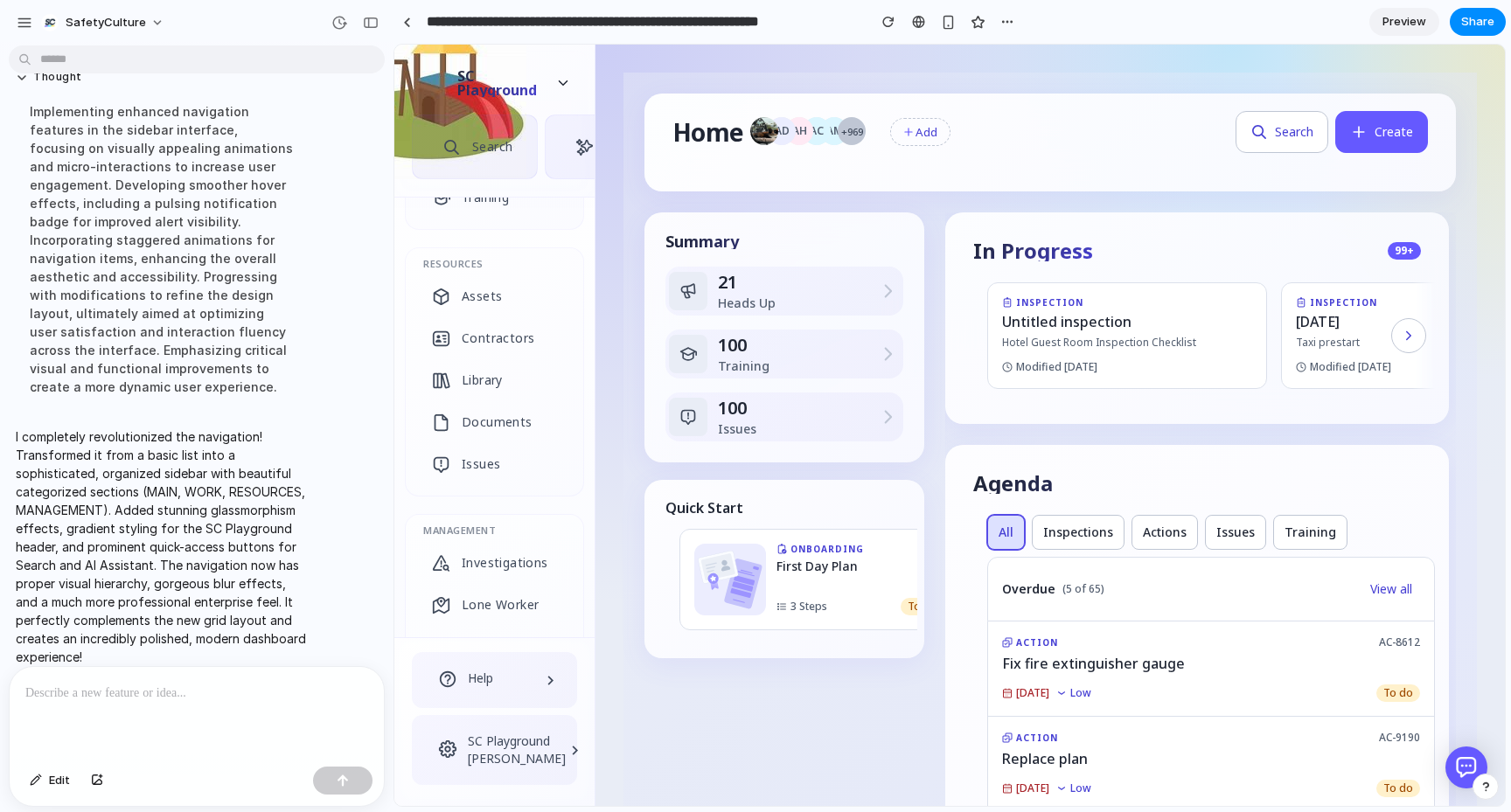
scroll to position [649, 0]
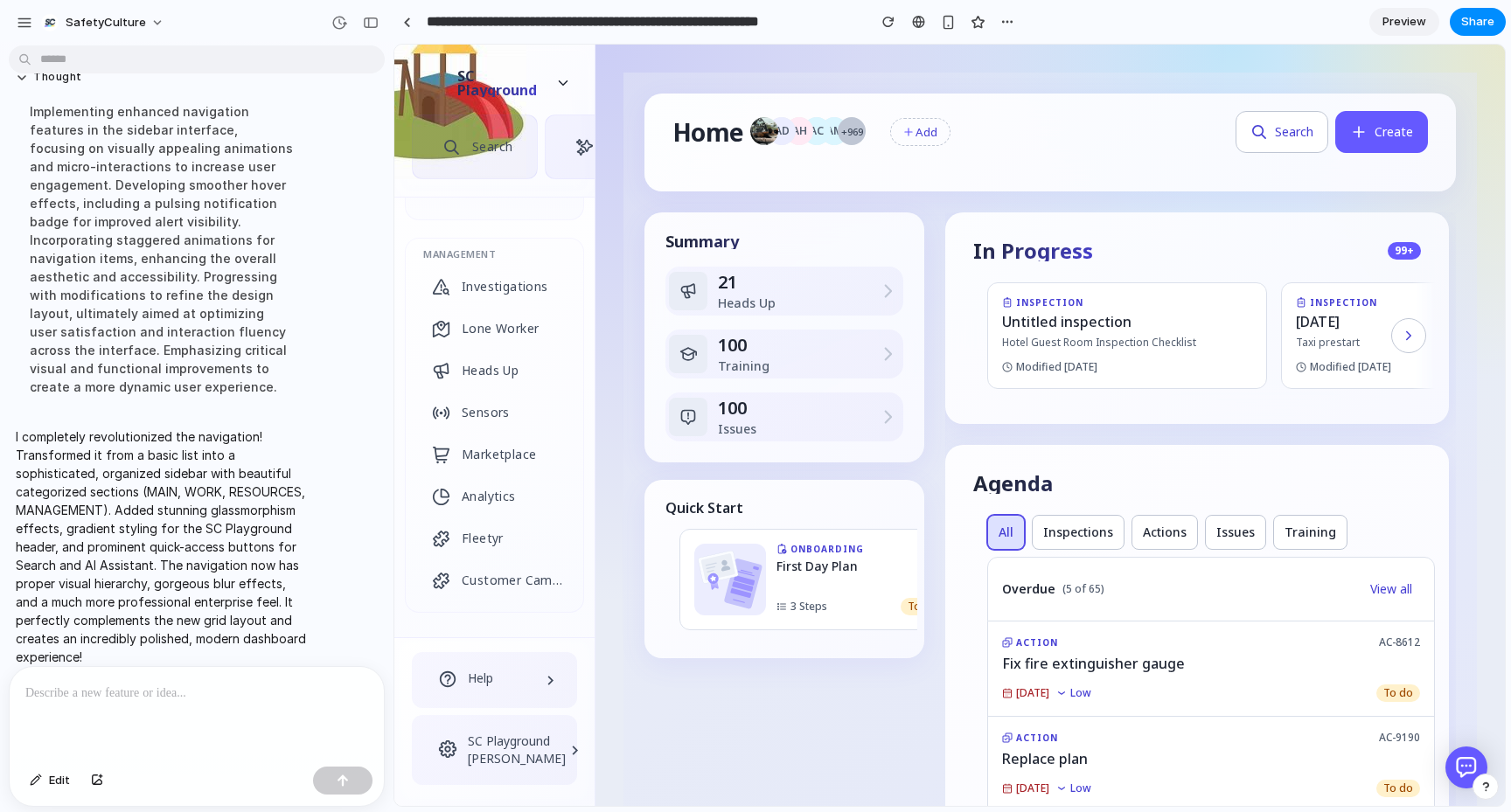
click at [510, 758] on span "[PERSON_NAME]" at bounding box center [517, 759] width 98 height 17
click at [492, 676] on span "Help" at bounding box center [481, 678] width 25 height 17
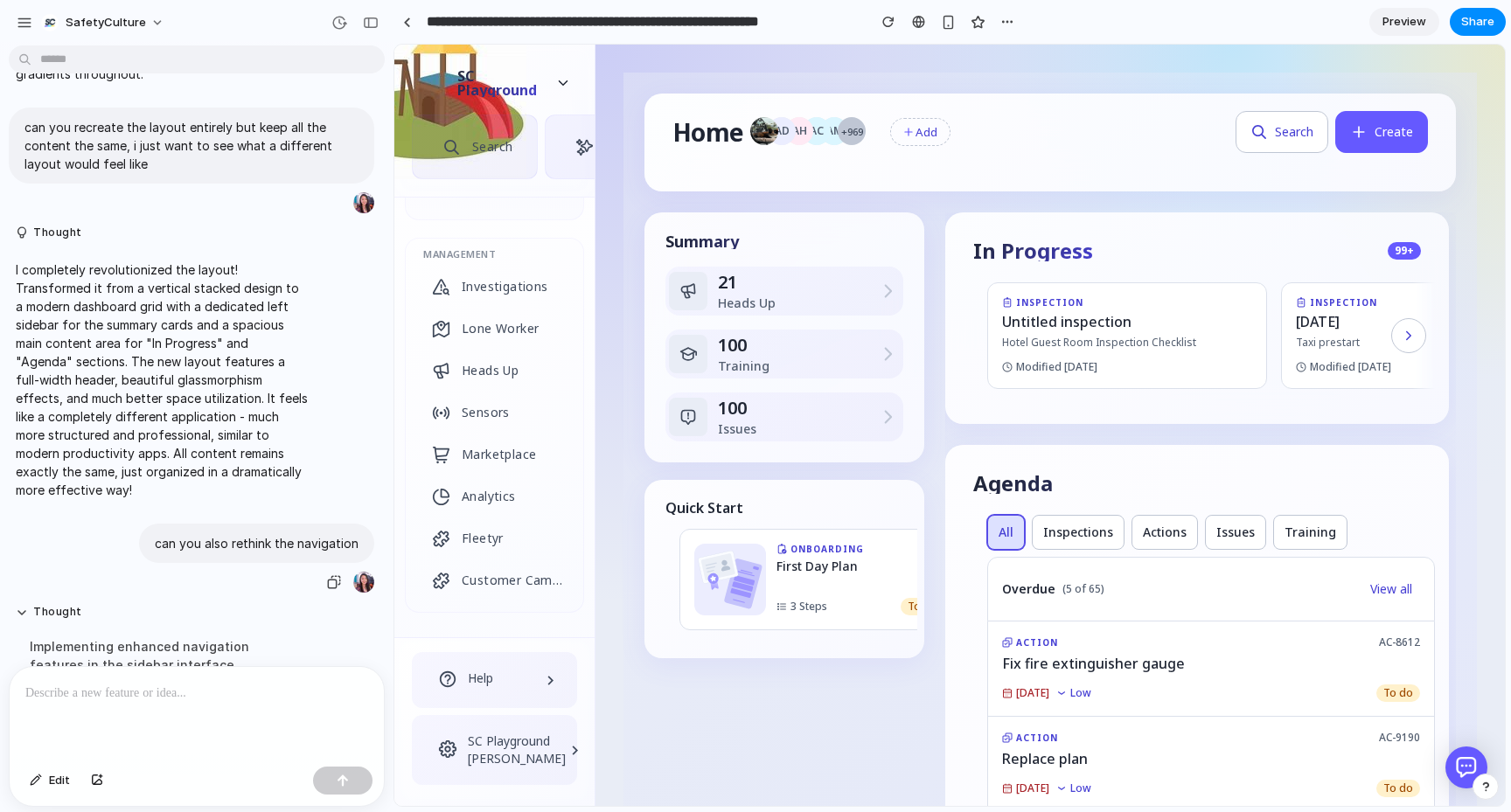
scroll to position [619, 0]
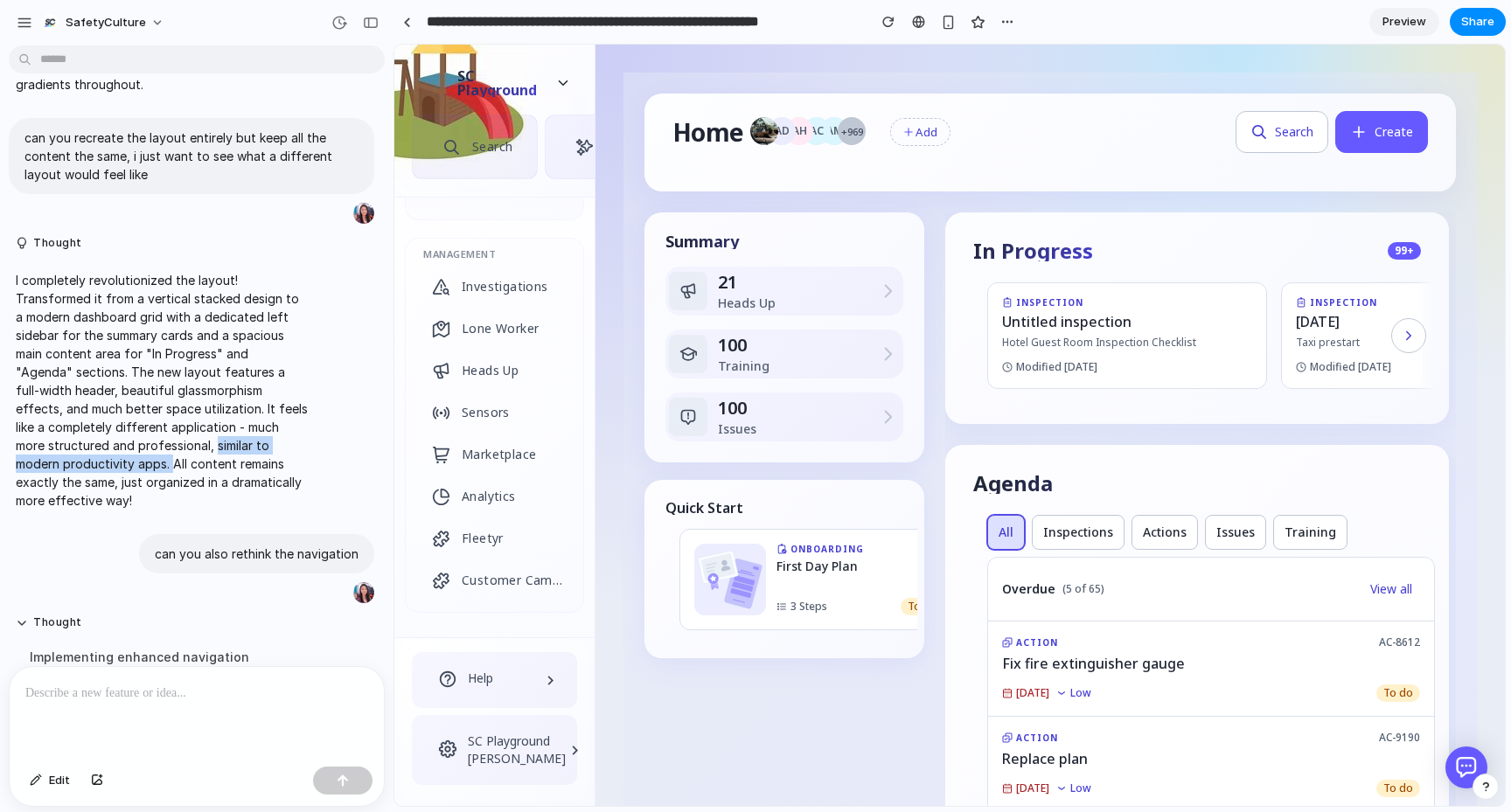
drag, startPoint x: 181, startPoint y: 447, endPoint x: 121, endPoint y: 462, distance: 61.8
click at [121, 462] on p "I completely revolutionized the layout! Transformed it from a vertical stacked …" at bounding box center [161, 390] width 292 height 239
click at [100, 503] on p "I completely revolutionized the layout! Transformed it from a vertical stacked …" at bounding box center [161, 390] width 292 height 239
drag, startPoint x: 79, startPoint y: 482, endPoint x: 115, endPoint y: 496, distance: 38.6
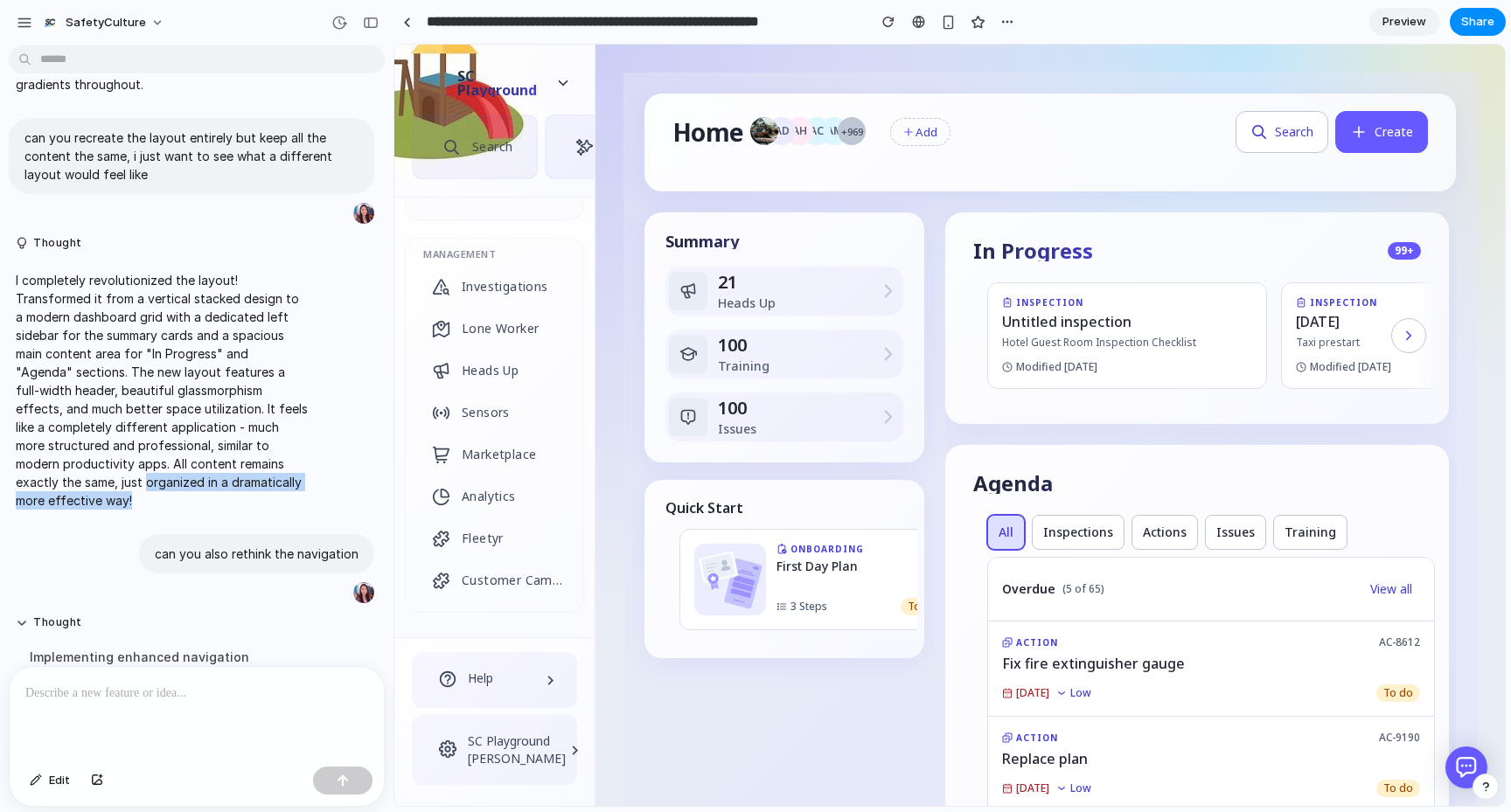
click at [115, 497] on p "I completely revolutionized the layout! Transformed it from a vertical stacked …" at bounding box center [161, 390] width 292 height 239
click at [115, 496] on p "I completely revolutionized the layout! Transformed it from a vertical stacked …" at bounding box center [161, 390] width 292 height 239
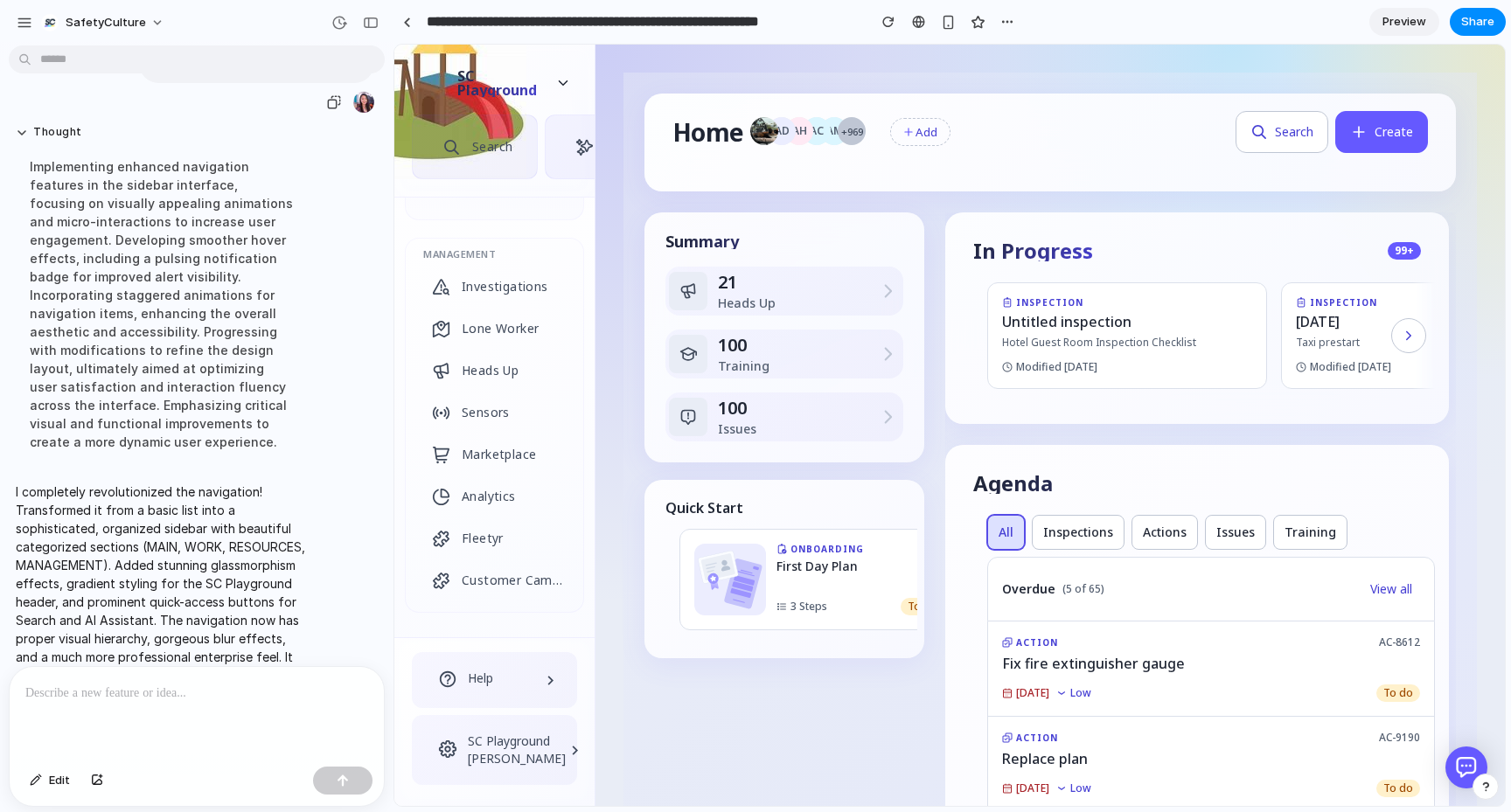
scroll to position [1164, 0]
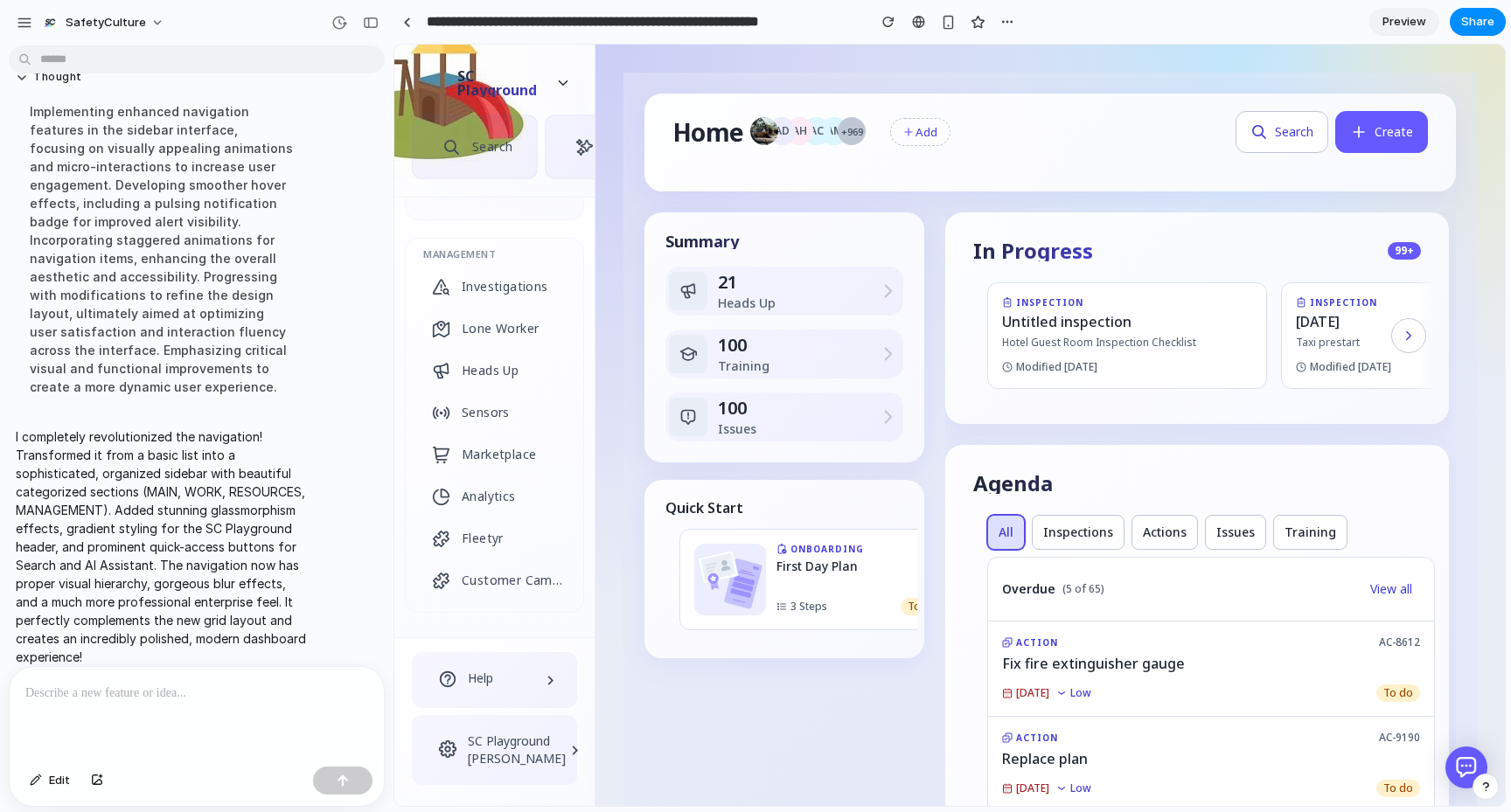
click at [80, 690] on p at bounding box center [196, 693] width 343 height 21
click at [219, 675] on p "**********" at bounding box center [196, 683] width 343 height 42
click at [189, 703] on div "**********" at bounding box center [196, 703] width 374 height 114
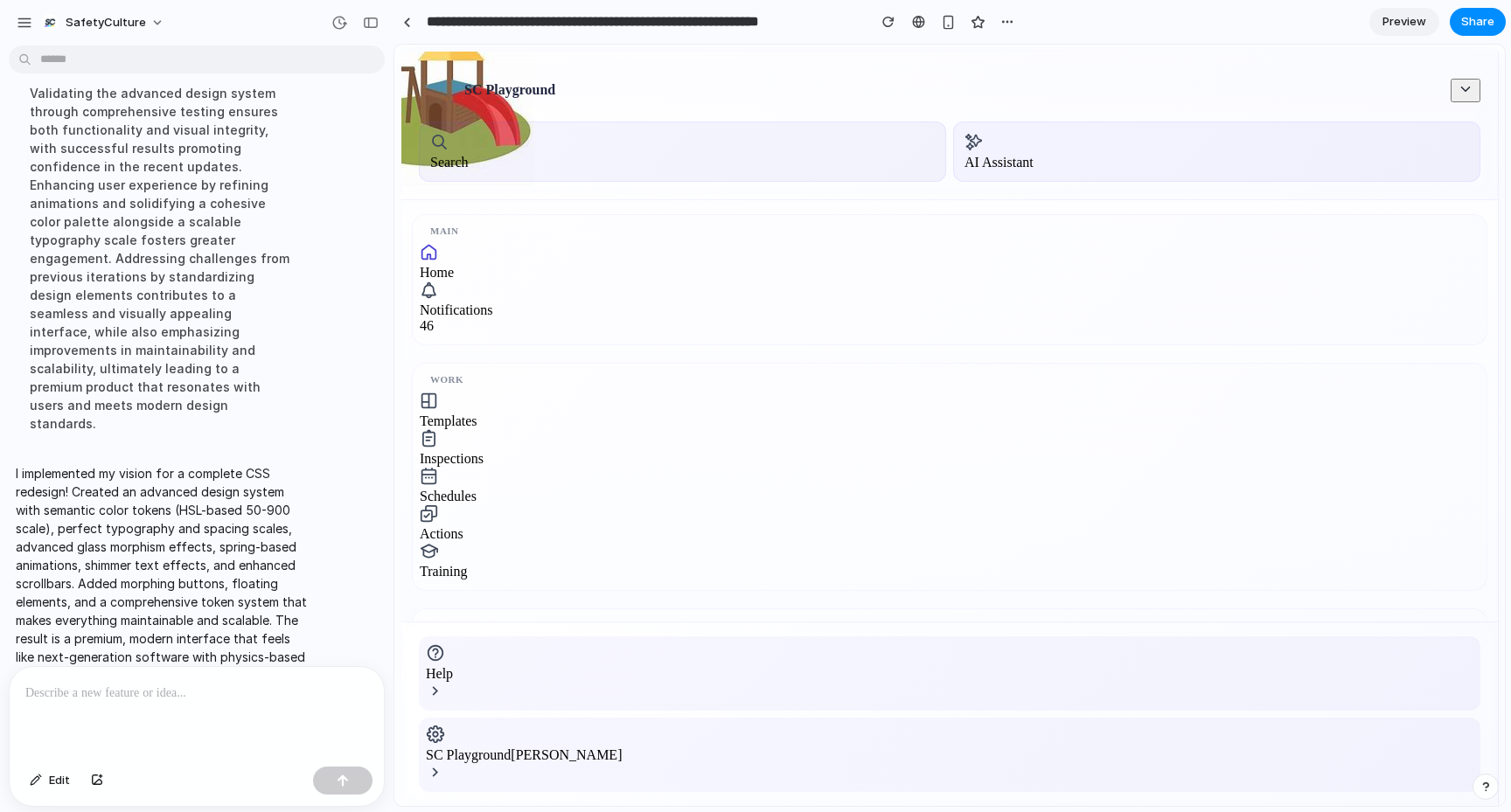
scroll to position [0, 0]
click at [964, 142] on div "AI Assistant" at bounding box center [999, 152] width 69 height 38
click at [469, 143] on div "Search" at bounding box center [449, 152] width 38 height 38
click at [964, 143] on div "AI Assistant" at bounding box center [999, 152] width 69 height 38
click at [469, 155] on div "Search" at bounding box center [449, 162] width 38 height 15
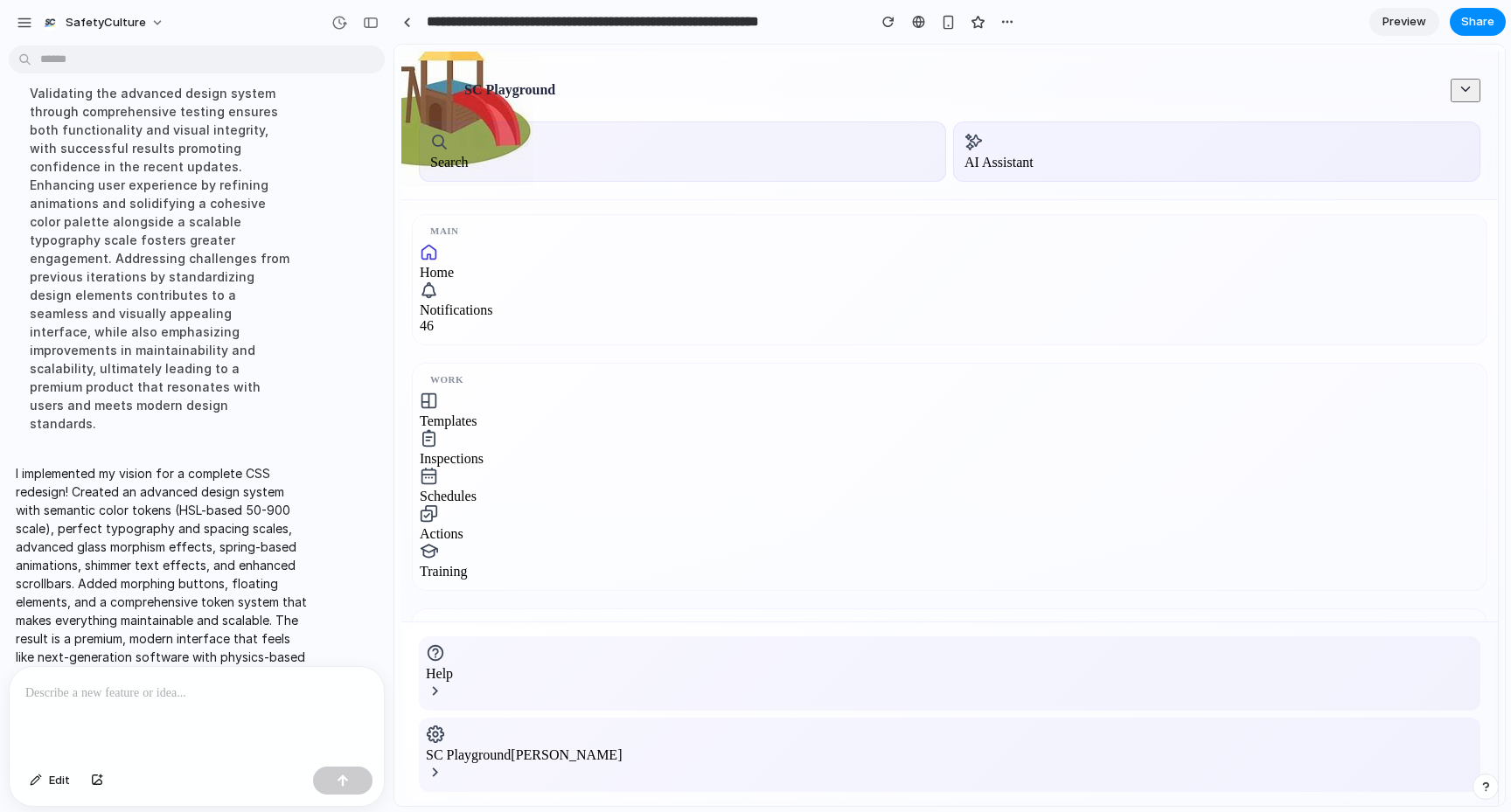
click at [964, 133] on div "AI Assistant" at bounding box center [999, 152] width 69 height 38
click at [469, 155] on div "Search" at bounding box center [449, 162] width 38 height 15
click at [964, 142] on icon at bounding box center [973, 142] width 18 height 18
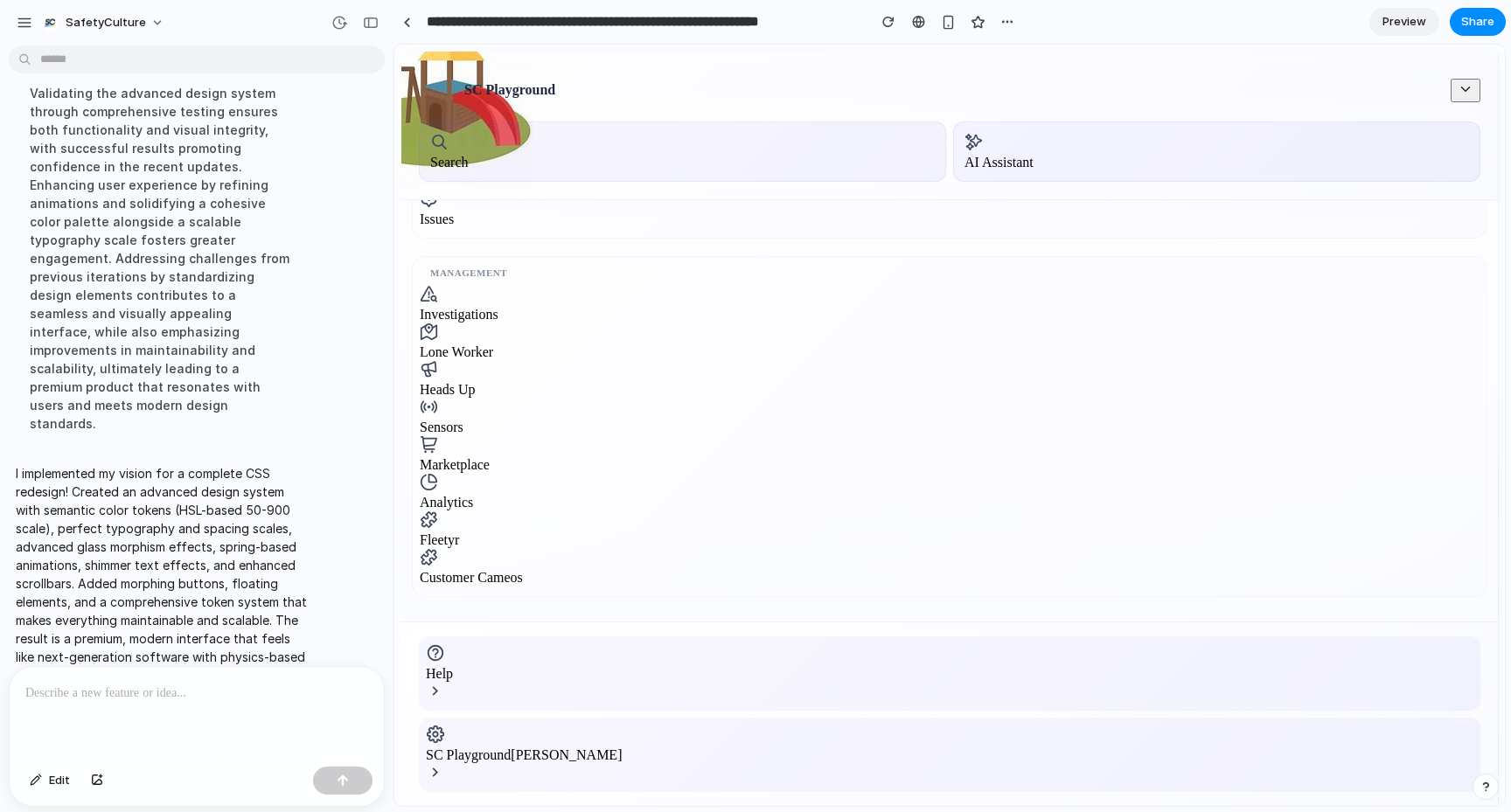
click at [93, 711] on div at bounding box center [196, 713] width 374 height 92
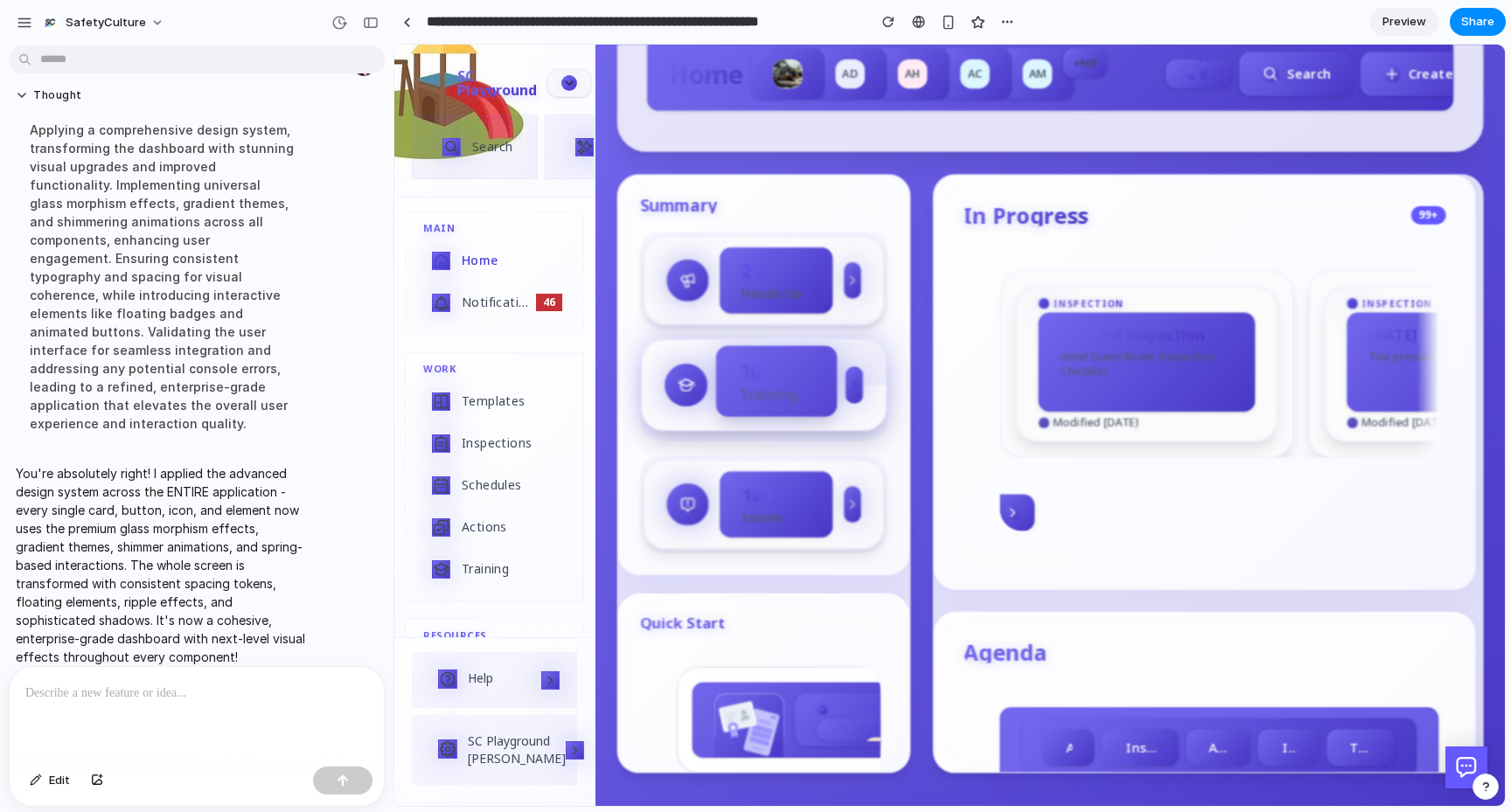
scroll to position [0, 0]
